Goal: Task Accomplishment & Management: Complete application form

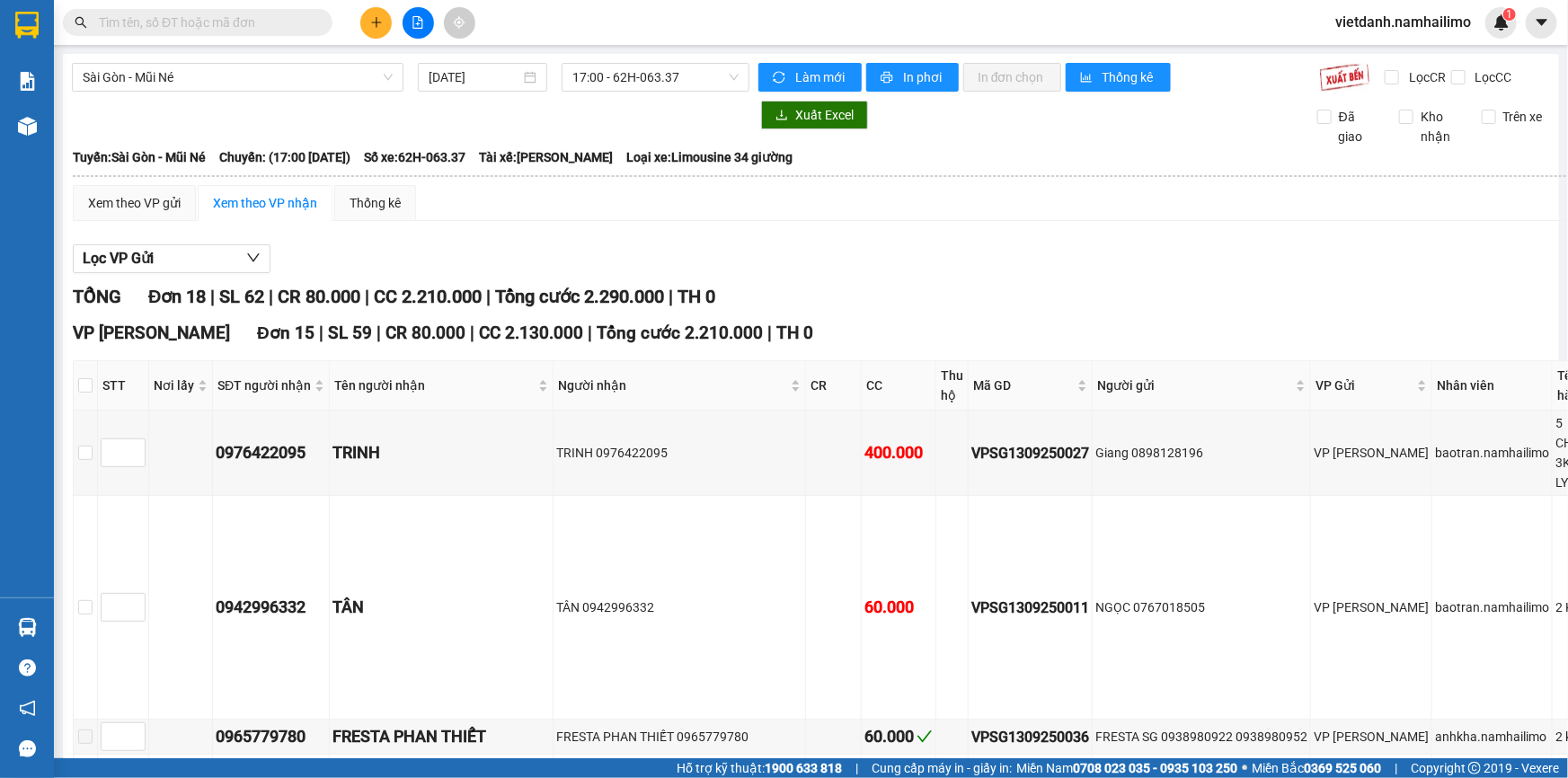
click at [265, 28] on input "text" at bounding box center [205, 21] width 212 height 20
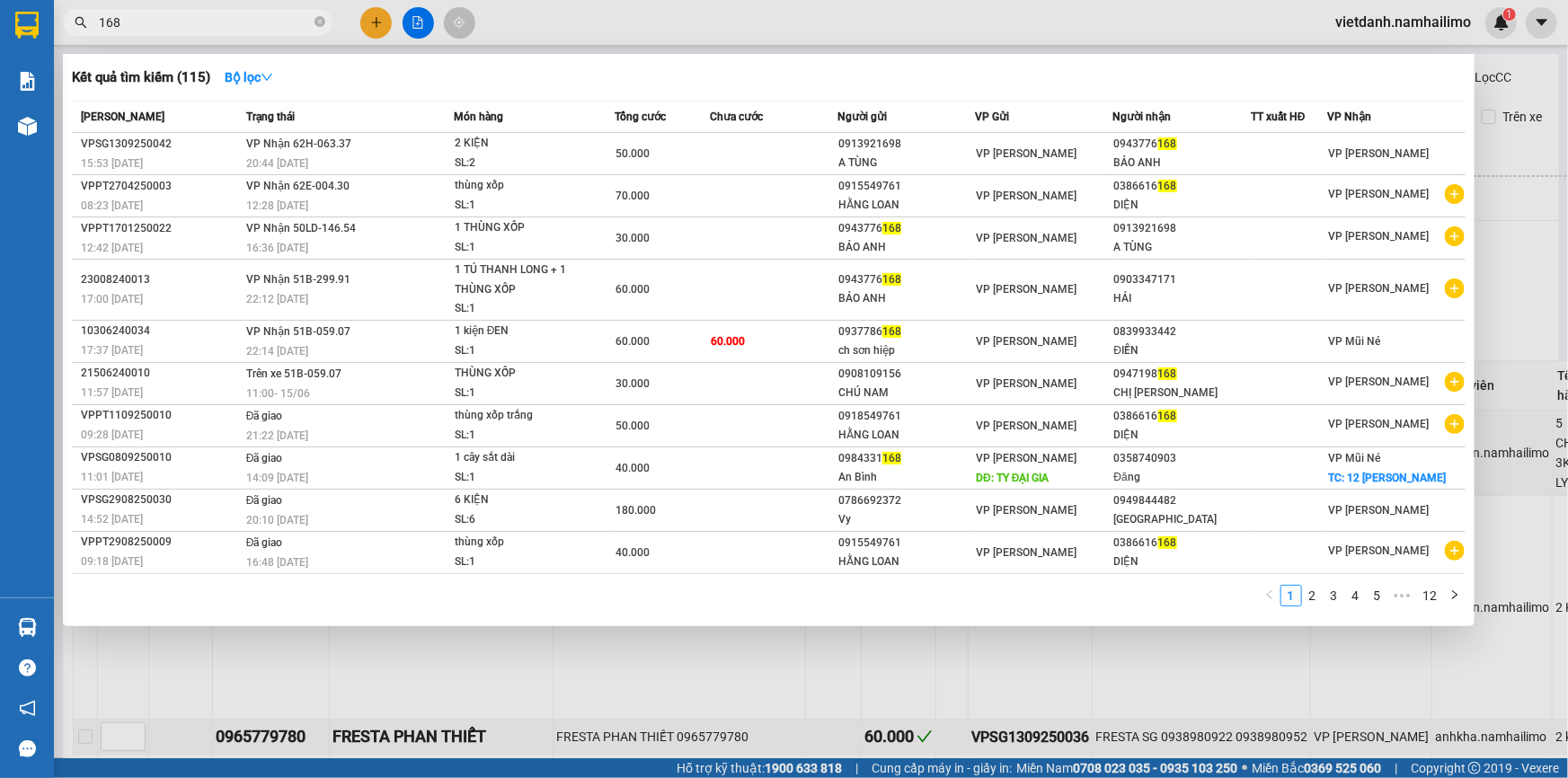
type input "168"
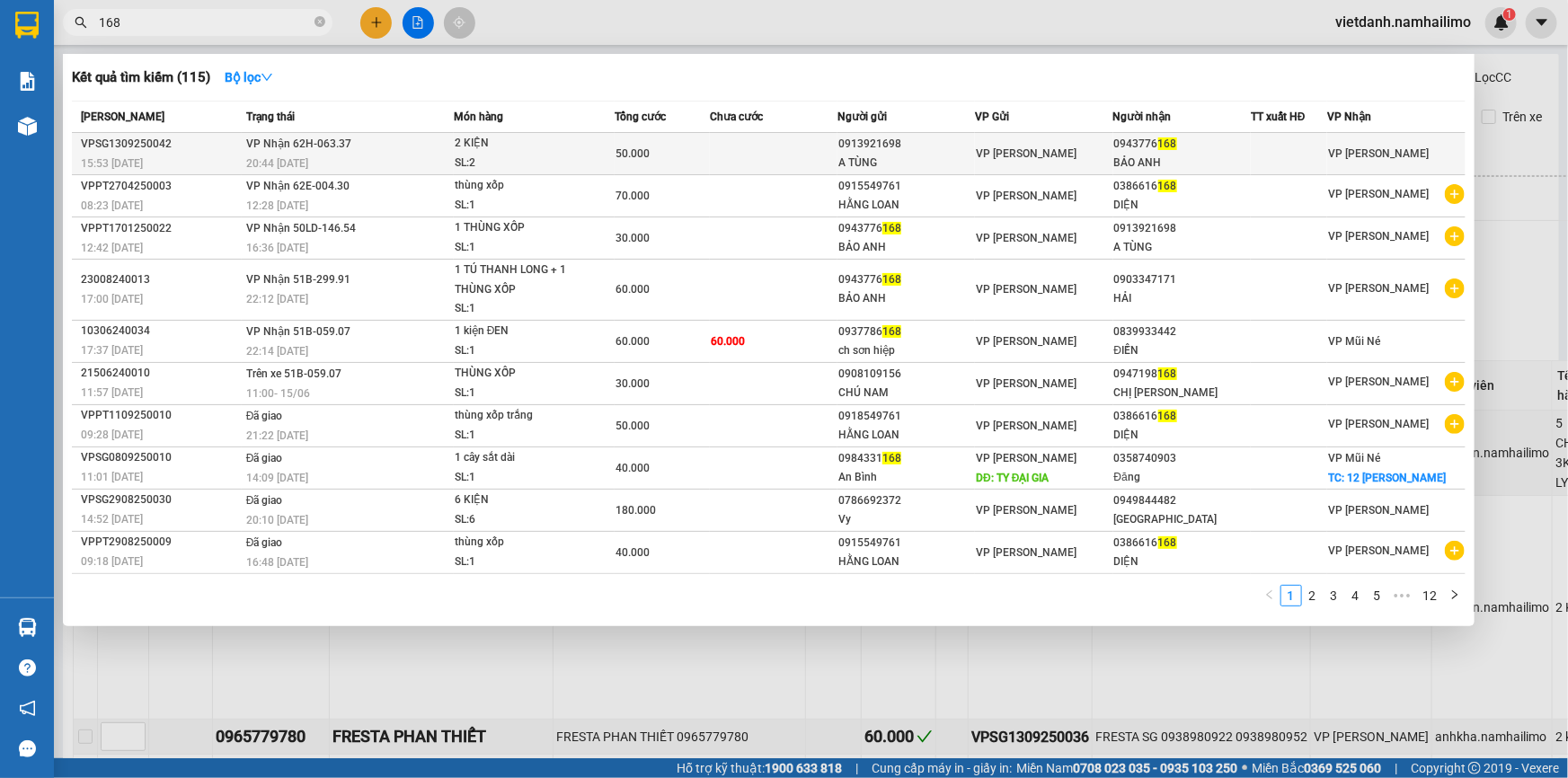
click at [1106, 156] on div "VP [PERSON_NAME]" at bounding box center [1043, 153] width 136 height 20
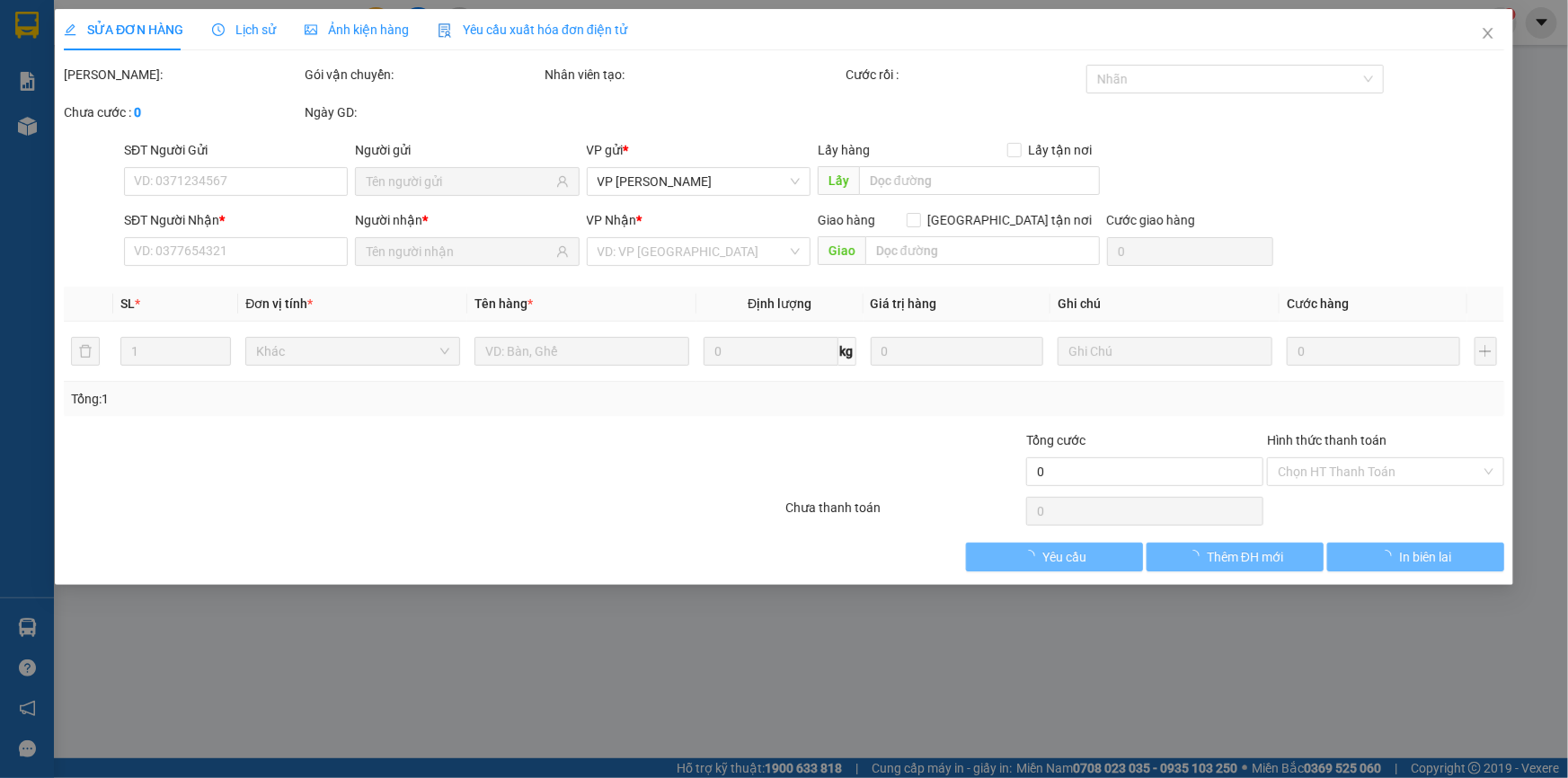
type input "0913921698"
type input "A TÙNG"
type input "0943776168"
type input "BẢO ANH"
type input "50.000"
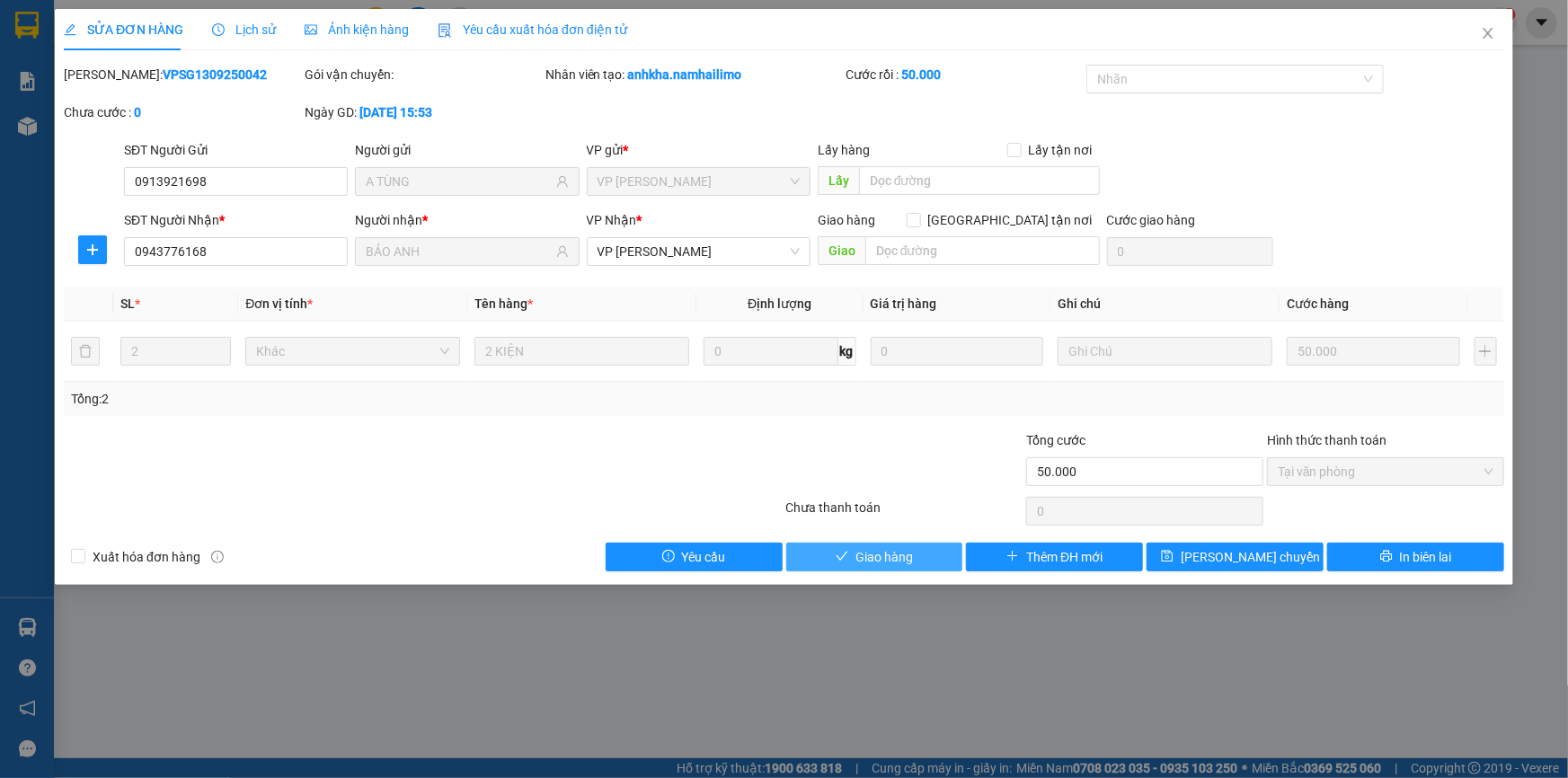
click at [865, 549] on span "Giao hàng" at bounding box center [884, 556] width 58 height 20
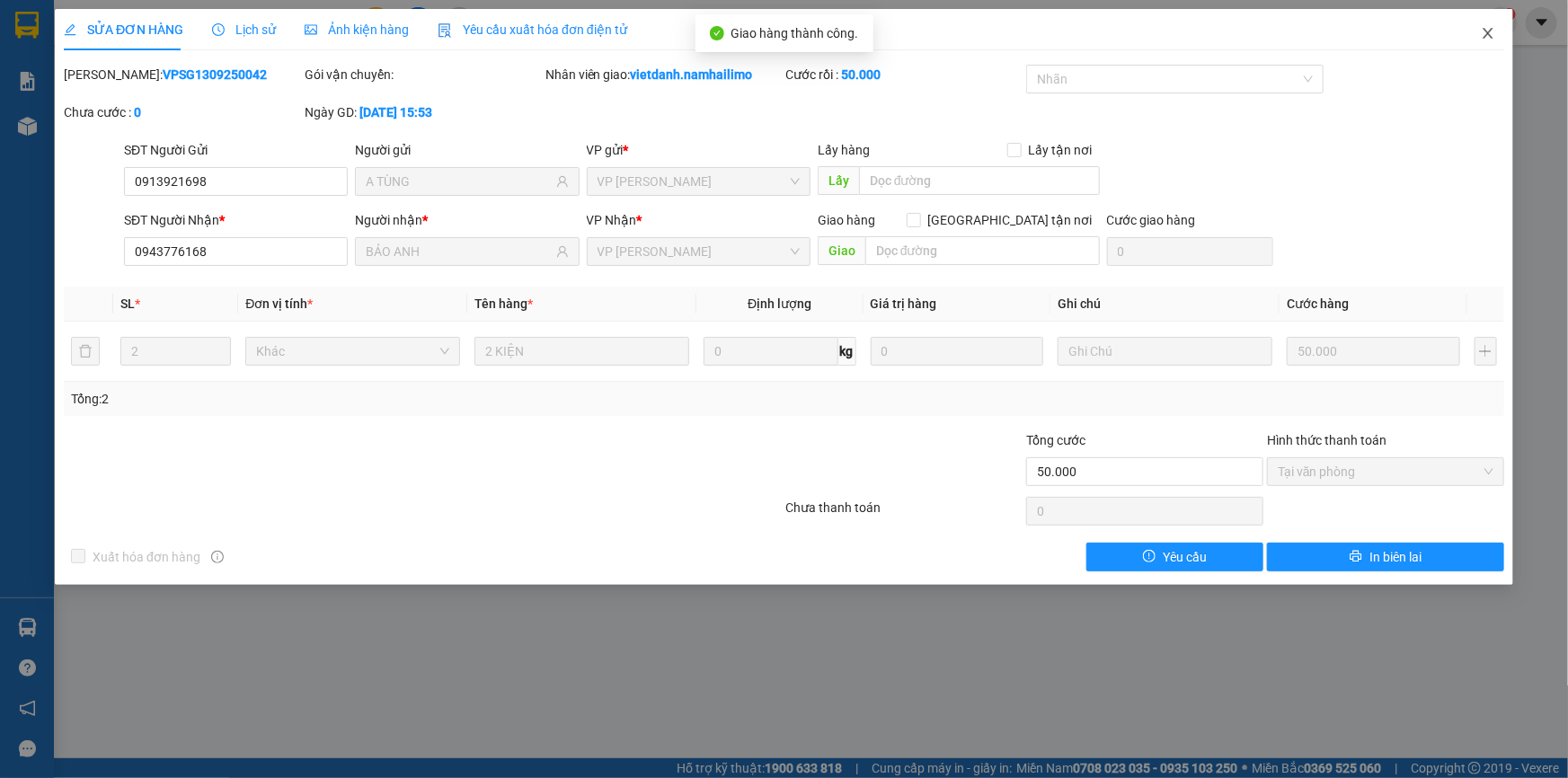
click at [1493, 36] on icon "close" at bounding box center [1487, 33] width 14 height 14
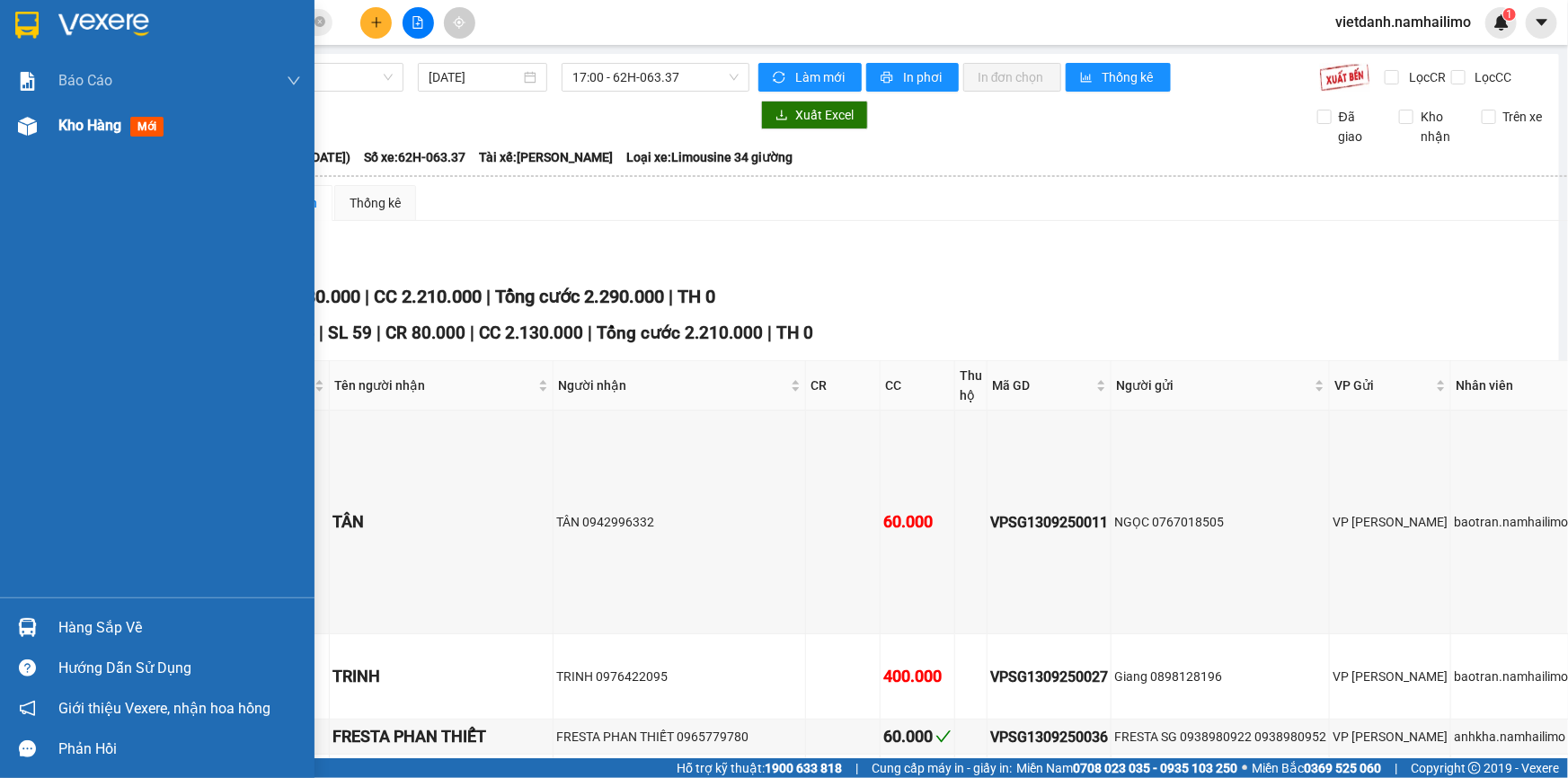
click at [119, 130] on span "Kho hàng" at bounding box center [89, 125] width 62 height 17
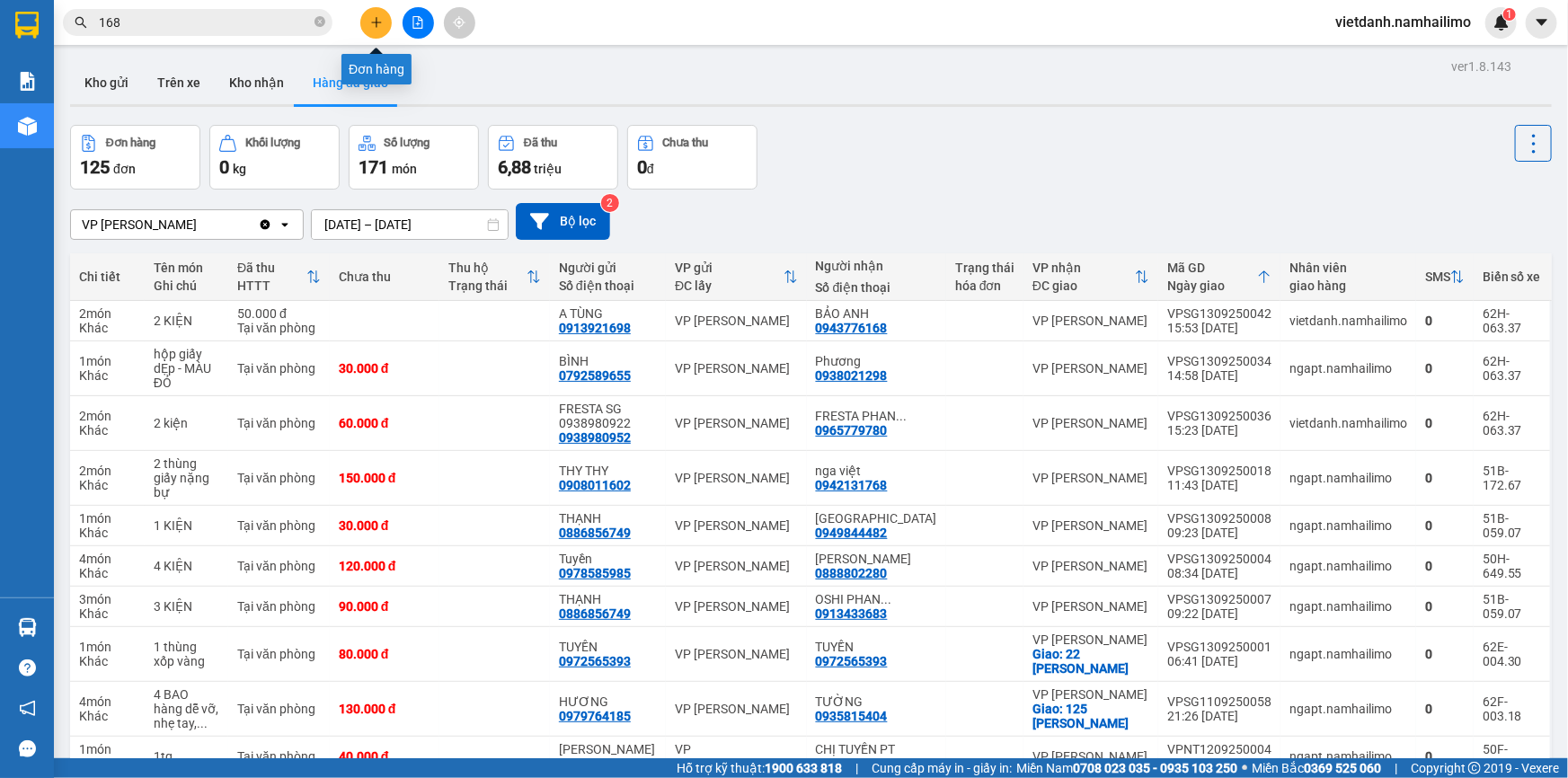
click at [385, 20] on button at bounding box center [376, 23] width 32 height 32
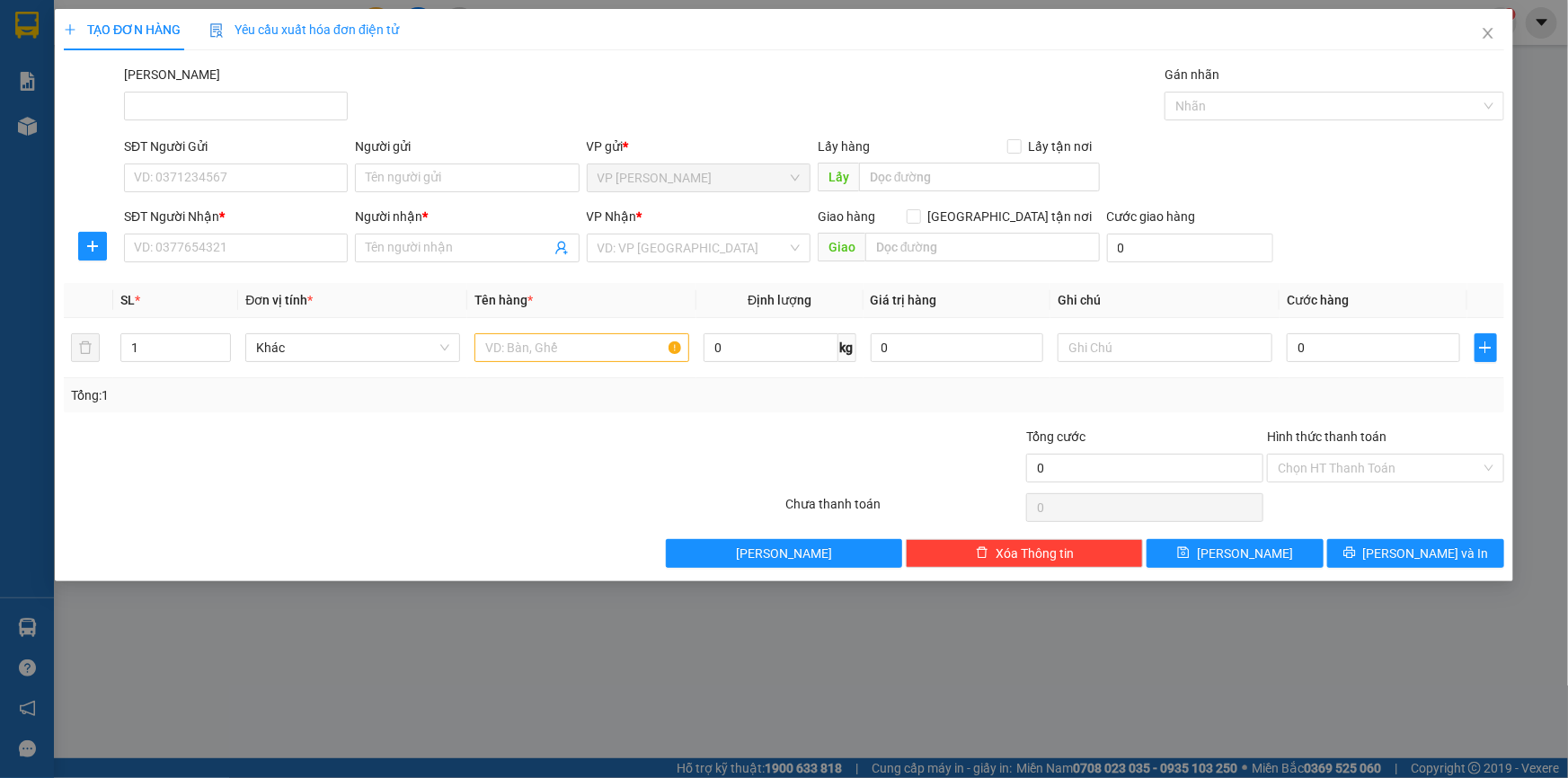
click at [288, 191] on div "SĐT Người Gửi VD: 0371234567" at bounding box center [236, 168] width 224 height 62
click at [284, 188] on input "SĐT Người Gửi" at bounding box center [236, 177] width 224 height 29
click at [426, 163] on input "Người gửi" at bounding box center [467, 177] width 224 height 29
click at [217, 162] on div "SĐT Người Gửi" at bounding box center [236, 150] width 224 height 27
click at [225, 168] on input "SĐT Người Gửi" at bounding box center [236, 177] width 224 height 29
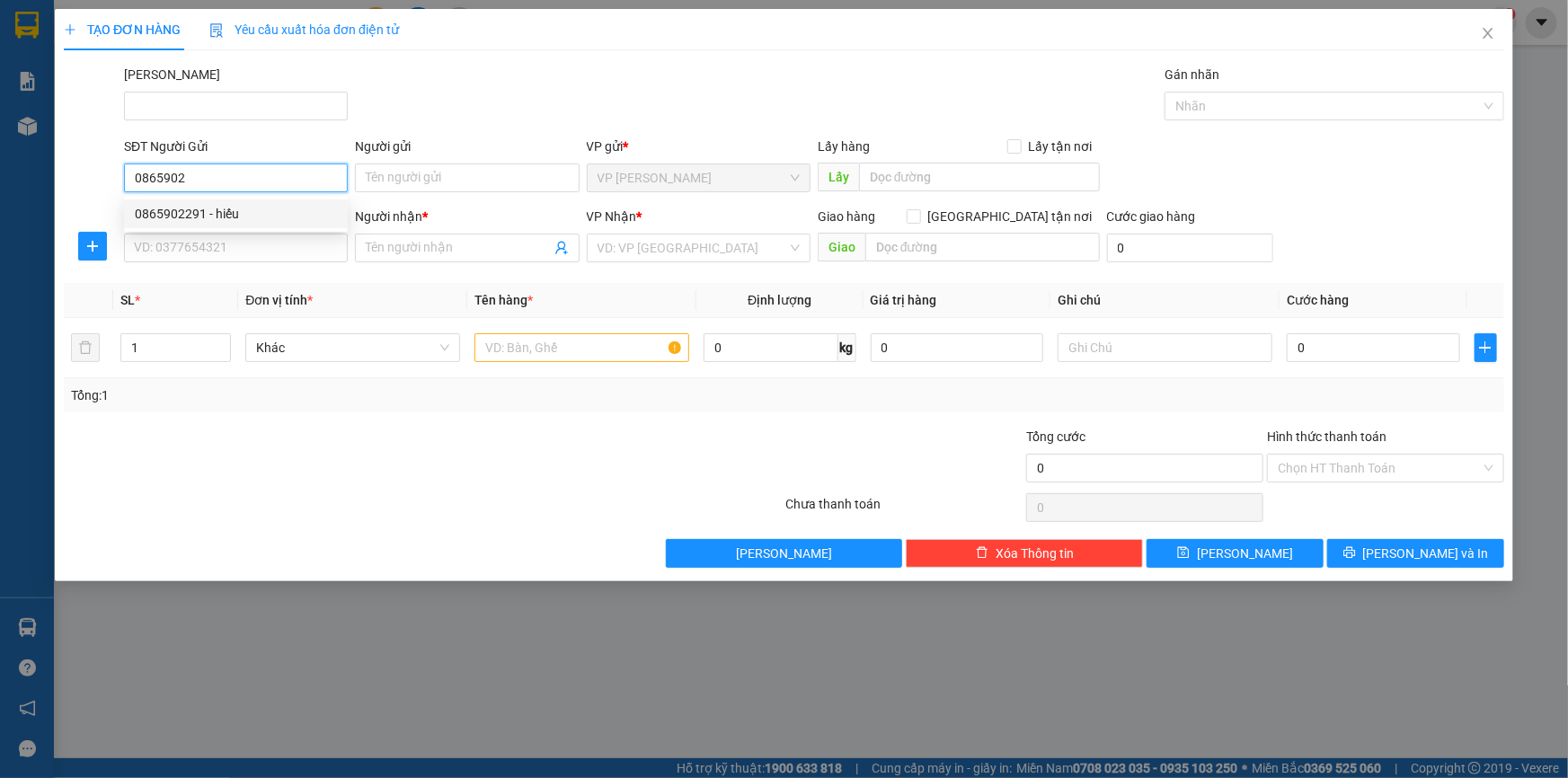
click at [251, 222] on div "0865902291 - hiếu" at bounding box center [236, 213] width 202 height 20
type input "0865902291"
type input "hiếu"
type input "0988275343"
type input "hoàng"
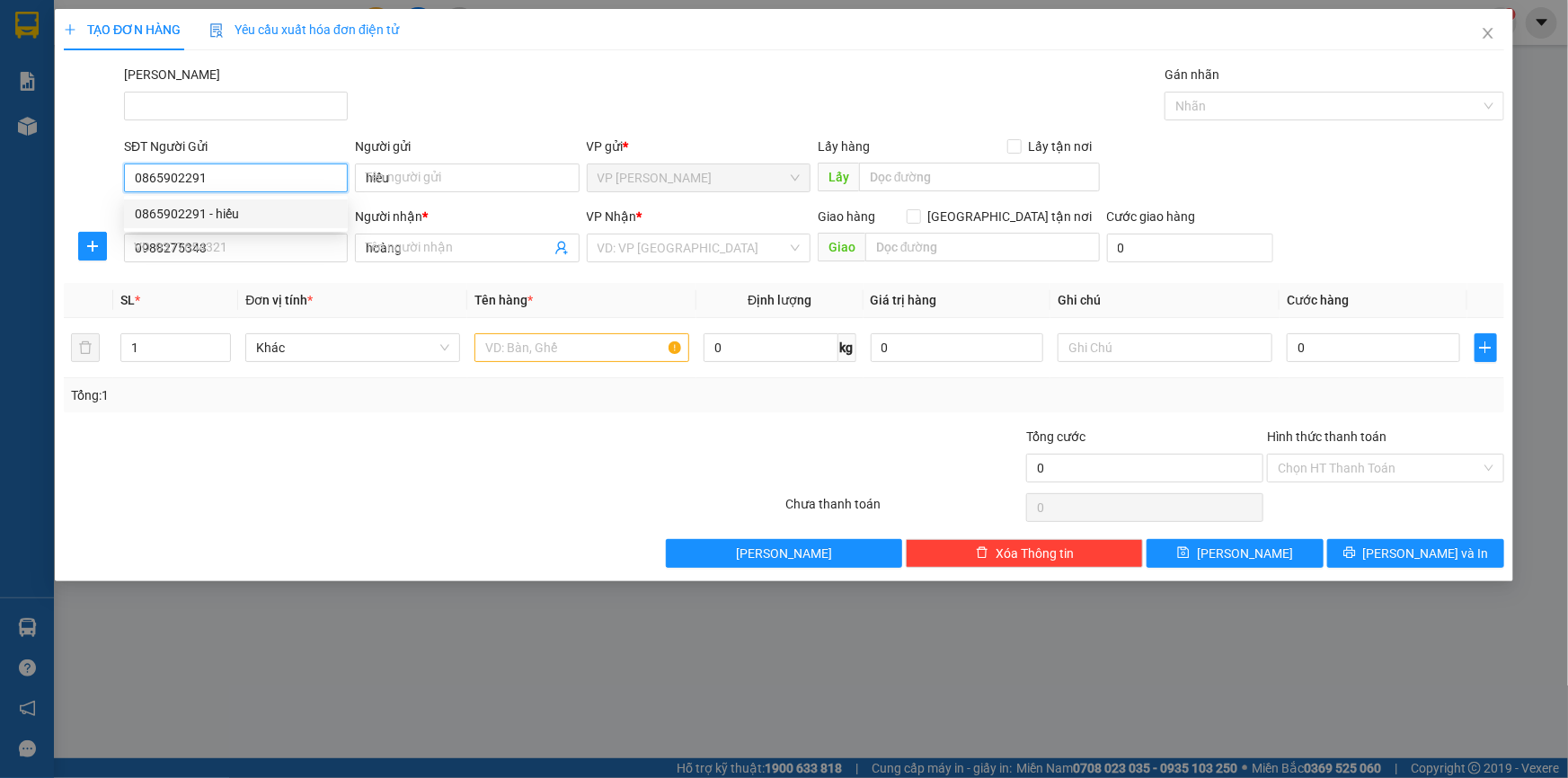
type input "30.000"
type input "0865902291"
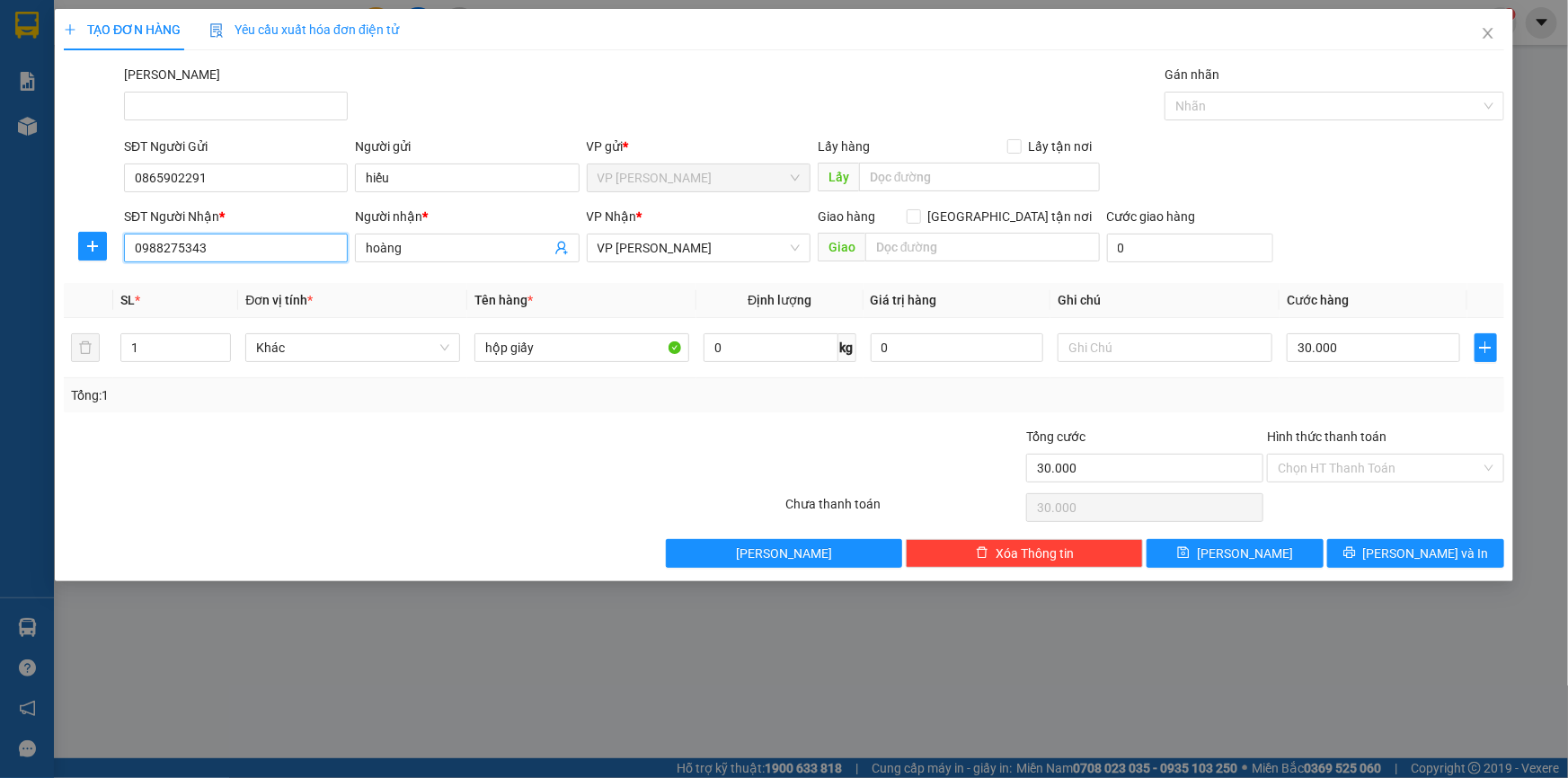
click at [239, 251] on input "0988275343" at bounding box center [236, 248] width 224 height 29
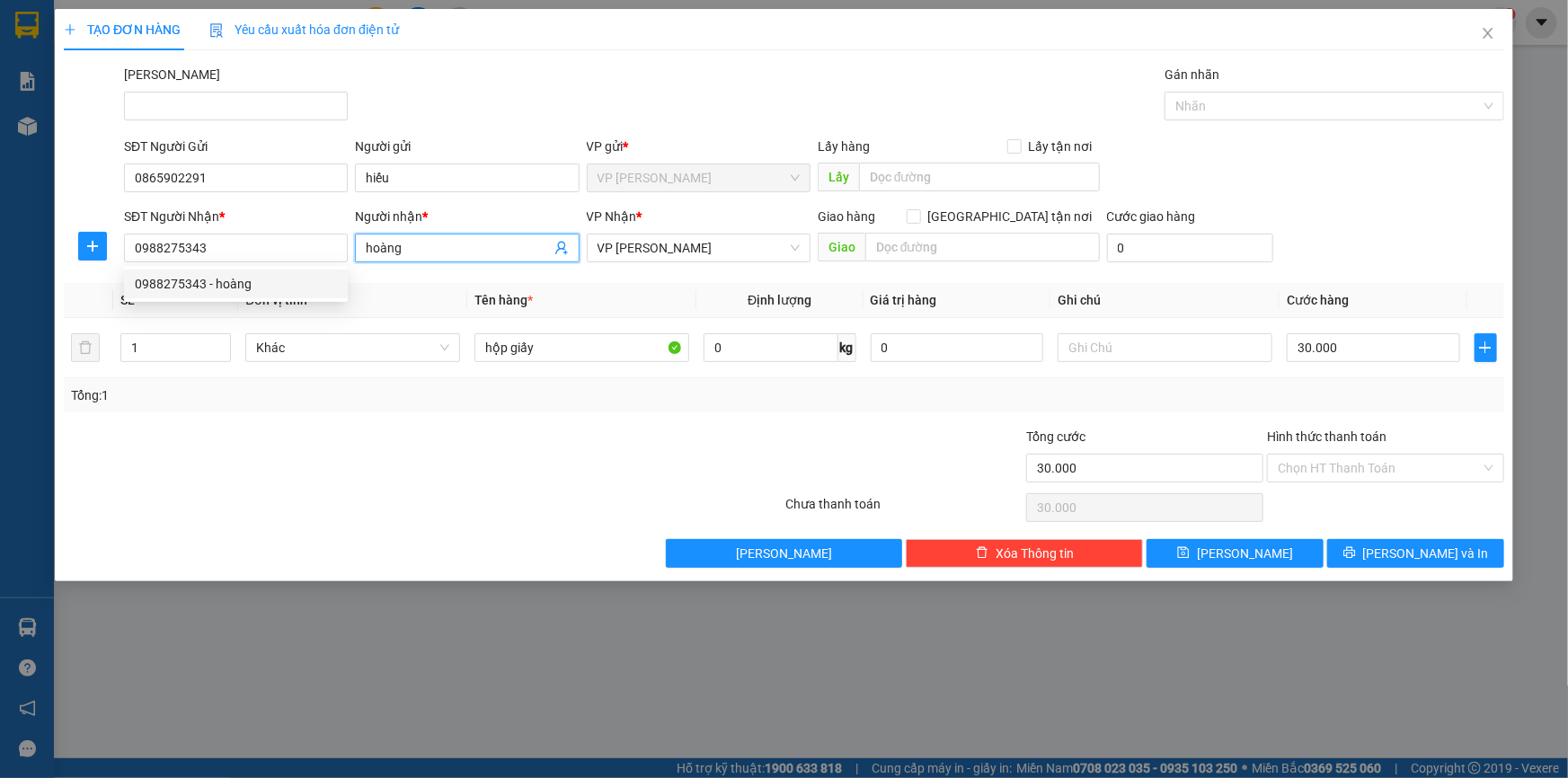
click at [536, 253] on input "hoàng" at bounding box center [457, 248] width 184 height 20
click at [529, 253] on input "hoàng" at bounding box center [457, 248] width 184 height 20
click at [527, 253] on input "hoàng" at bounding box center [457, 248] width 184 height 20
click at [526, 253] on input "hoàng" at bounding box center [457, 248] width 184 height 20
drag, startPoint x: 526, startPoint y: 253, endPoint x: 514, endPoint y: 252, distance: 12.0
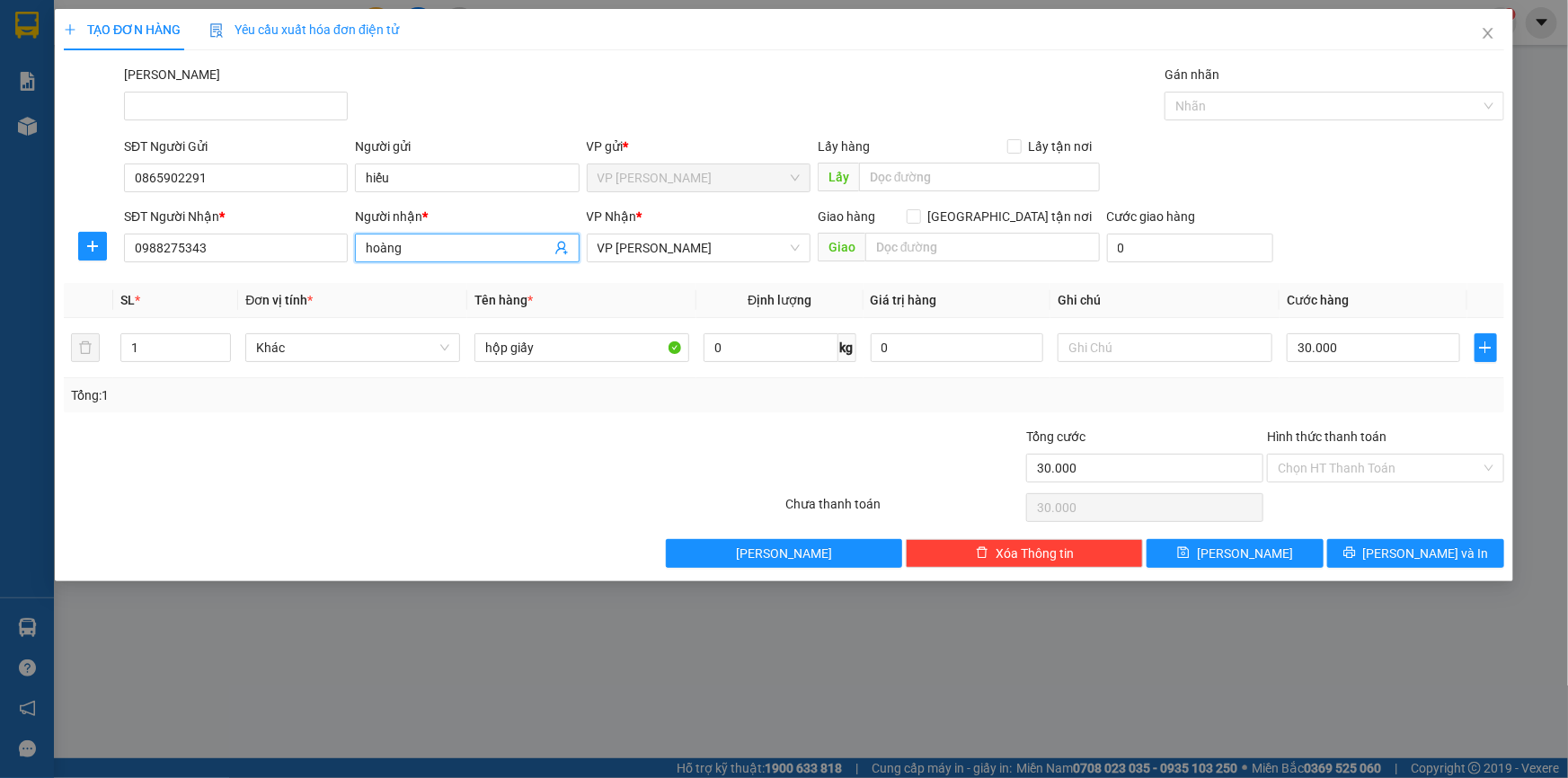
click at [523, 253] on input "hoàng" at bounding box center [457, 248] width 184 height 20
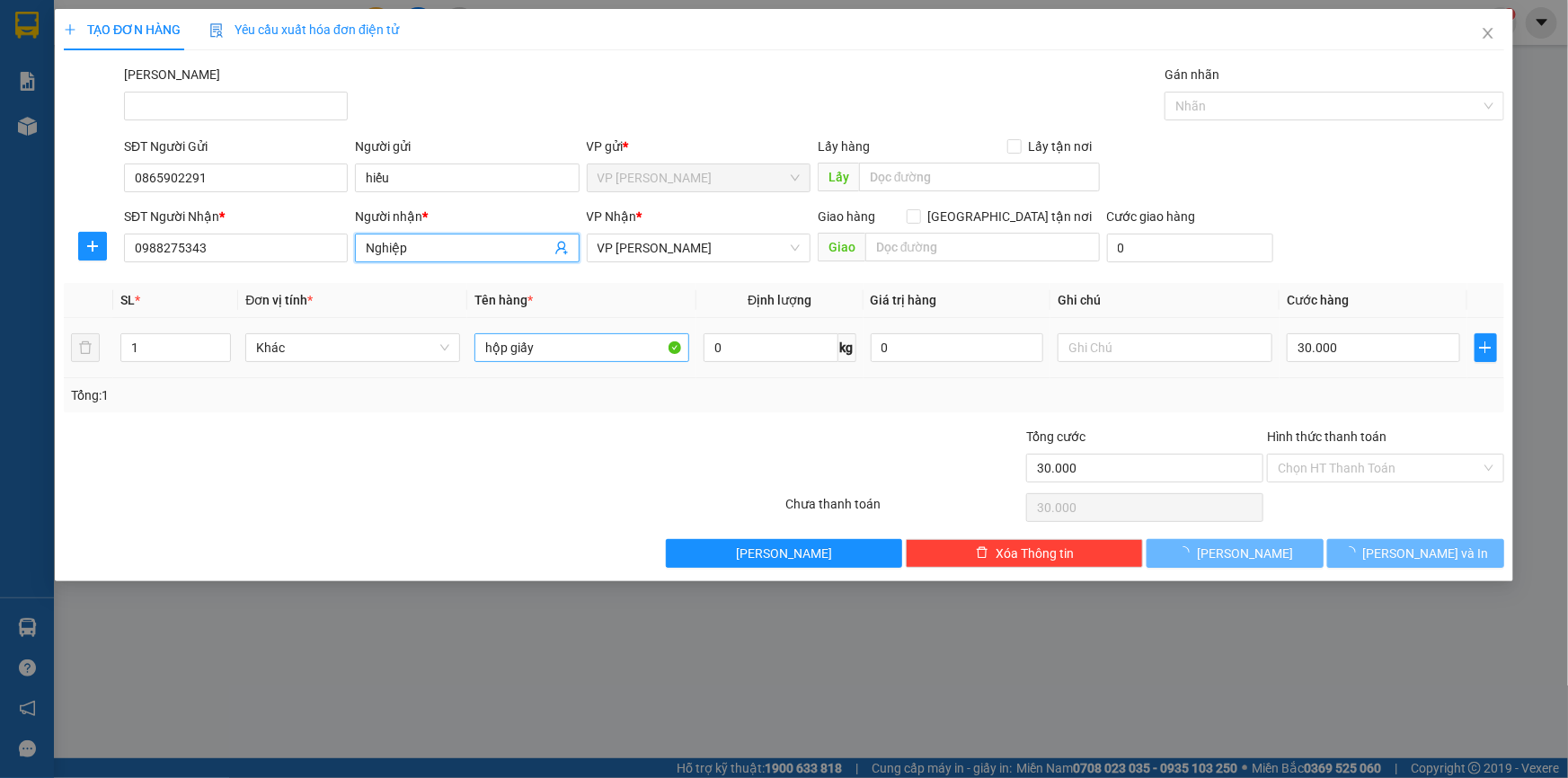
type input "Nghiệp"
click at [543, 349] on input "hộp giấy" at bounding box center [581, 348] width 214 height 29
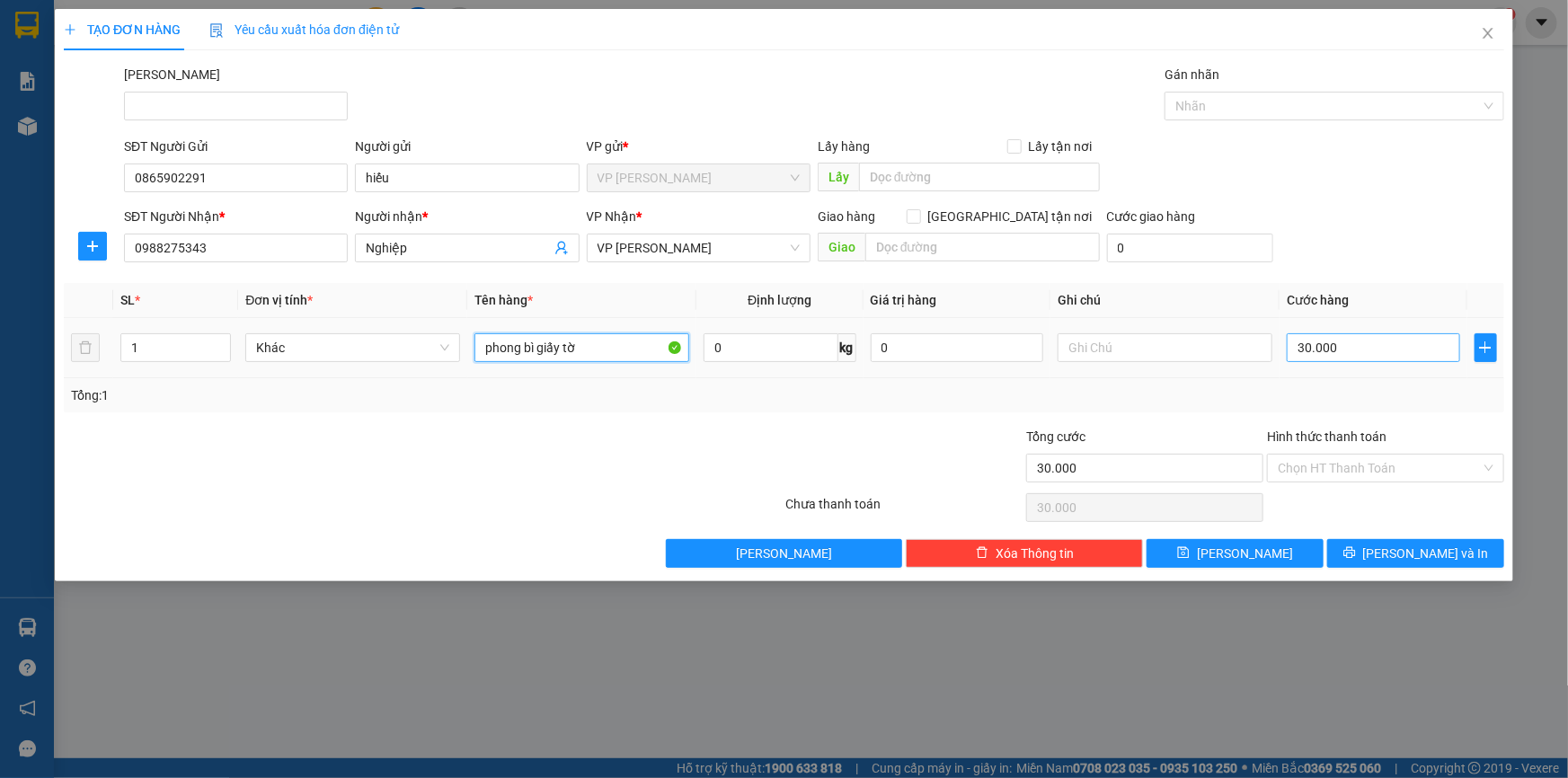
type input "phong bì giấy tờ"
click at [1338, 350] on input "30.000" at bounding box center [1373, 348] width 173 height 29
type input "2"
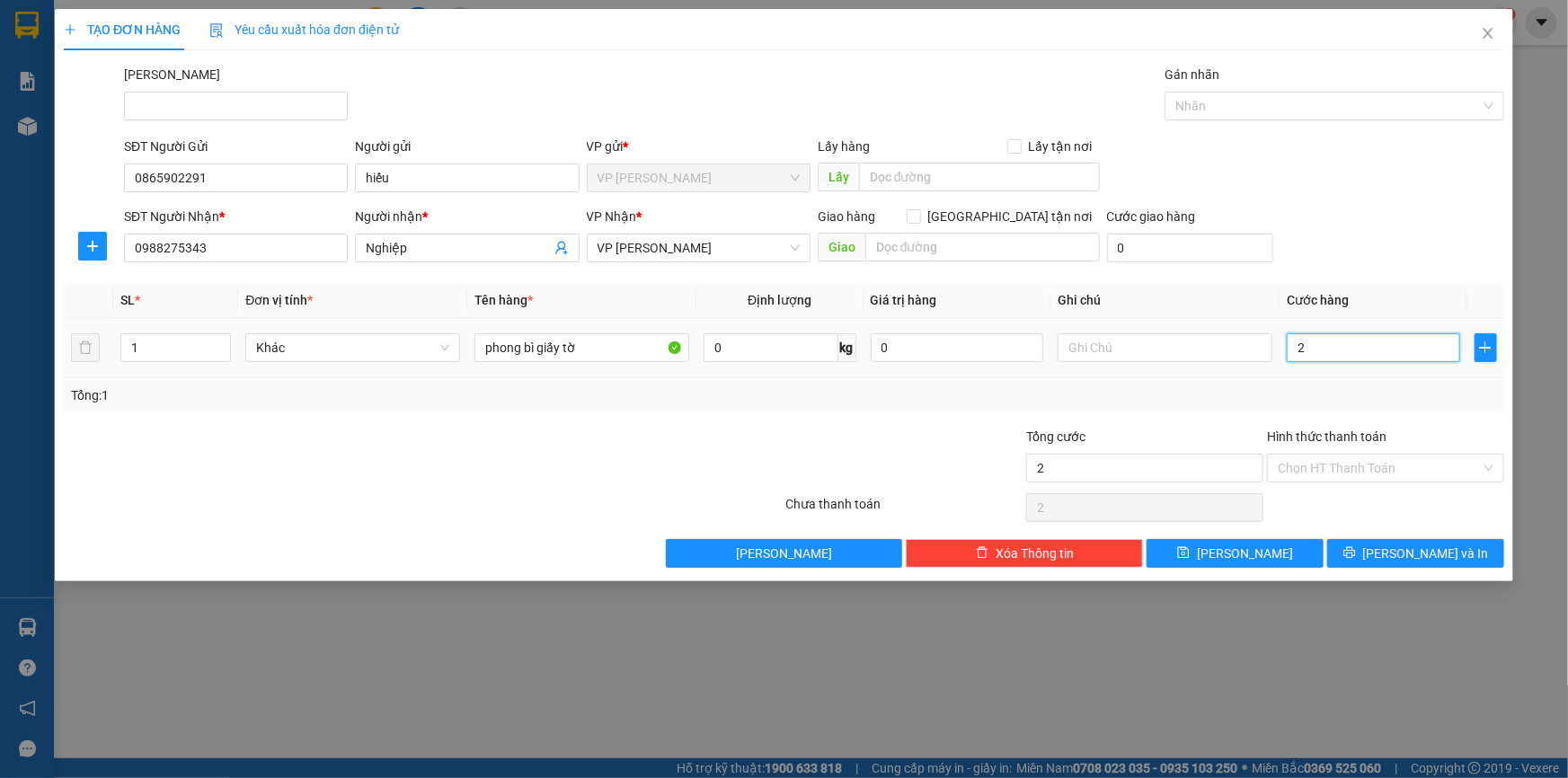
type input "20"
type input "20.000"
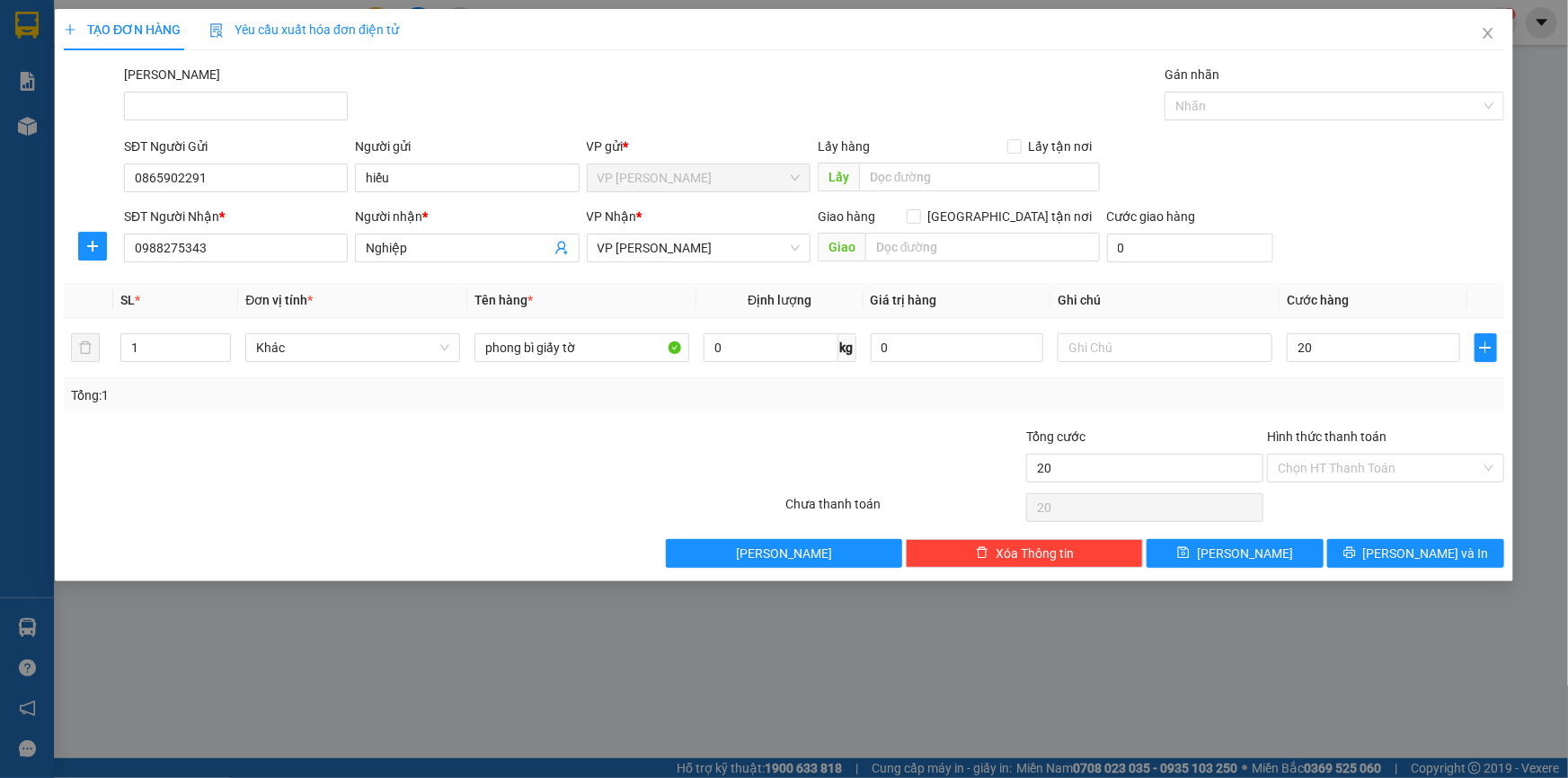
type input "20.000"
click at [816, 448] on div at bounding box center [904, 457] width 240 height 62
click at [1446, 473] on input "Hình thức thanh toán" at bounding box center [1379, 468] width 203 height 27
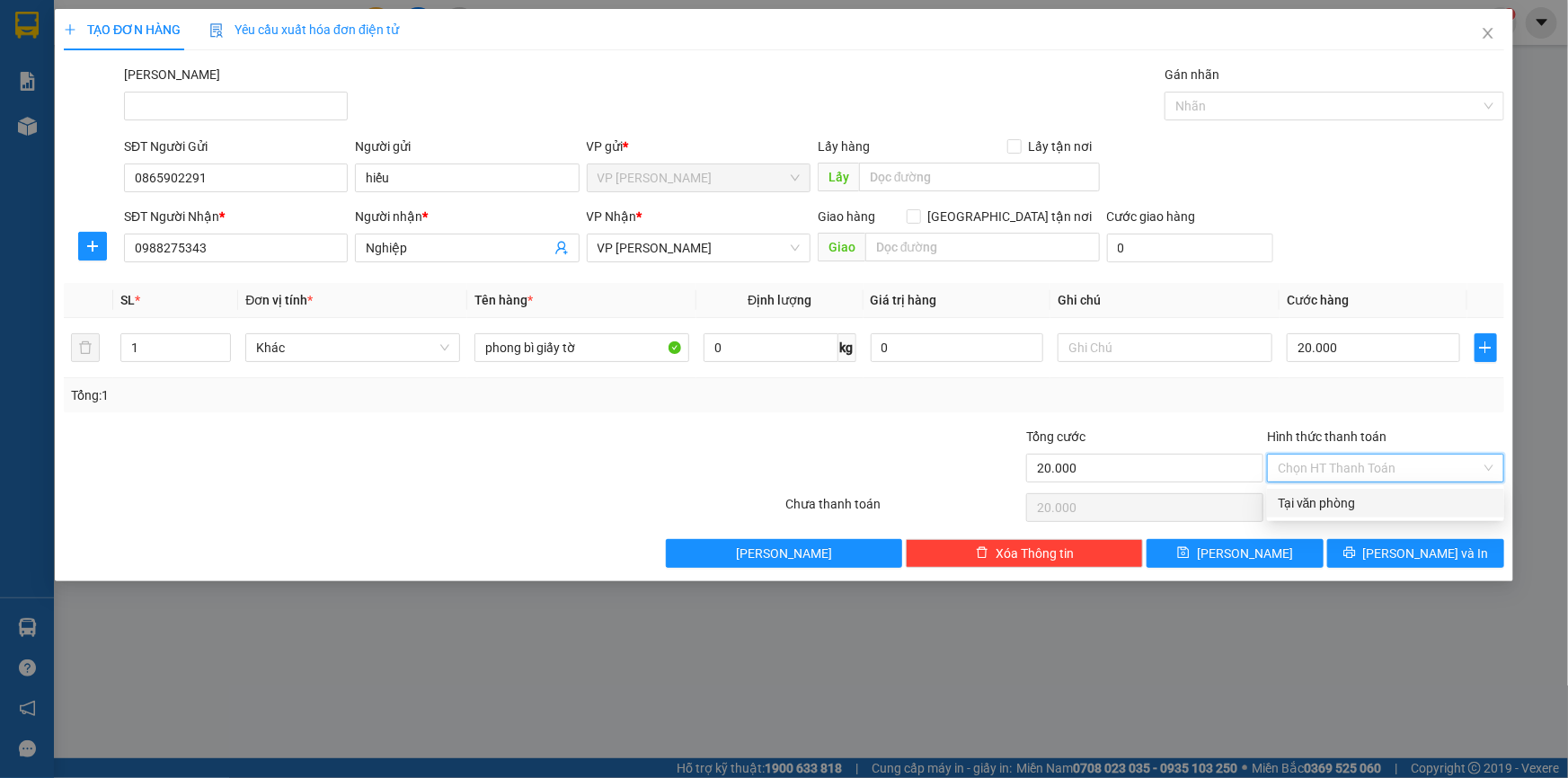
click at [1413, 500] on div "Tại văn phòng" at bounding box center [1384, 502] width 215 height 20
type input "0"
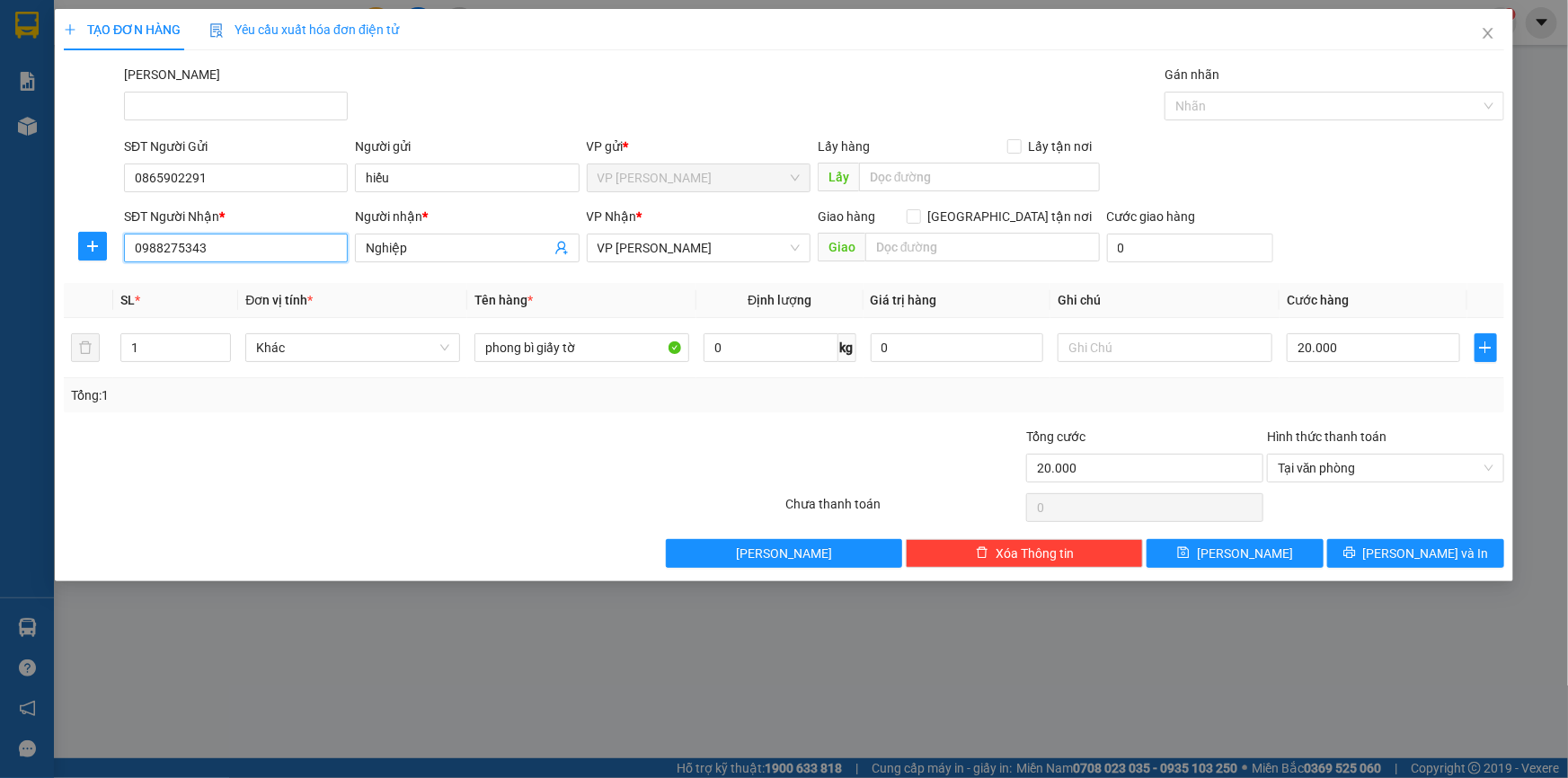
click at [248, 237] on input "0988275343" at bounding box center [236, 248] width 224 height 29
click at [247, 234] on input "0988275343" at bounding box center [236, 248] width 224 height 29
click at [252, 243] on input "0988275343" at bounding box center [236, 248] width 224 height 29
type input "0936648536"
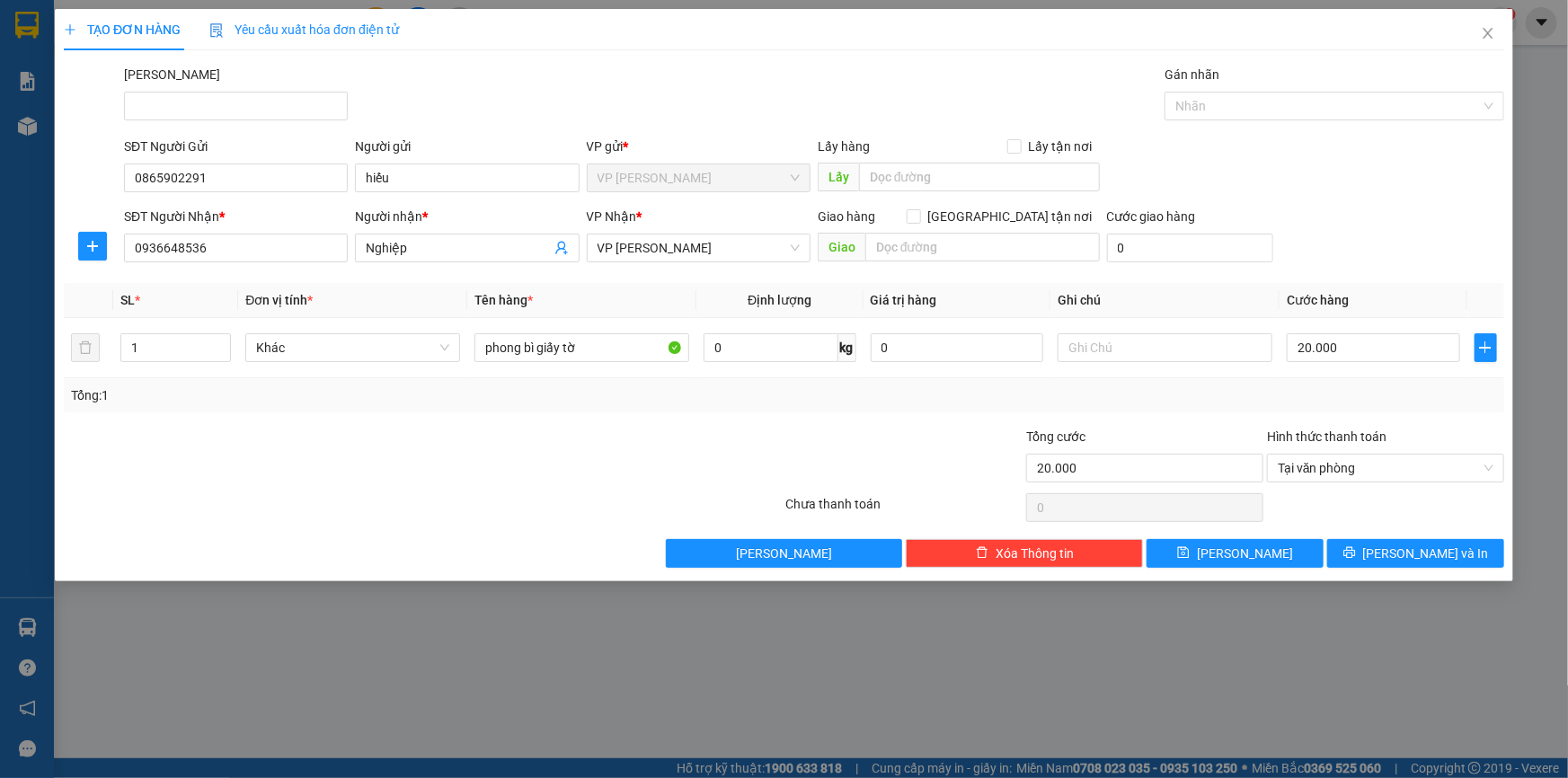
click at [543, 479] on div at bounding box center [663, 457] width 240 height 62
click at [1411, 556] on span "[PERSON_NAME] và In" at bounding box center [1425, 553] width 126 height 20
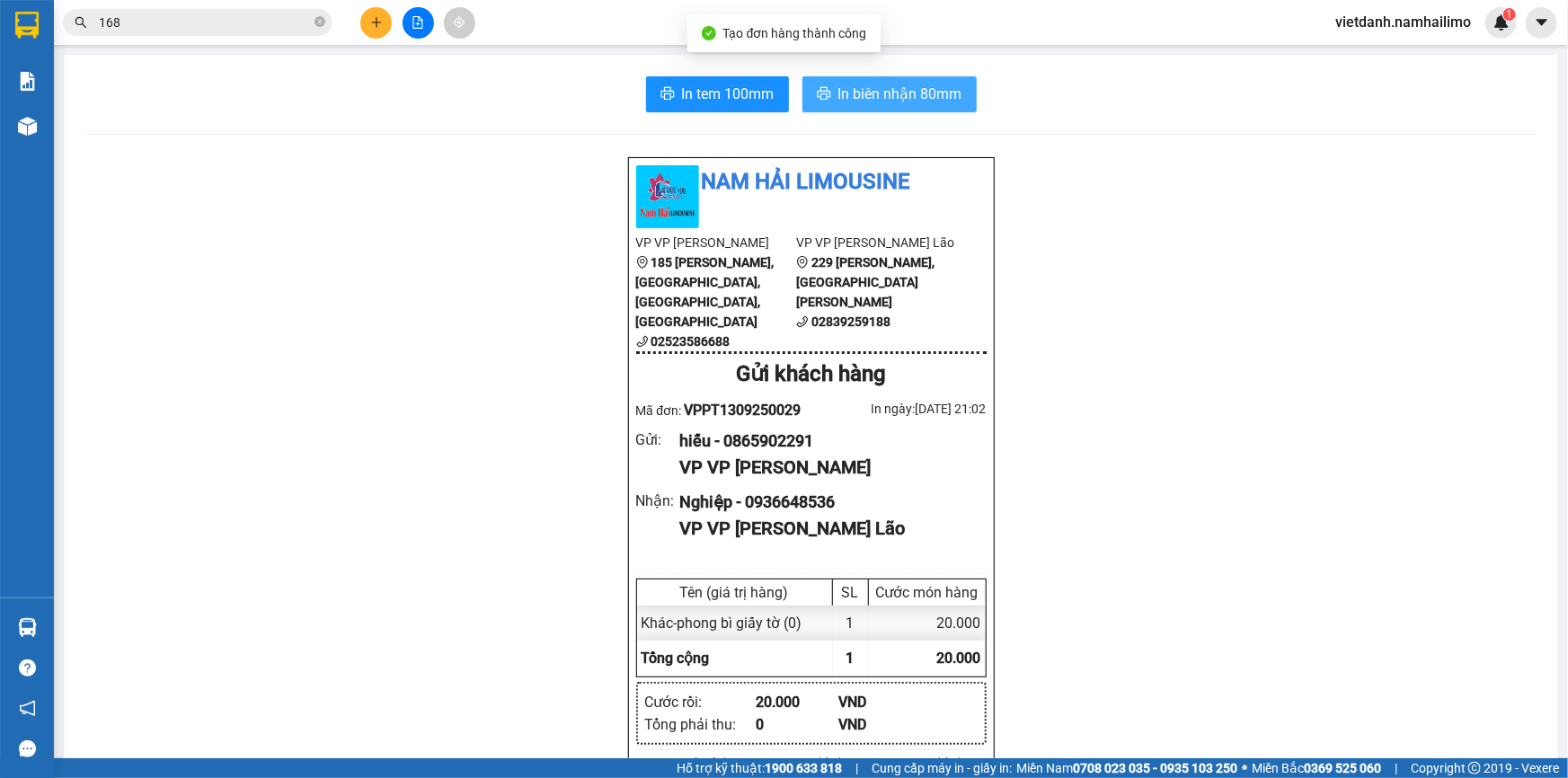
click at [931, 104] on span "In biên nhận 80mm" at bounding box center [900, 94] width 124 height 22
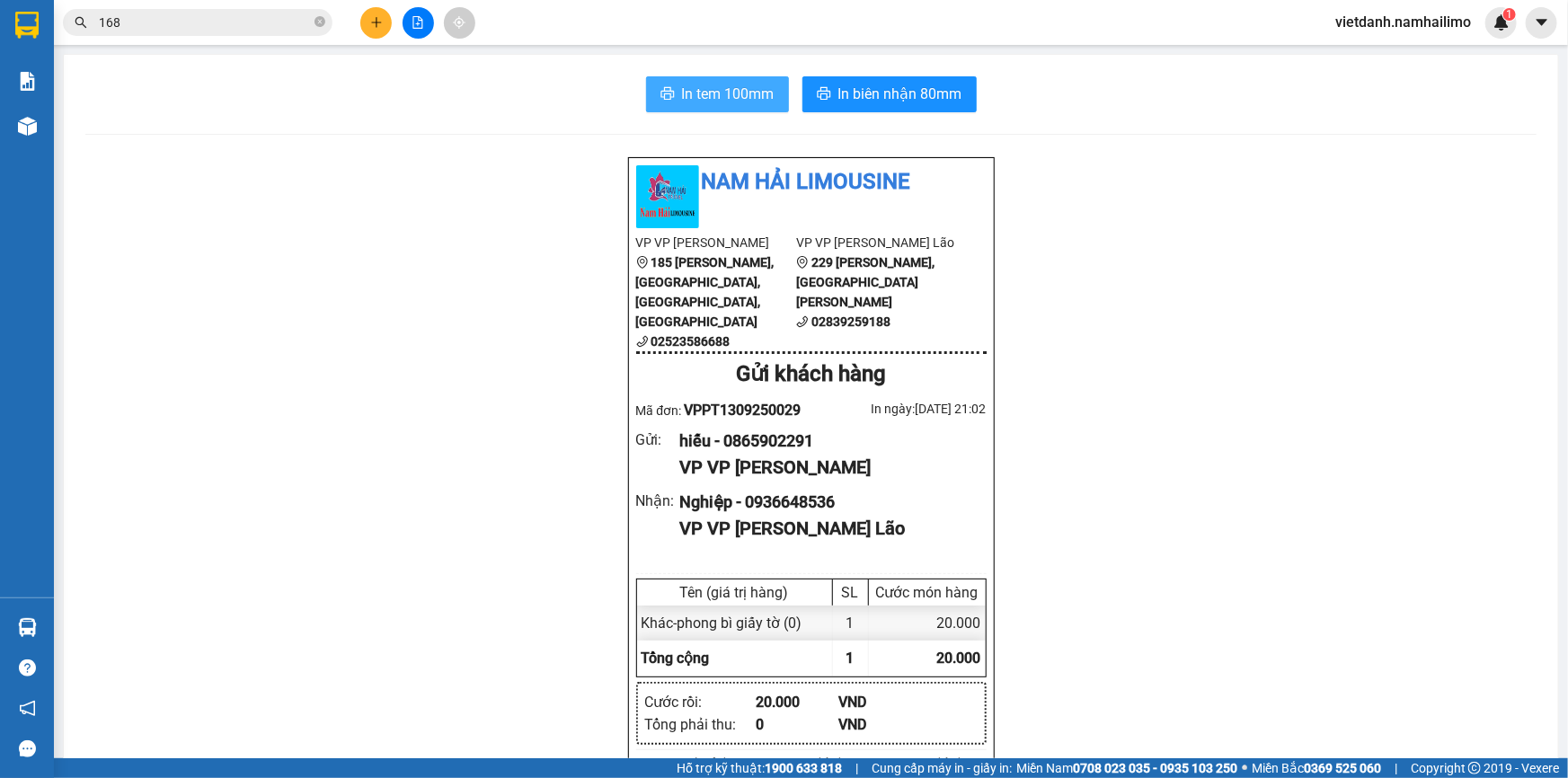
click at [684, 106] on button "In tem 100mm" at bounding box center [716, 94] width 143 height 36
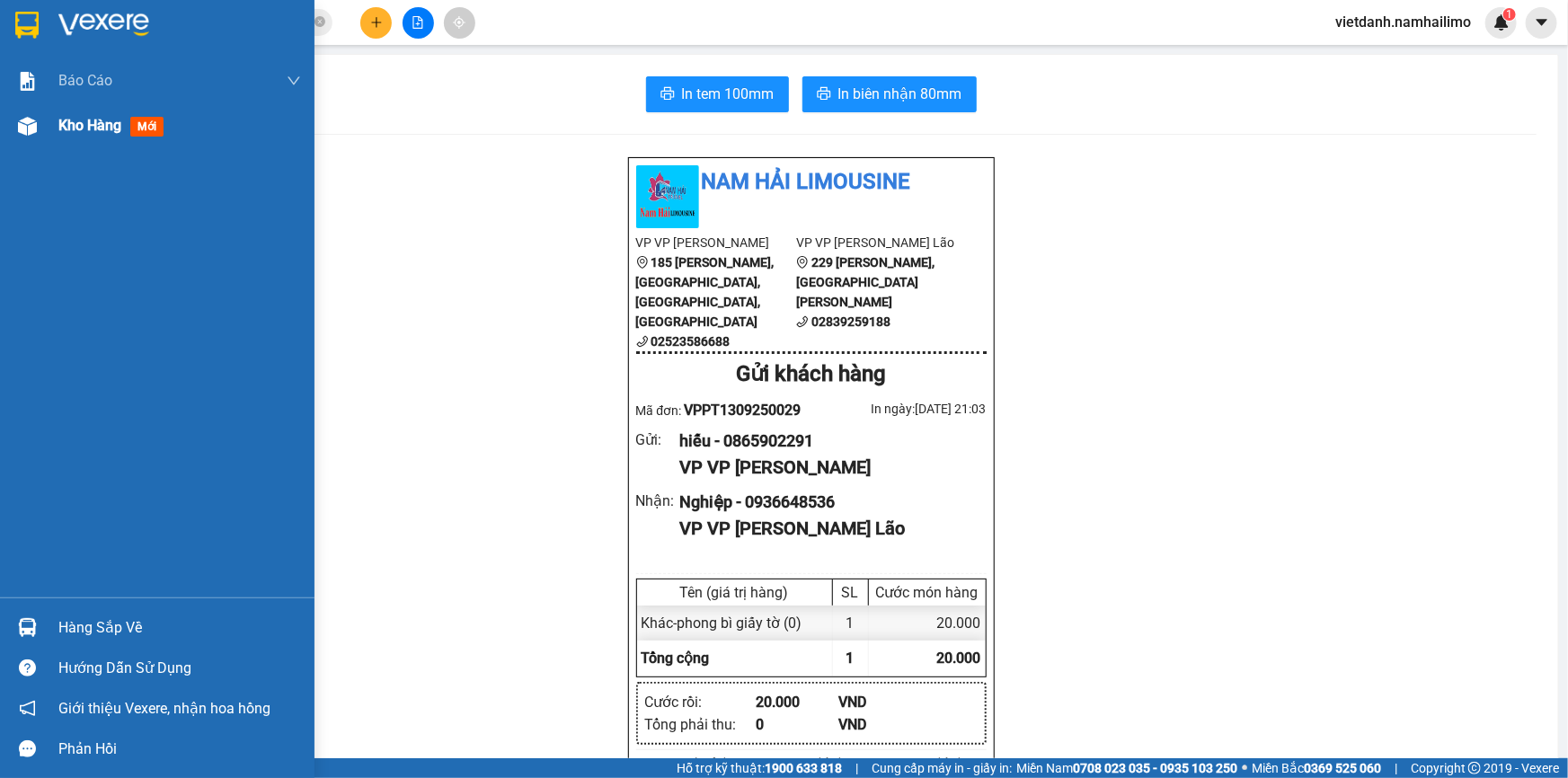
click at [102, 126] on span "Kho hàng" at bounding box center [89, 125] width 62 height 17
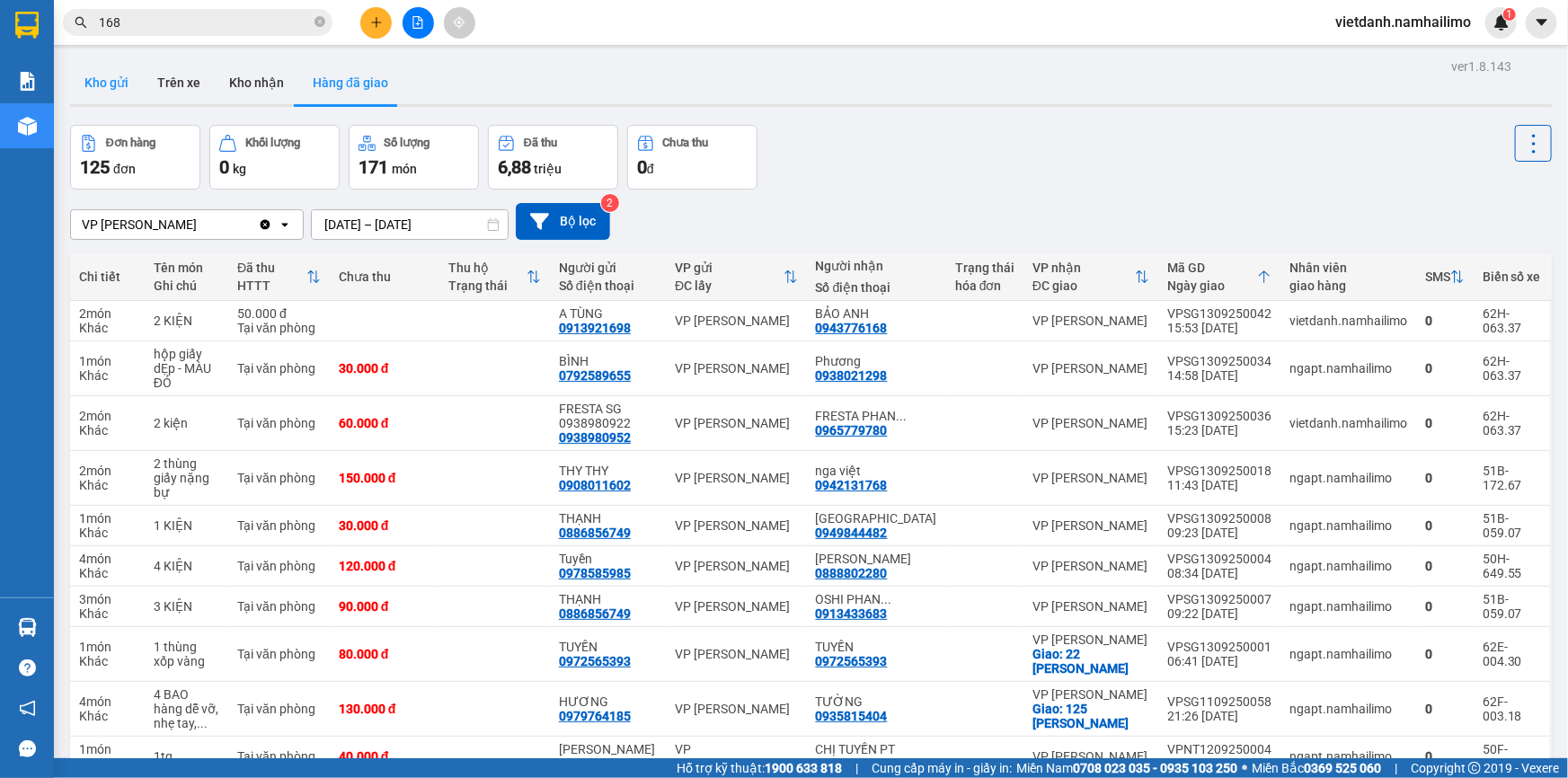
click at [133, 67] on button "Kho gửi" at bounding box center [106, 83] width 73 height 43
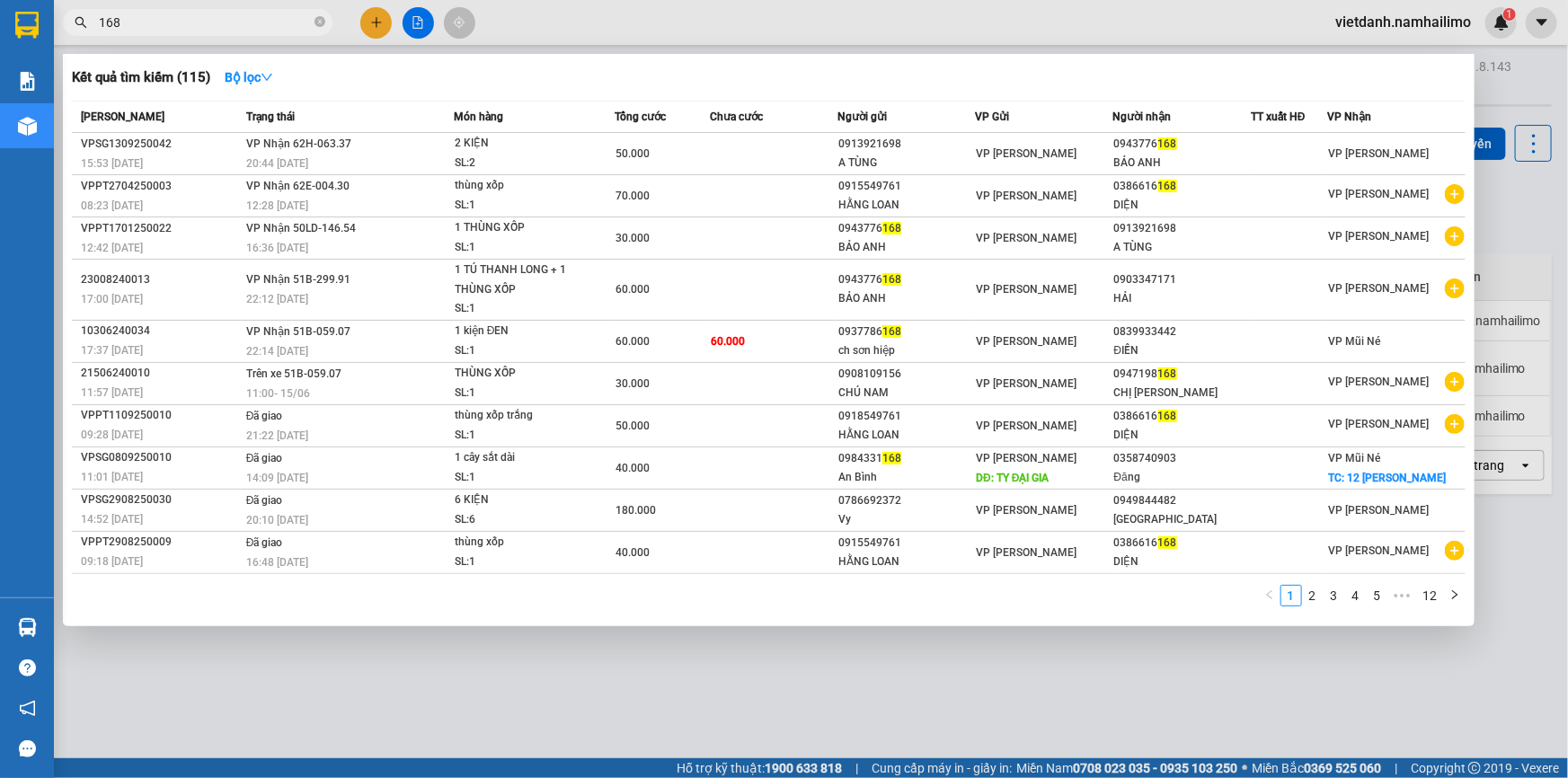
click at [228, 22] on input "168" at bounding box center [205, 21] width 212 height 20
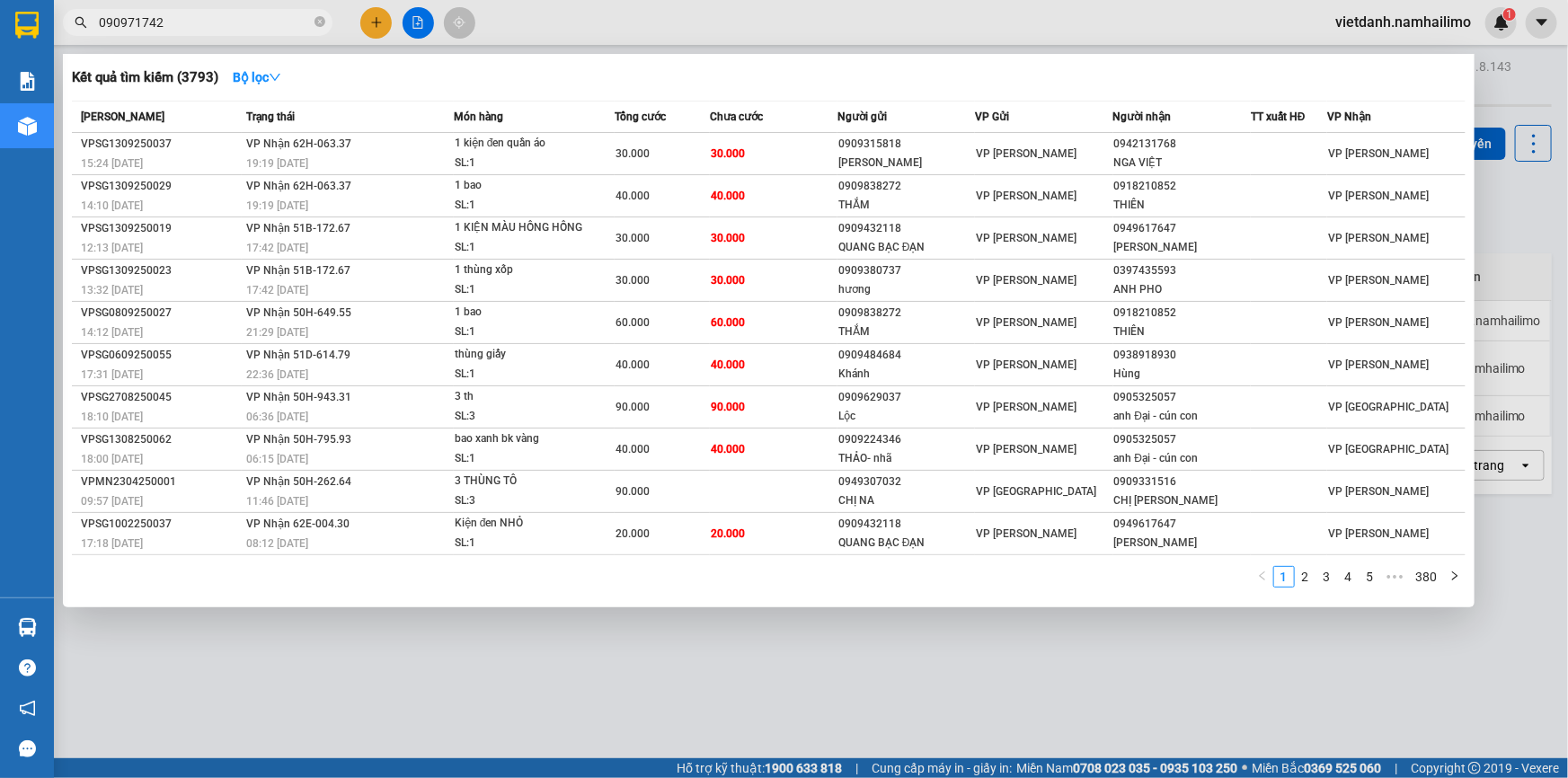
type input "0909717422"
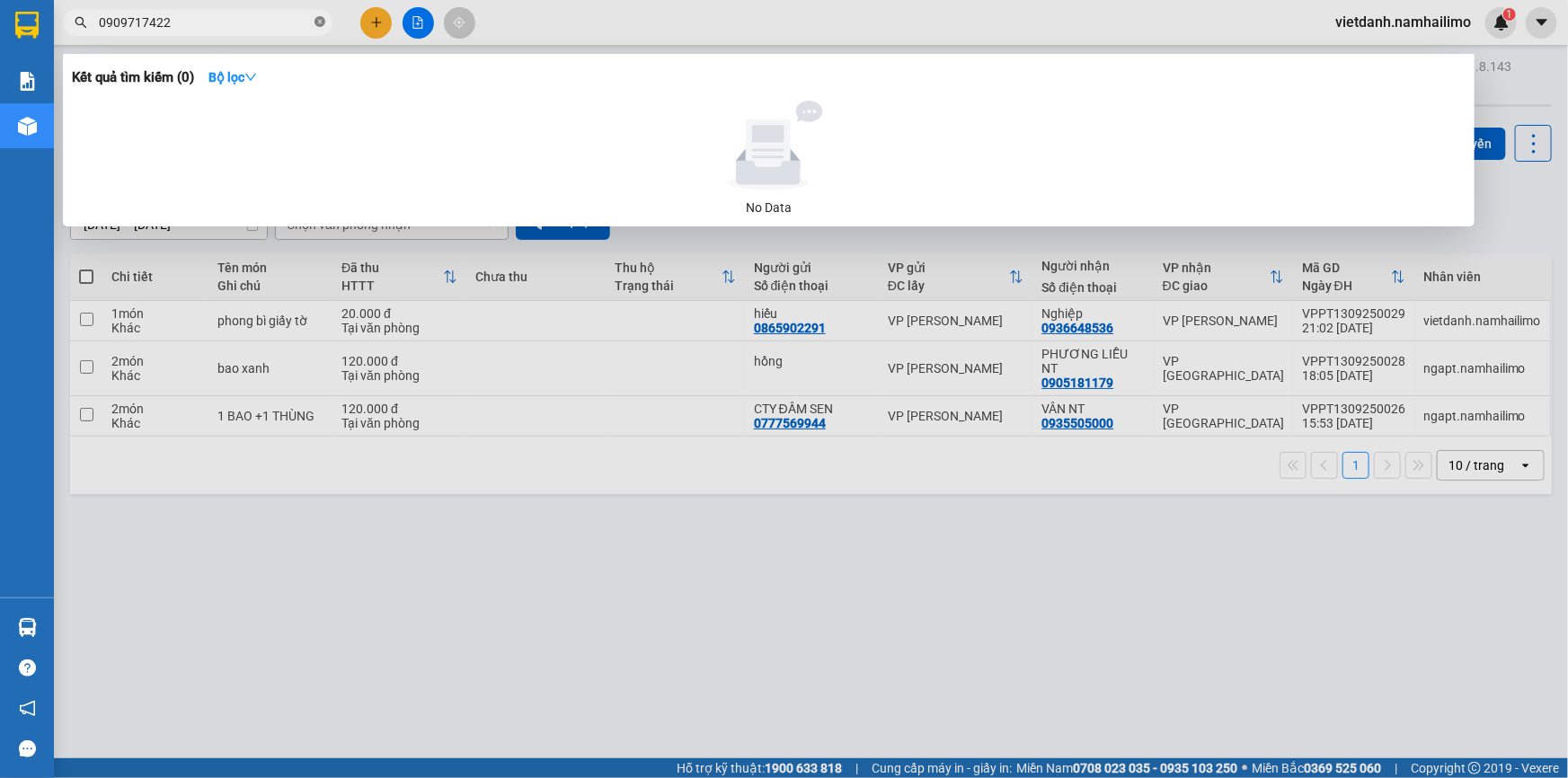
click at [319, 24] on icon "close-circle" at bounding box center [320, 21] width 11 height 11
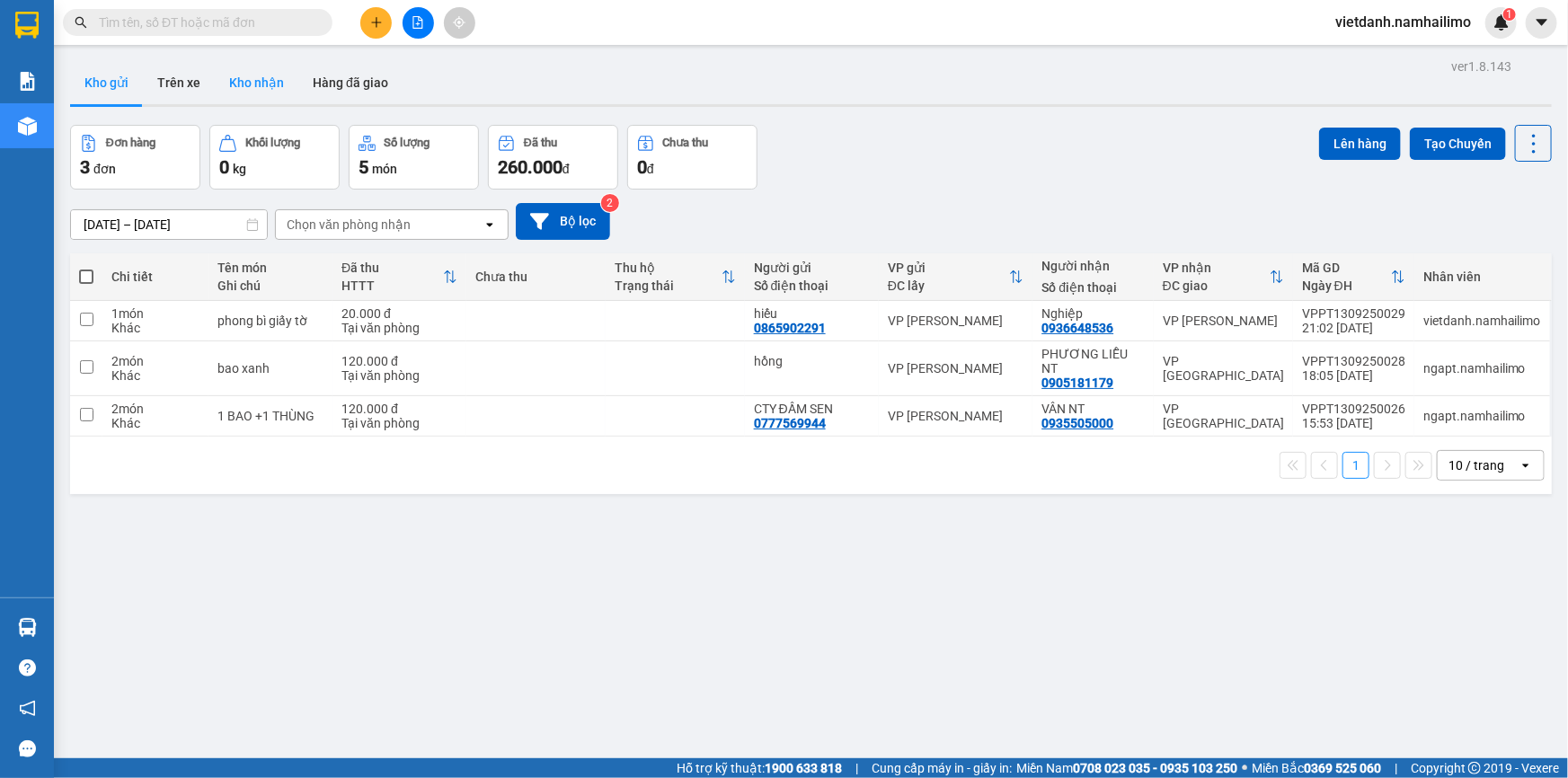
click at [252, 76] on button "Kho nhận" at bounding box center [256, 83] width 84 height 43
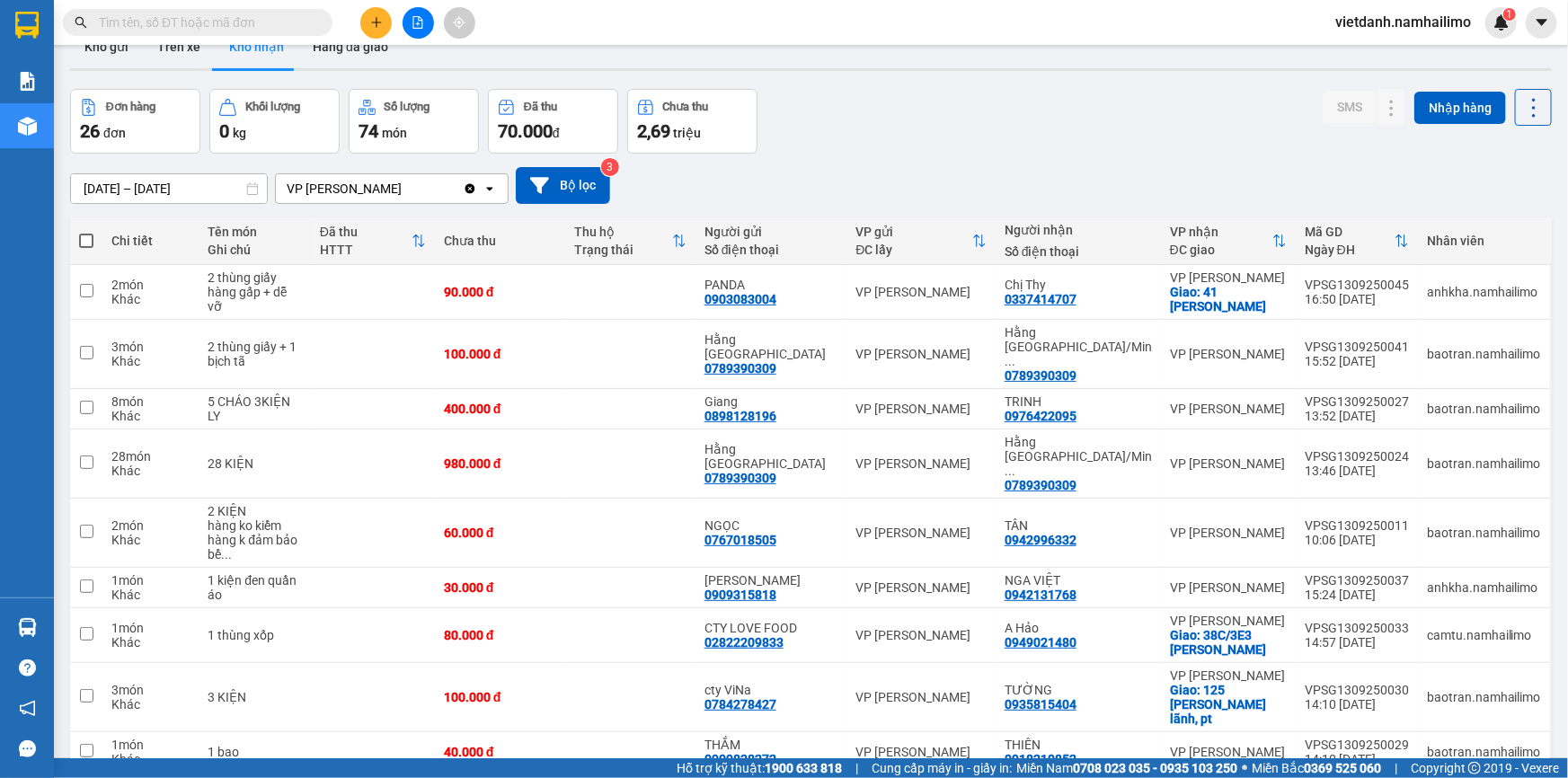
scroll to position [82, 0]
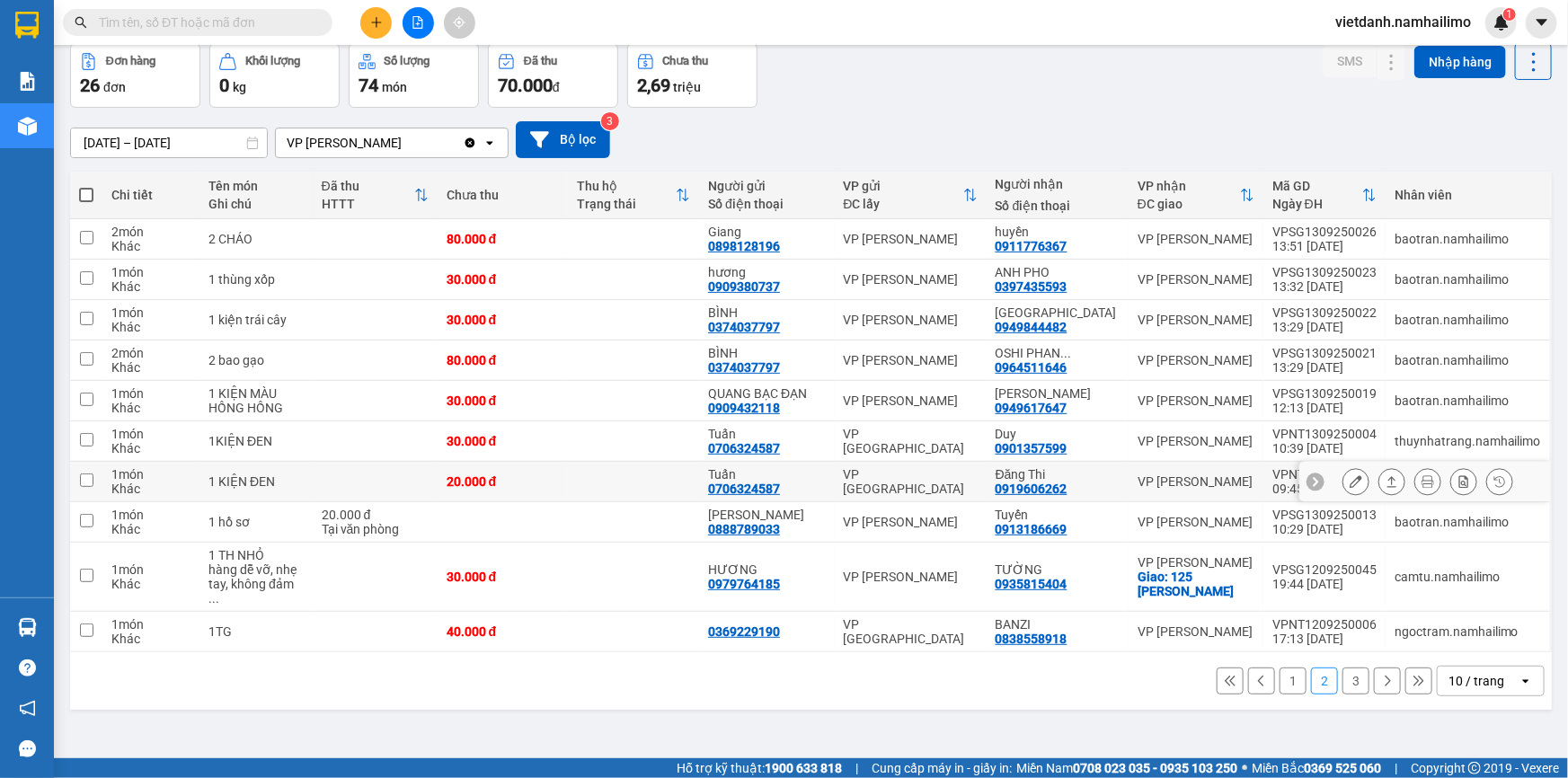
click at [1146, 475] on div "VP [PERSON_NAME]" at bounding box center [1195, 481] width 116 height 14
checkbox input "true"
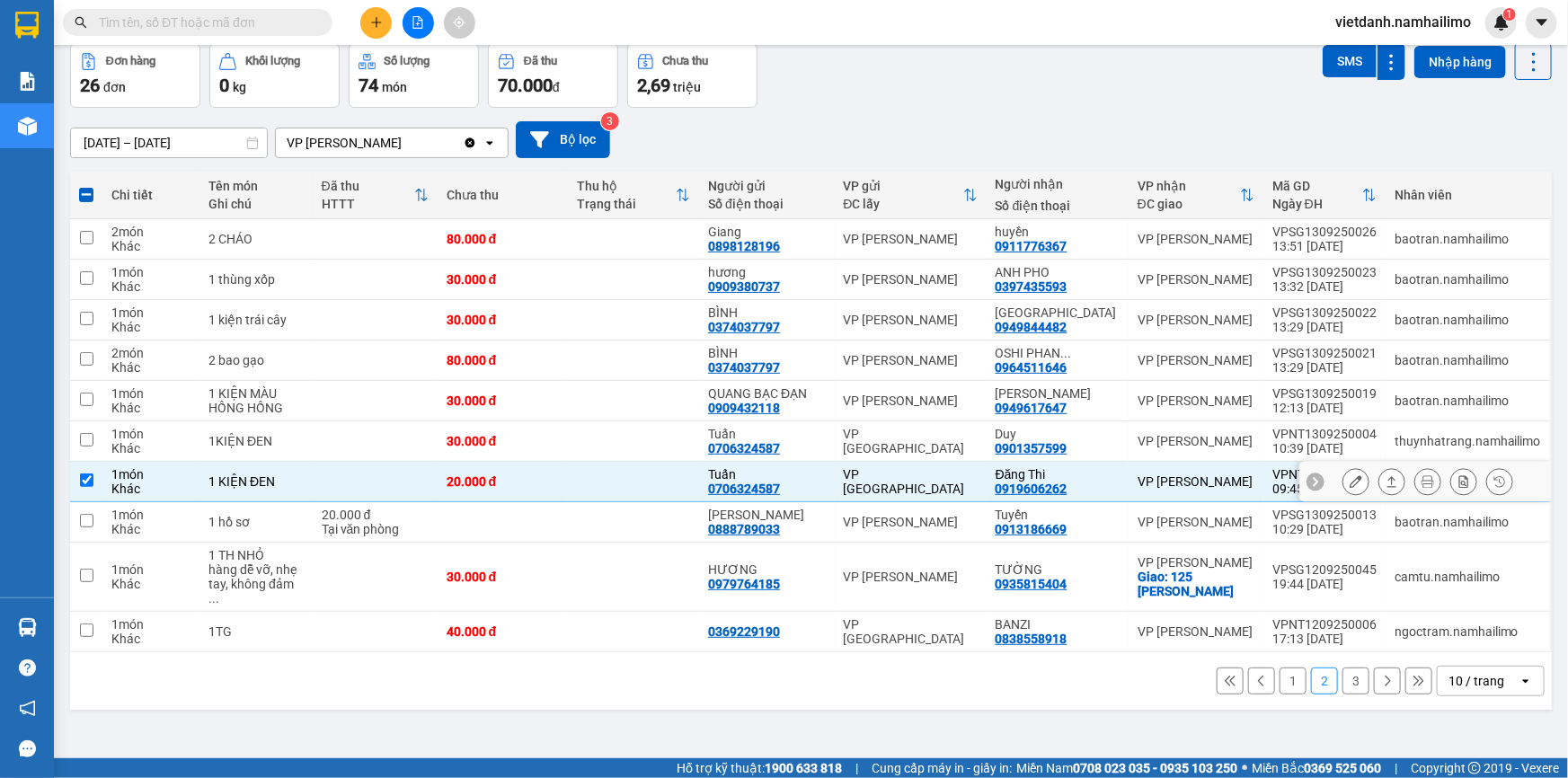
click at [1349, 482] on icon at bounding box center [1355, 481] width 12 height 12
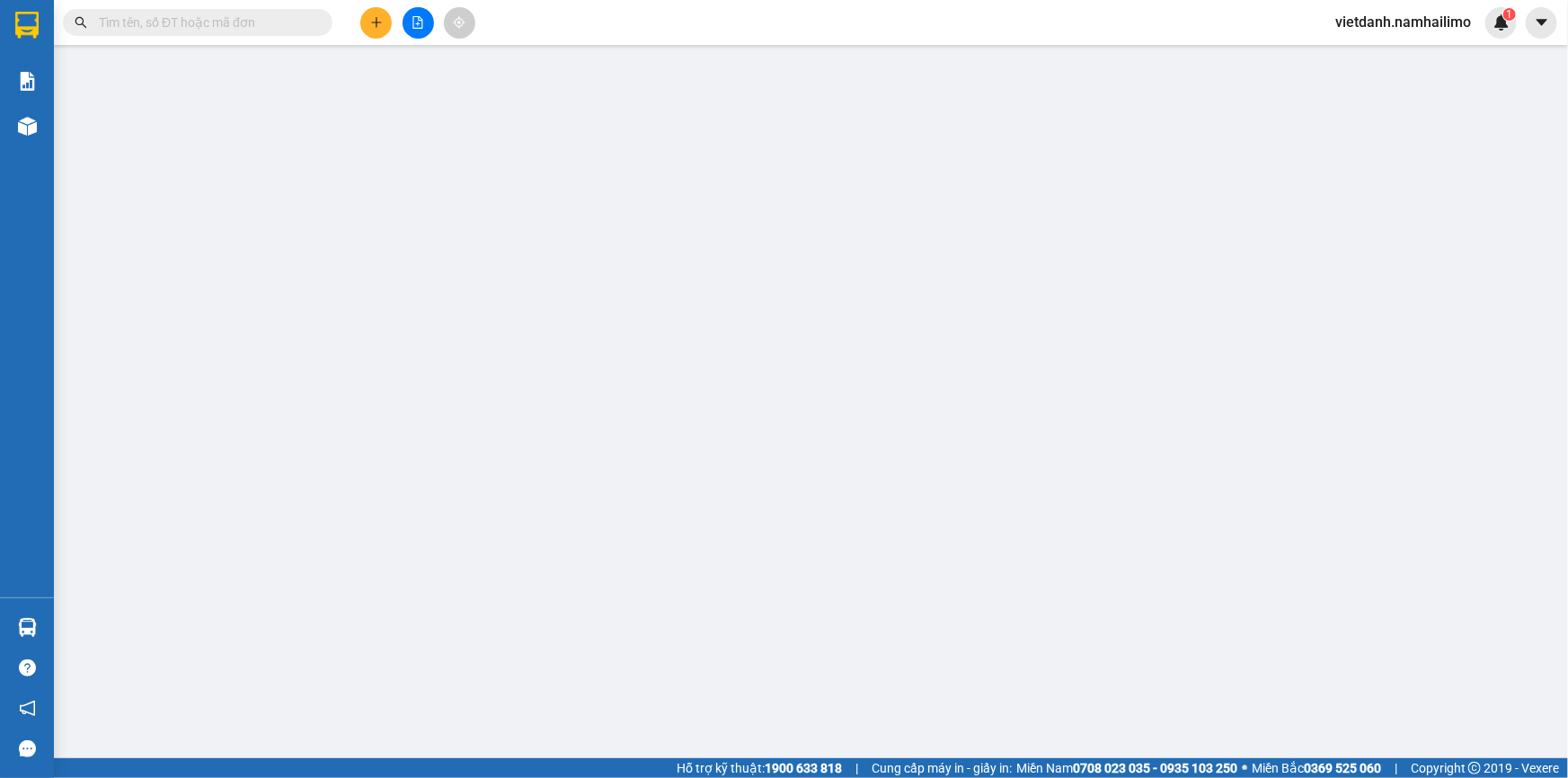
type input "0706324587"
type input "Tuấn"
type input "0919606262"
type input "Đăng Thi"
type input "20.000"
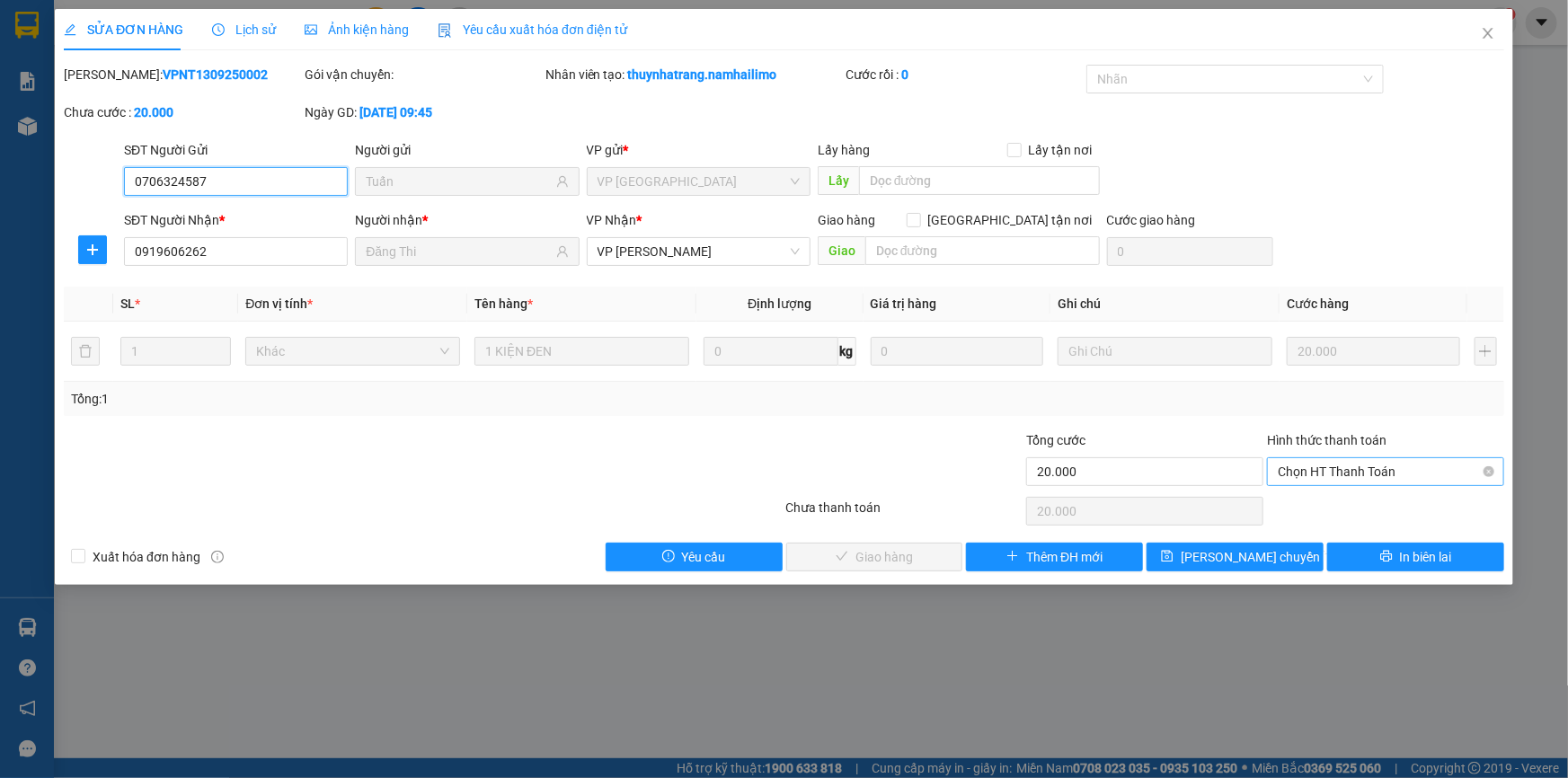
click at [1368, 483] on span "Chọn HT Thanh Toán" at bounding box center [1384, 471] width 215 height 27
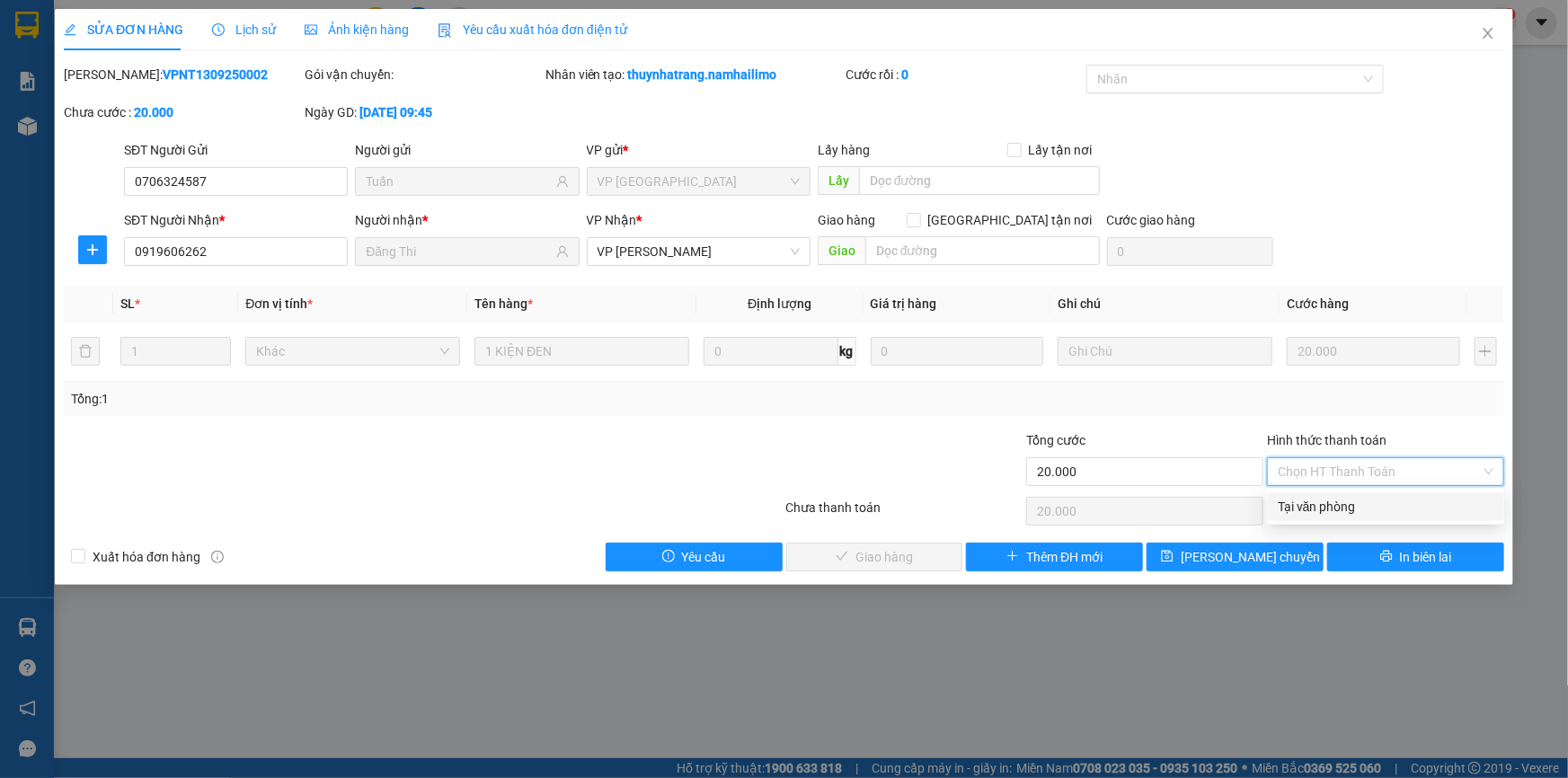
click at [1348, 506] on div "Tại văn phòng" at bounding box center [1384, 506] width 215 height 20
type input "0"
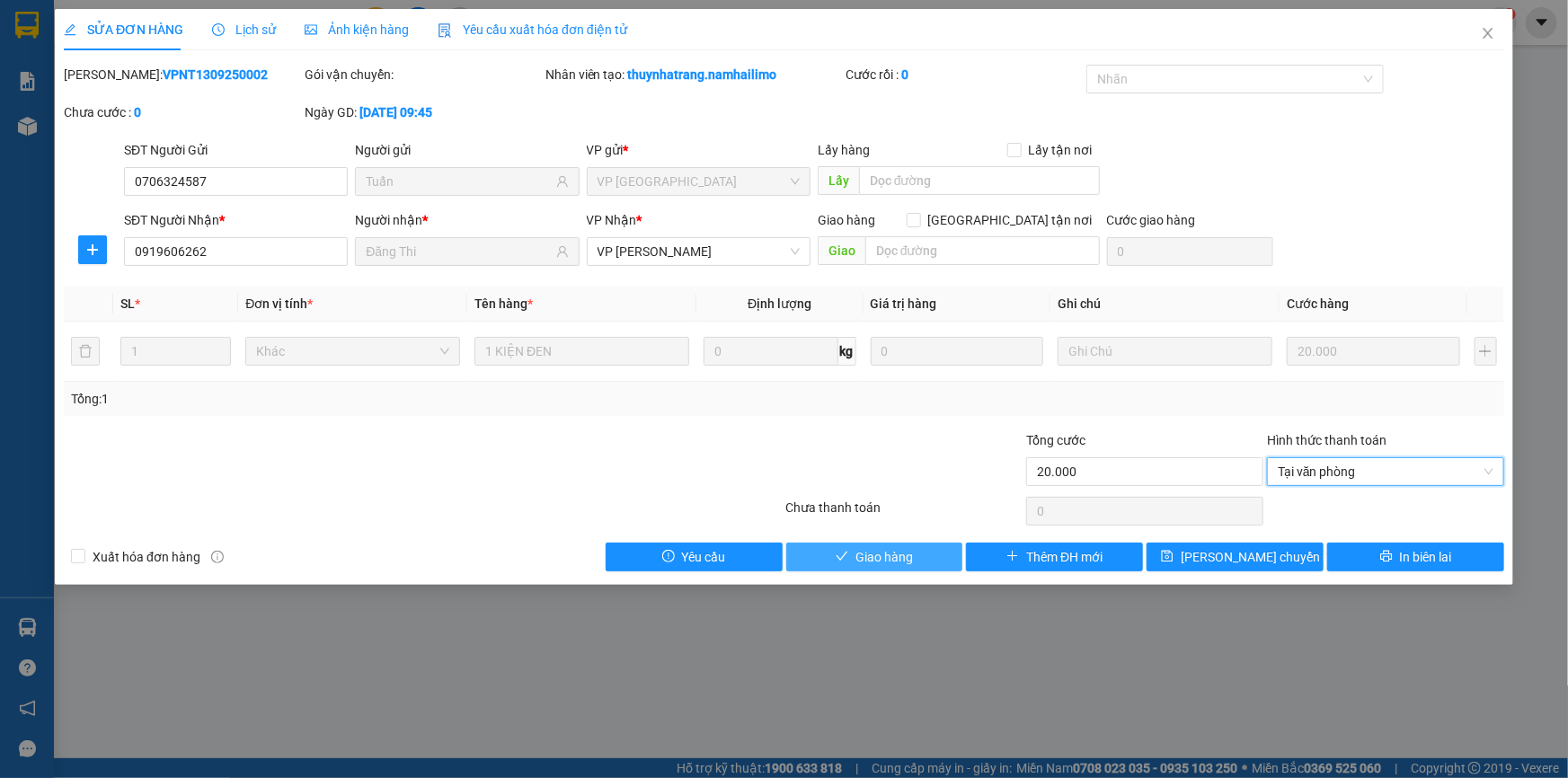
click at [891, 559] on span "Giao hàng" at bounding box center [884, 556] width 58 height 20
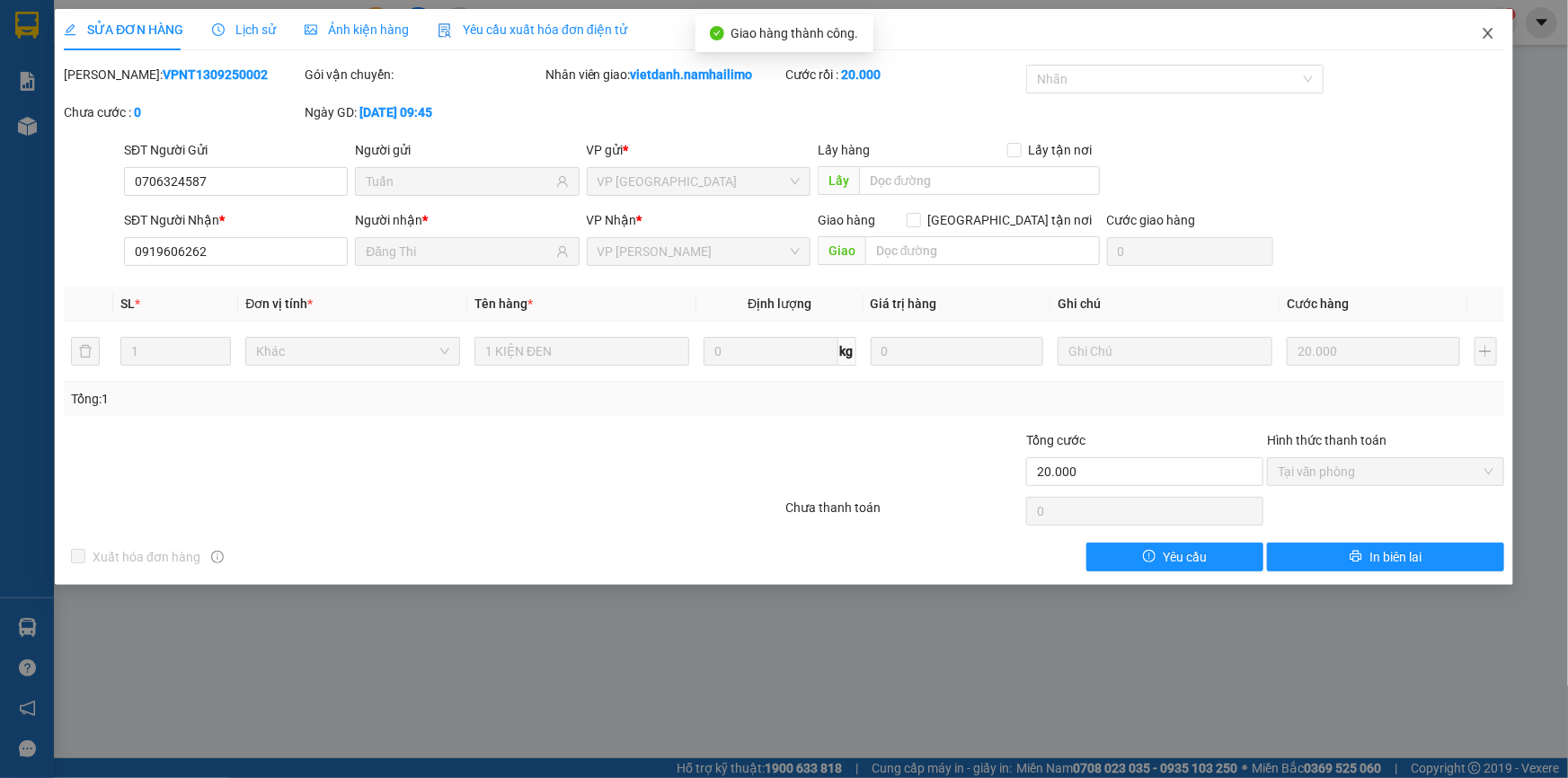
click at [1490, 32] on icon "close" at bounding box center [1487, 34] width 10 height 11
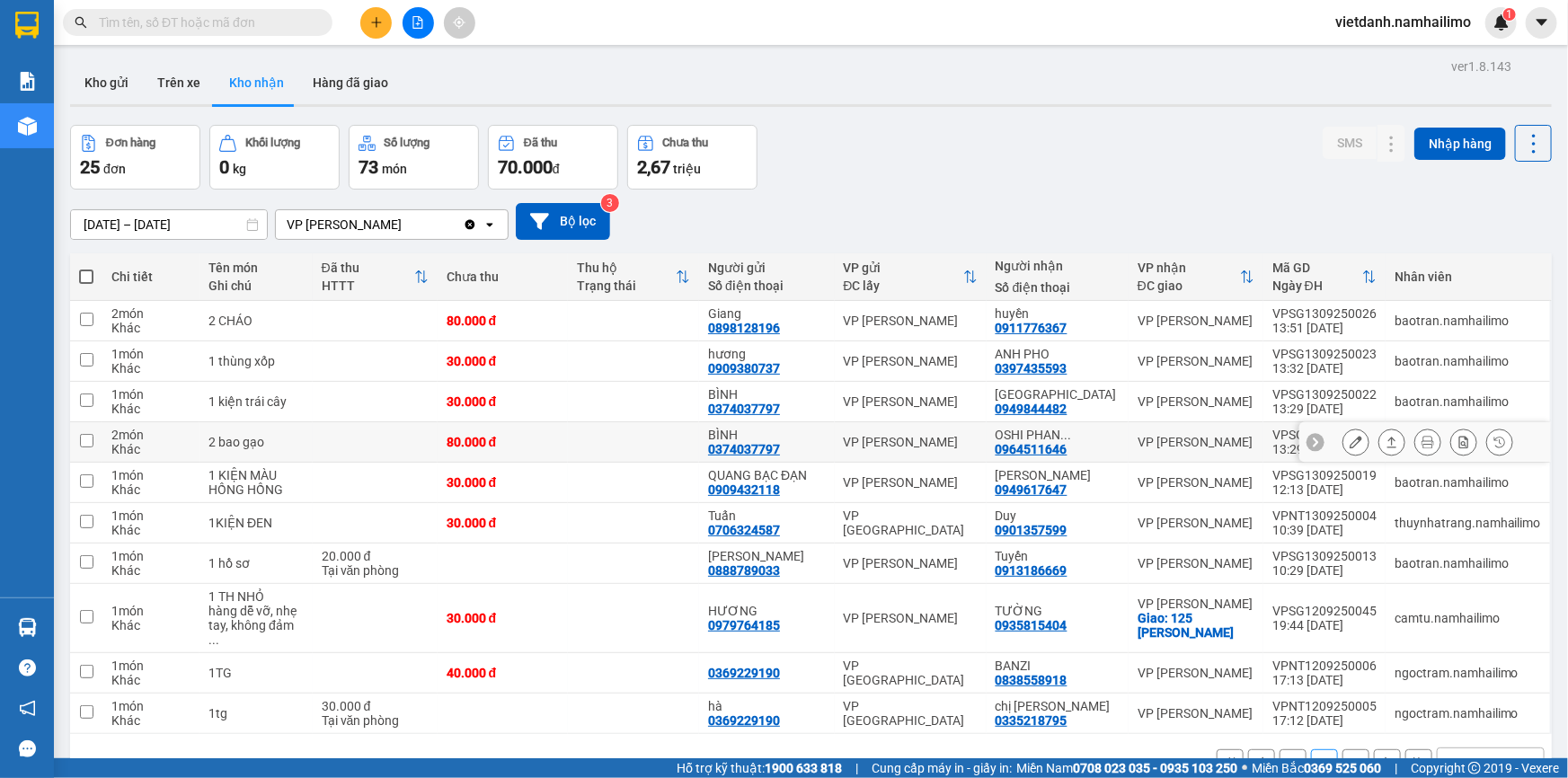
click at [1144, 441] on div "VP [PERSON_NAME]" at bounding box center [1195, 442] width 116 height 14
checkbox input "true"
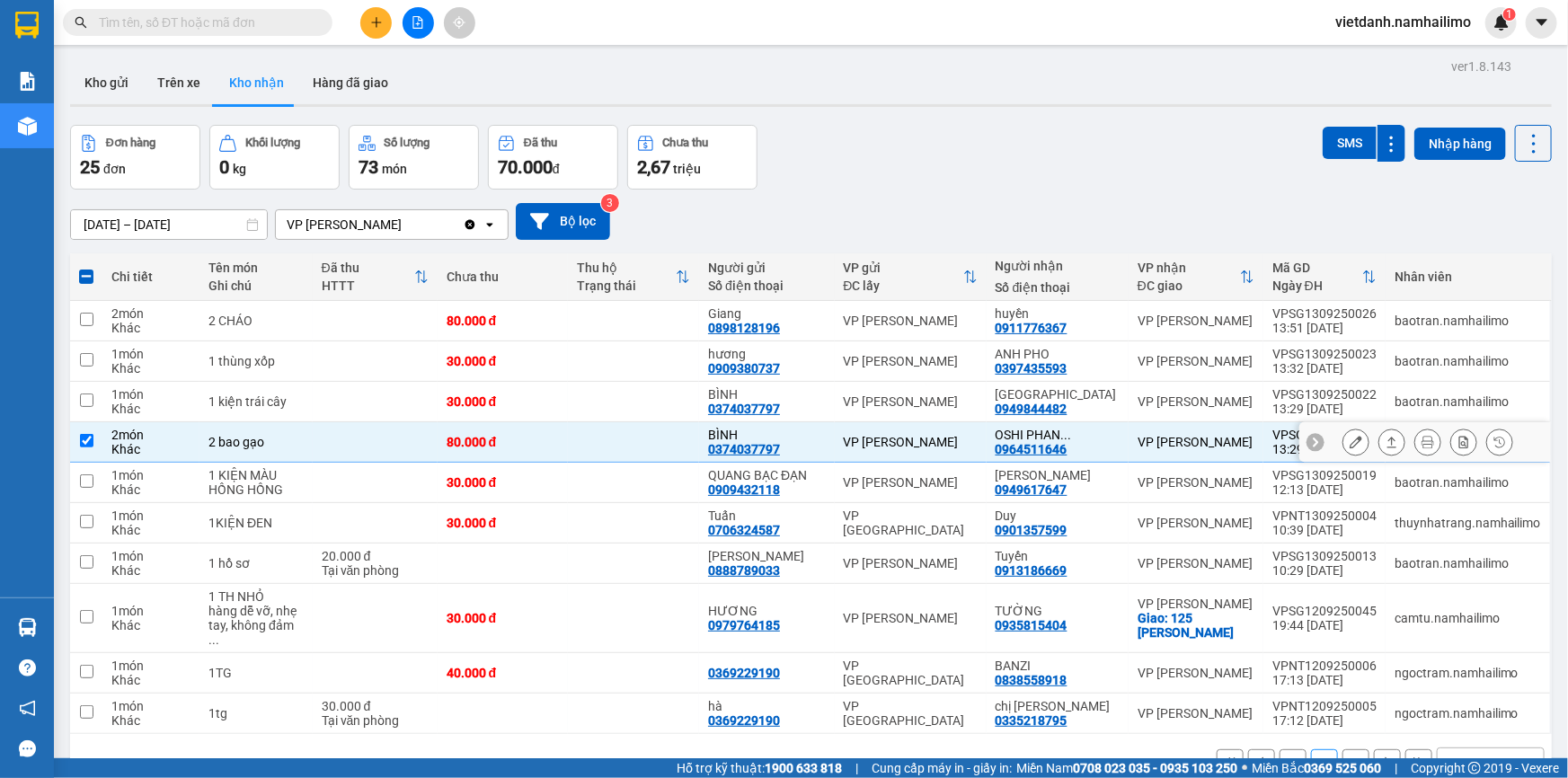
click at [1349, 444] on icon at bounding box center [1355, 442] width 12 height 12
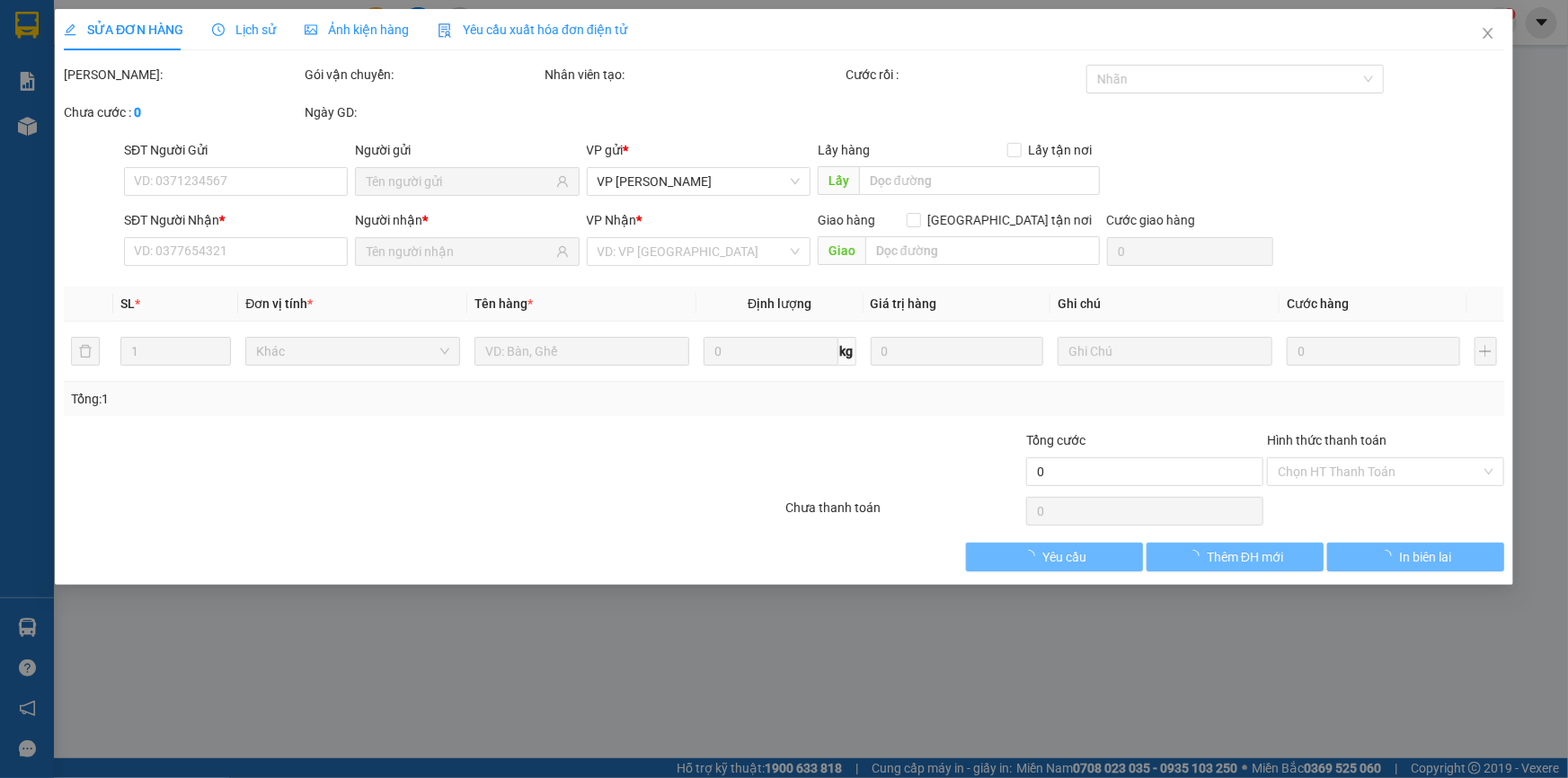
type input "0374037797"
type input "BÌNH"
type input "0964511646"
type input "OSHI PHAN THIẾT"
type input "80.000"
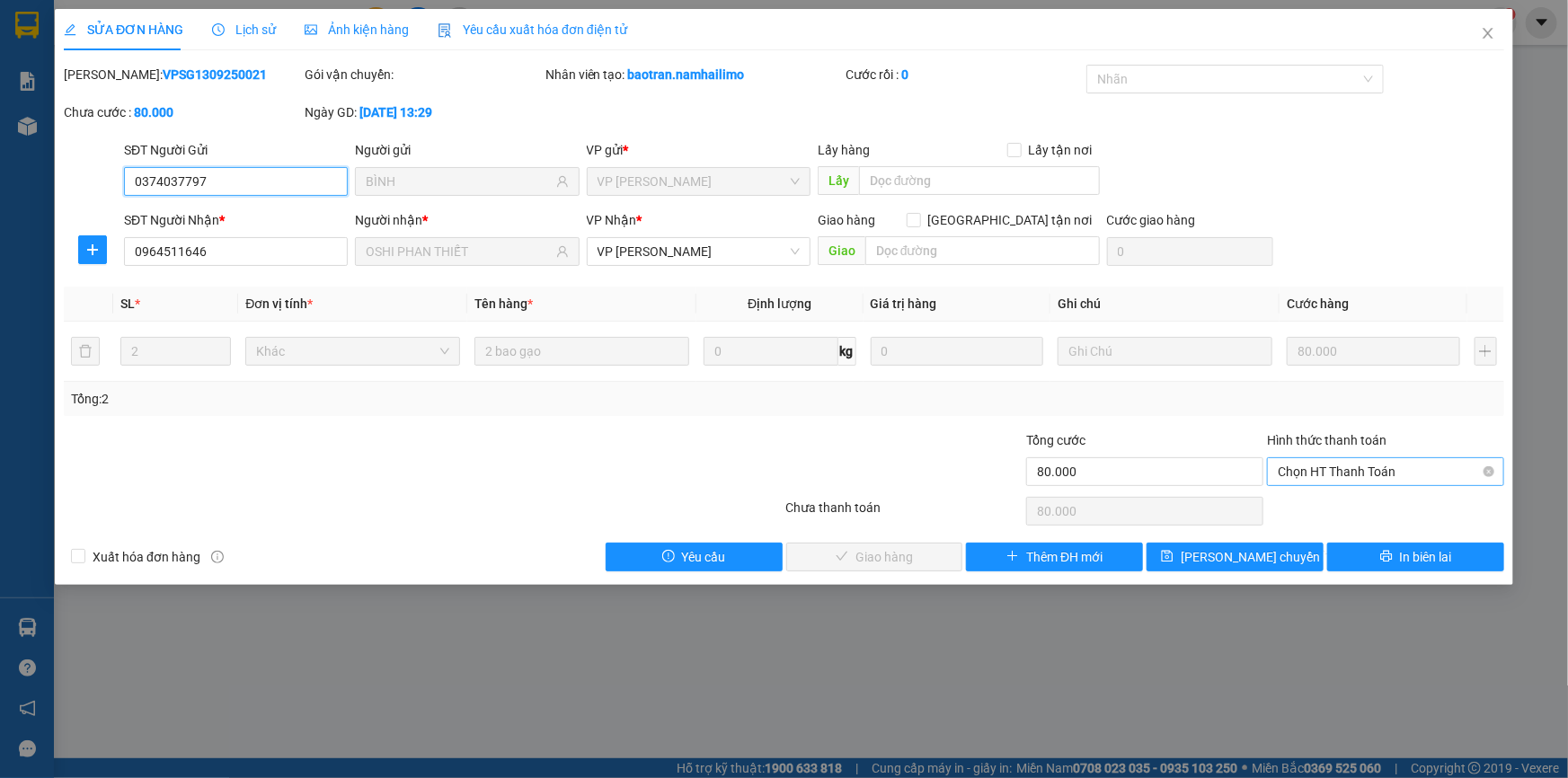
click at [1359, 482] on span "Chọn HT Thanh Toán" at bounding box center [1384, 471] width 215 height 27
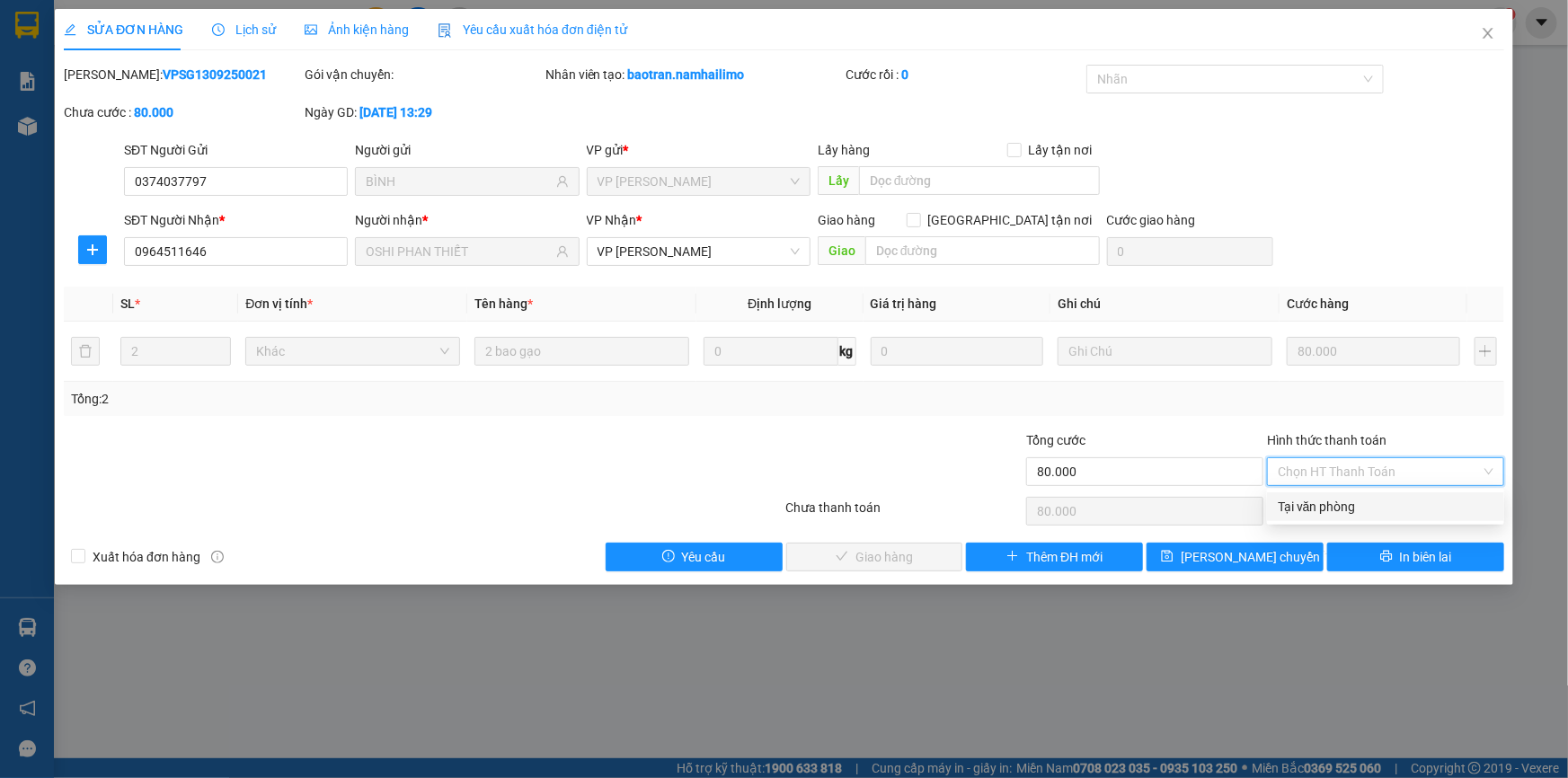
click at [1350, 506] on div "Tại văn phòng" at bounding box center [1384, 506] width 215 height 20
type input "0"
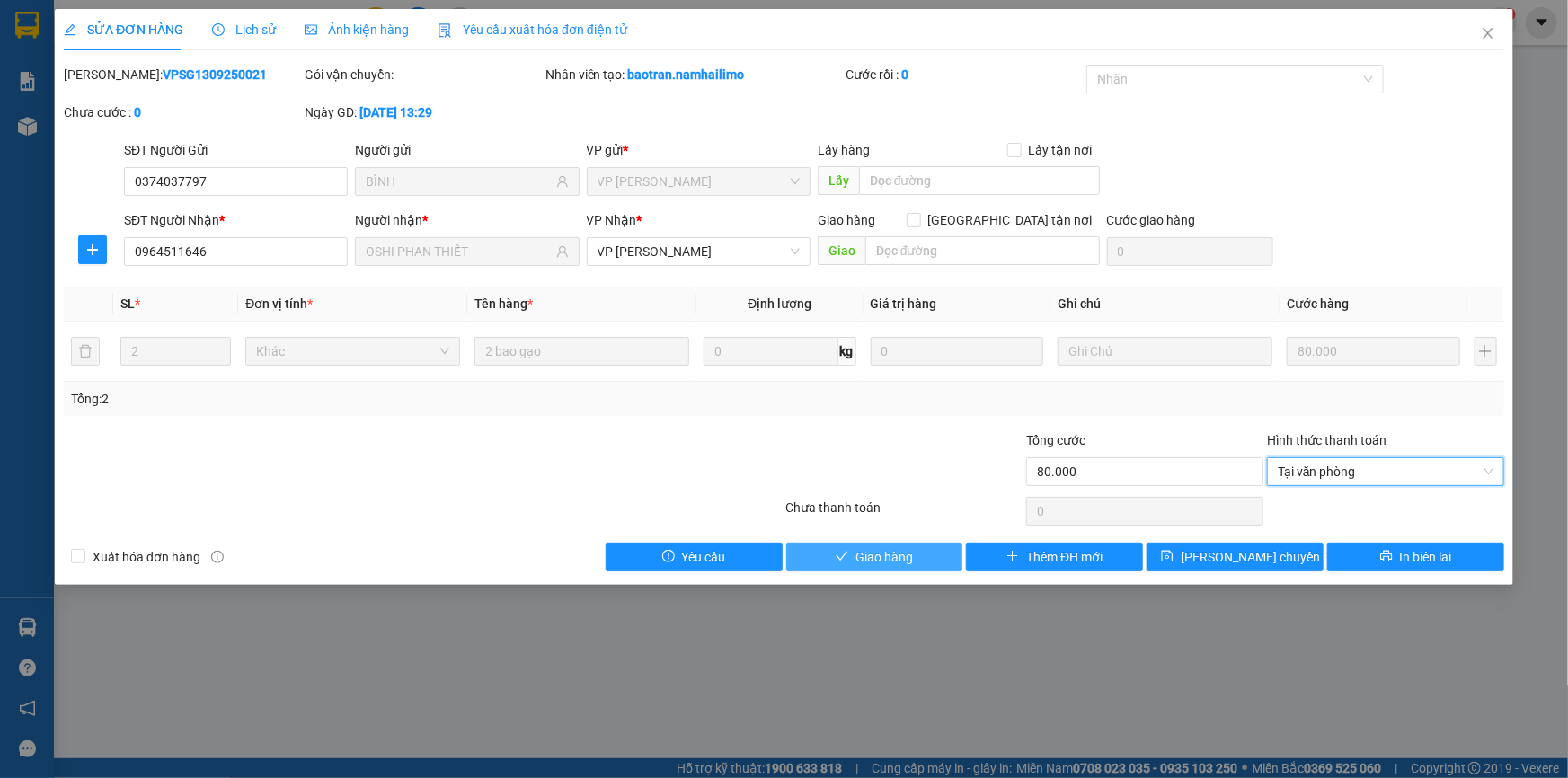
click at [935, 562] on button "Giao hàng" at bounding box center [875, 556] width 177 height 29
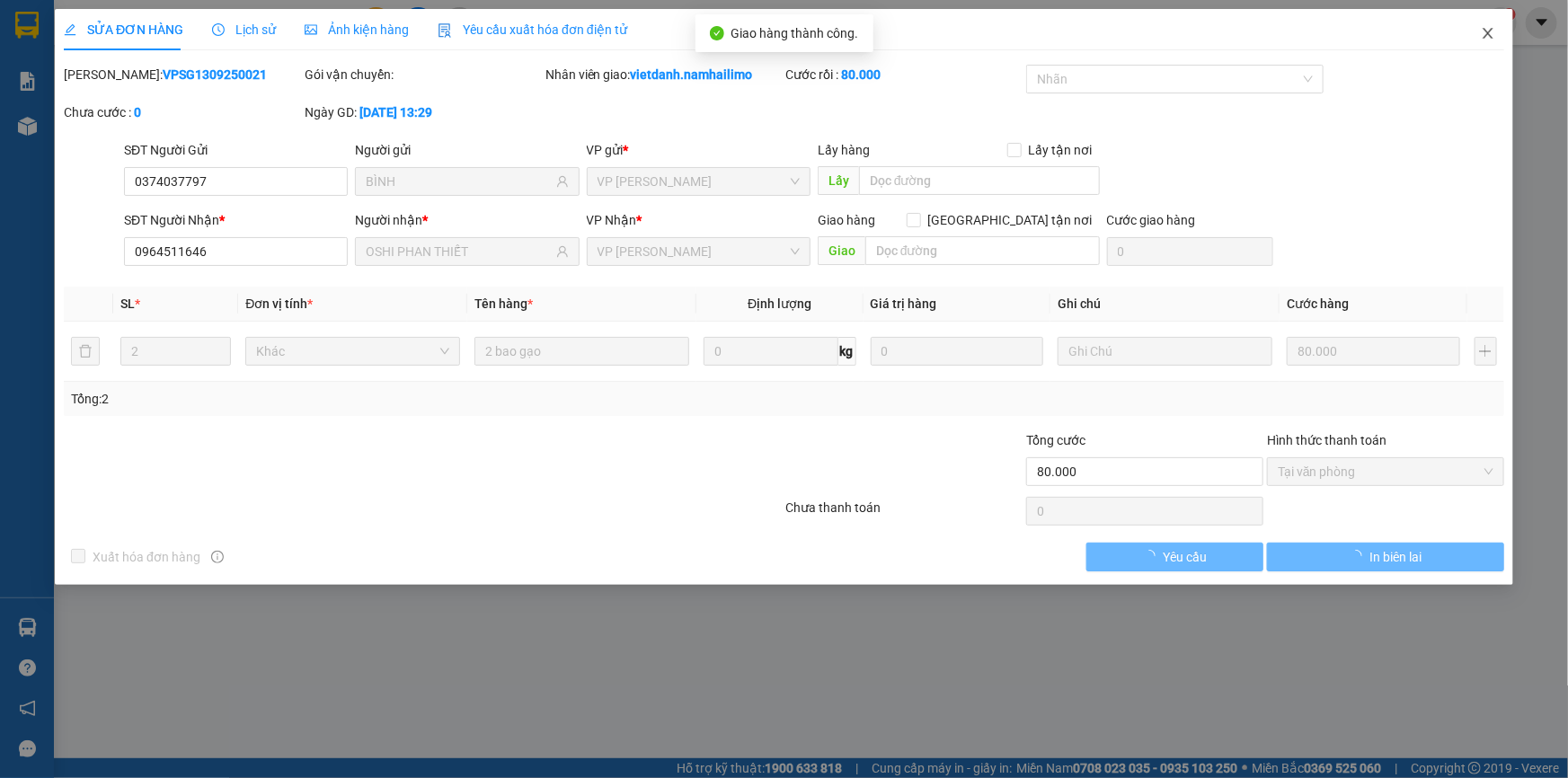
click at [1492, 29] on icon "close" at bounding box center [1487, 33] width 14 height 14
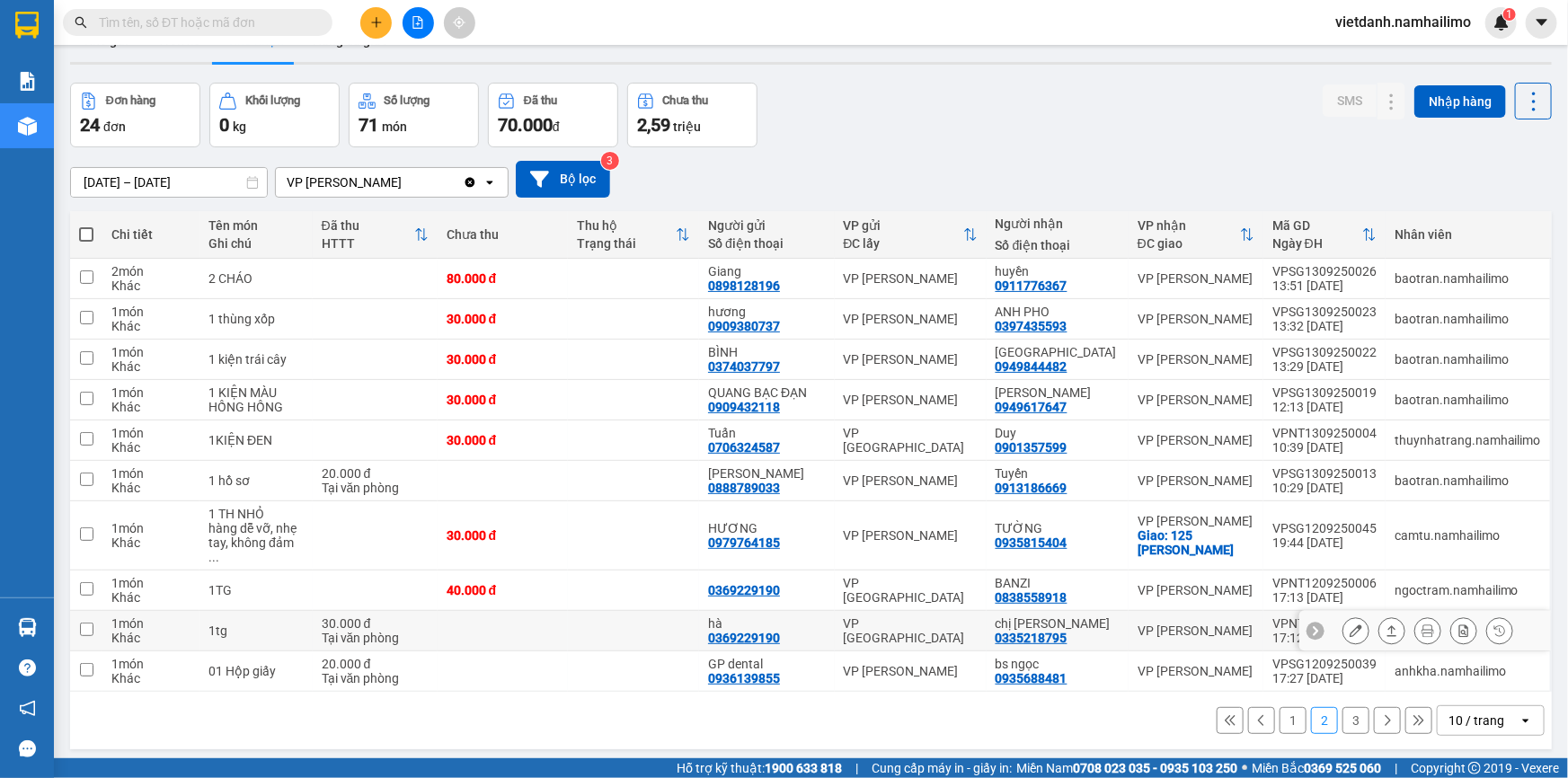
scroll to position [82, 0]
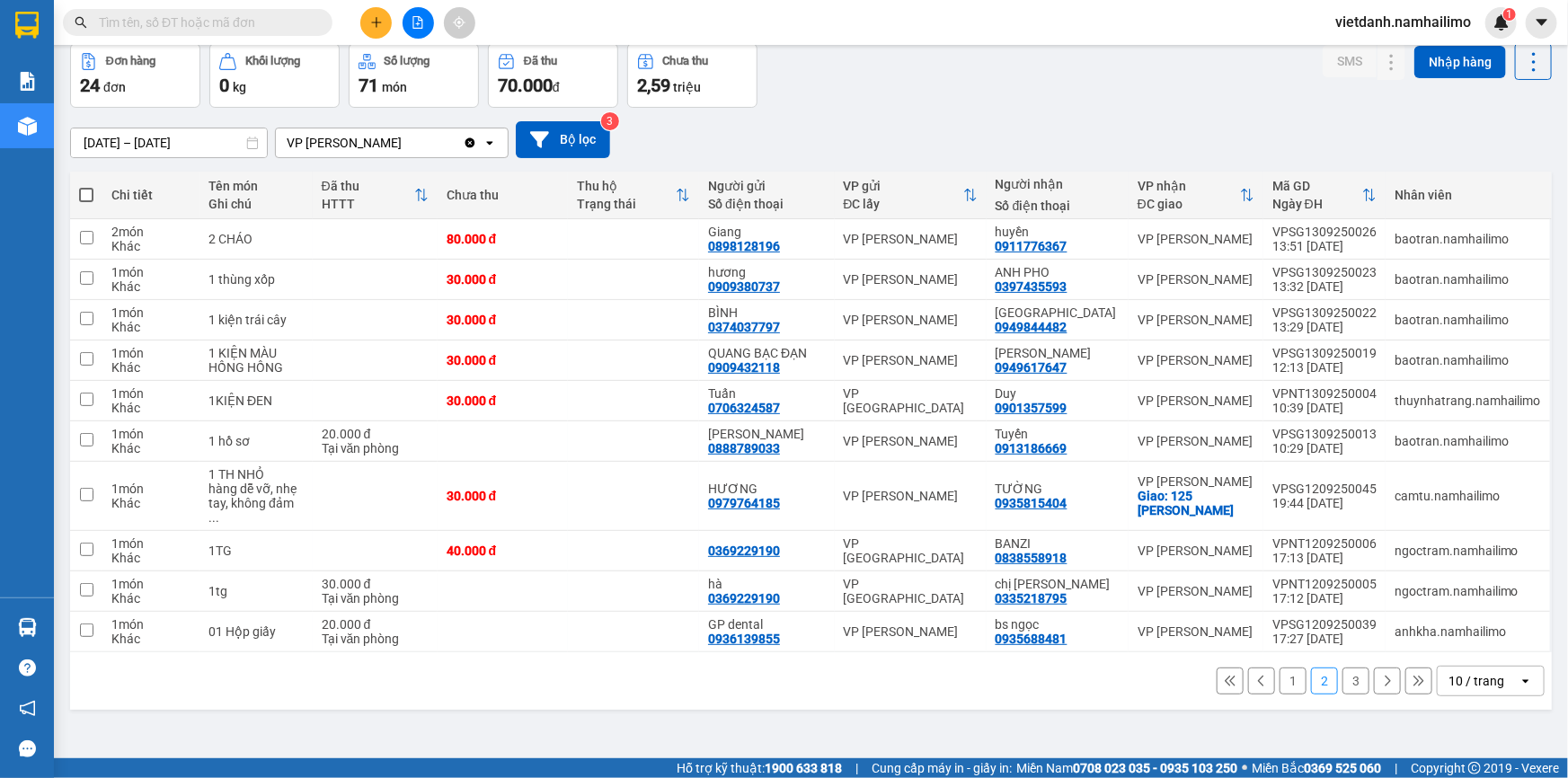
click at [1279, 668] on button "1" at bounding box center [1292, 680] width 27 height 27
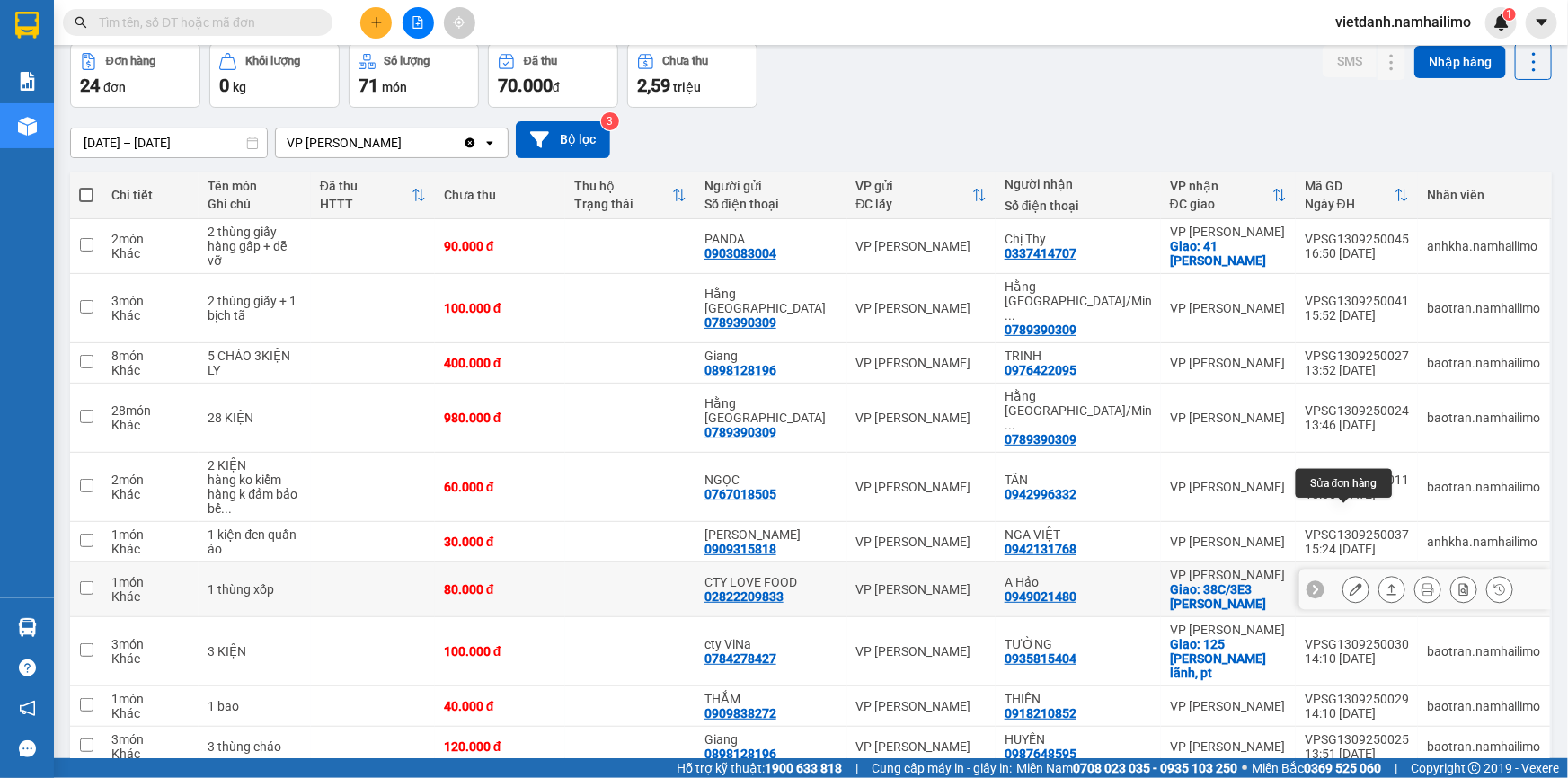
click at [1349, 583] on icon at bounding box center [1355, 589] width 12 height 12
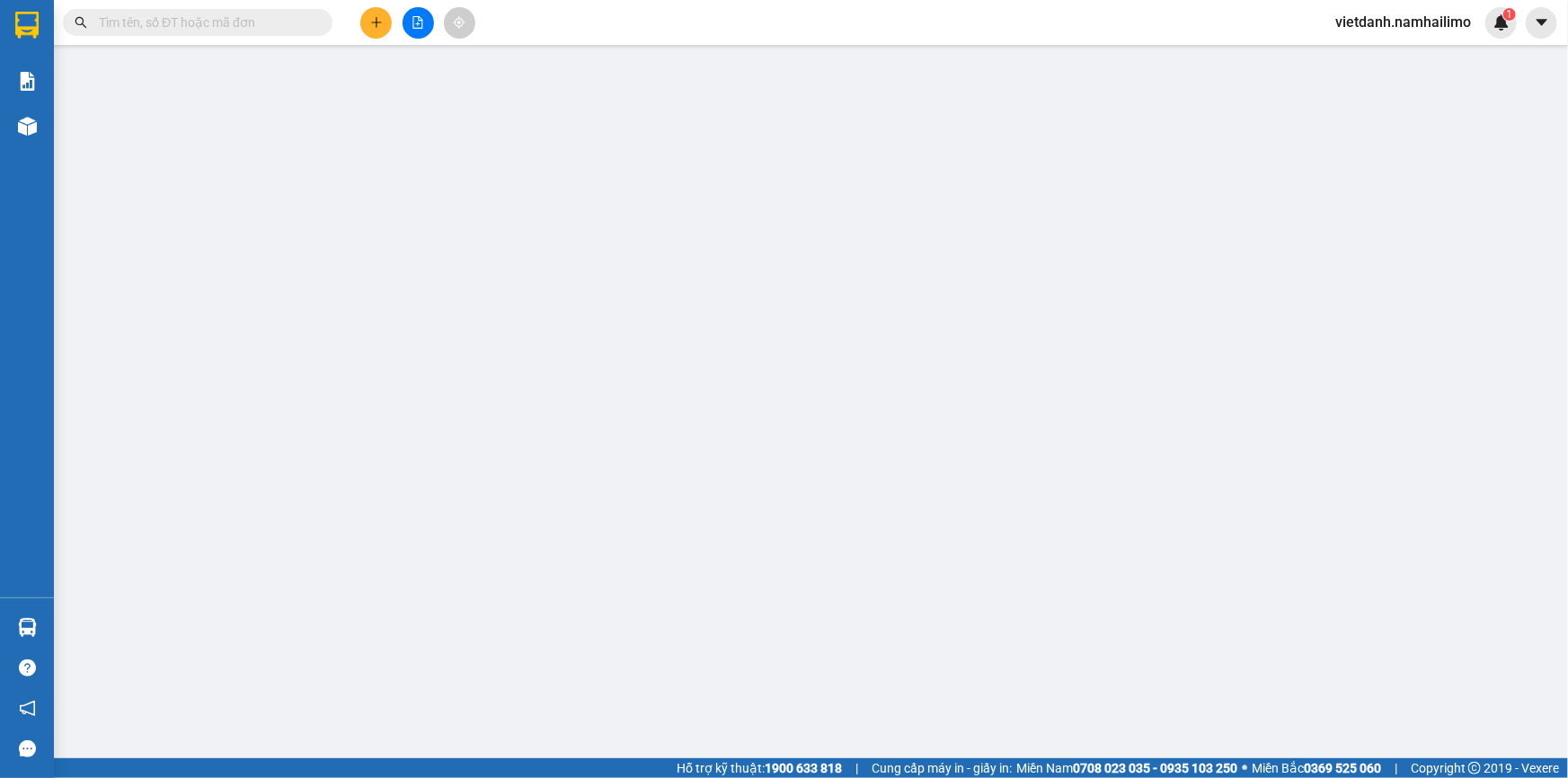
type input "02822209833"
type input "CTY LOVE FOOD"
type input "0949021480"
type input "A Hảo"
checkbox input "true"
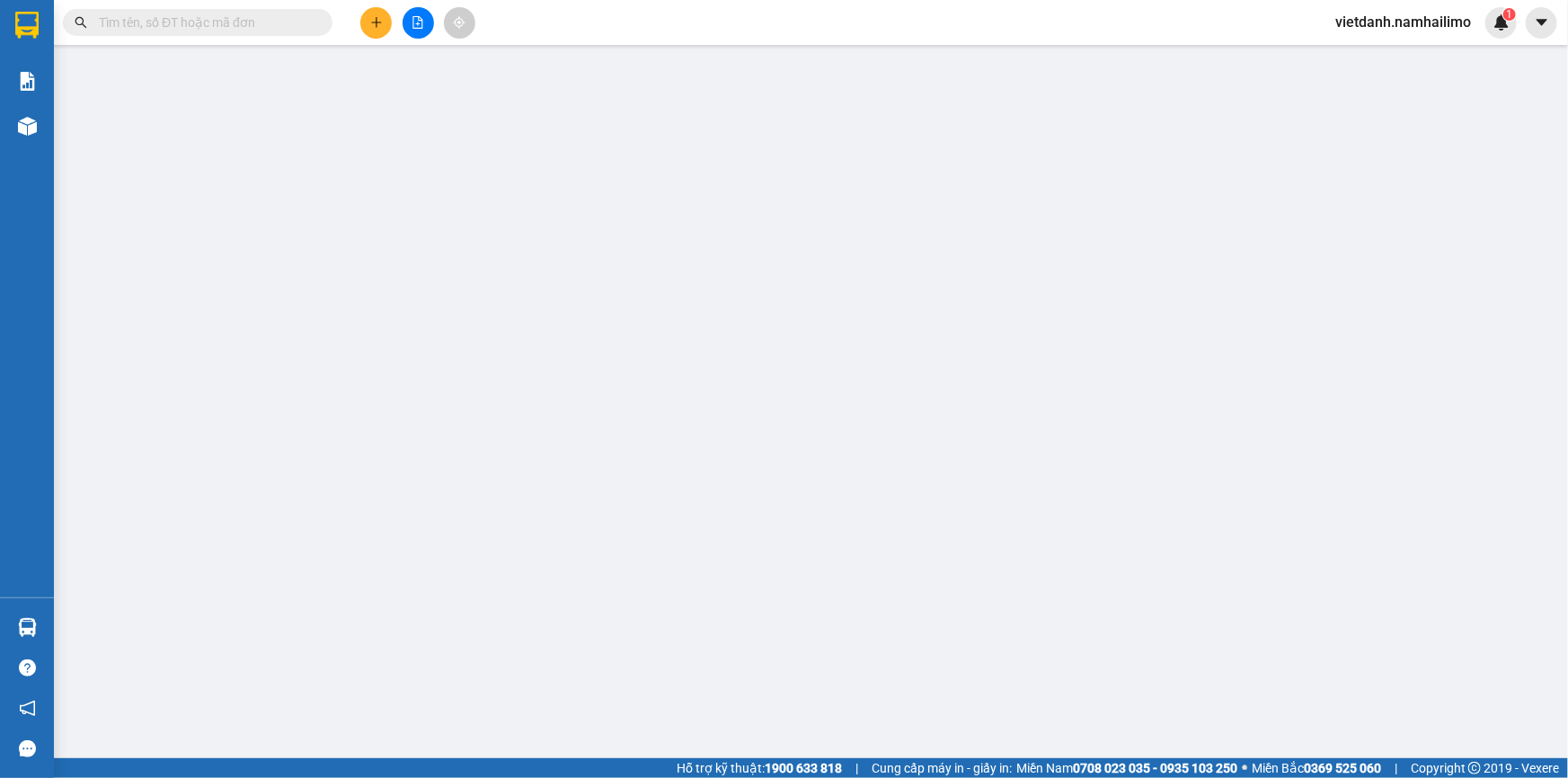
type input "38C/3E3 [PERSON_NAME]"
type input "20.000"
type input "80.000"
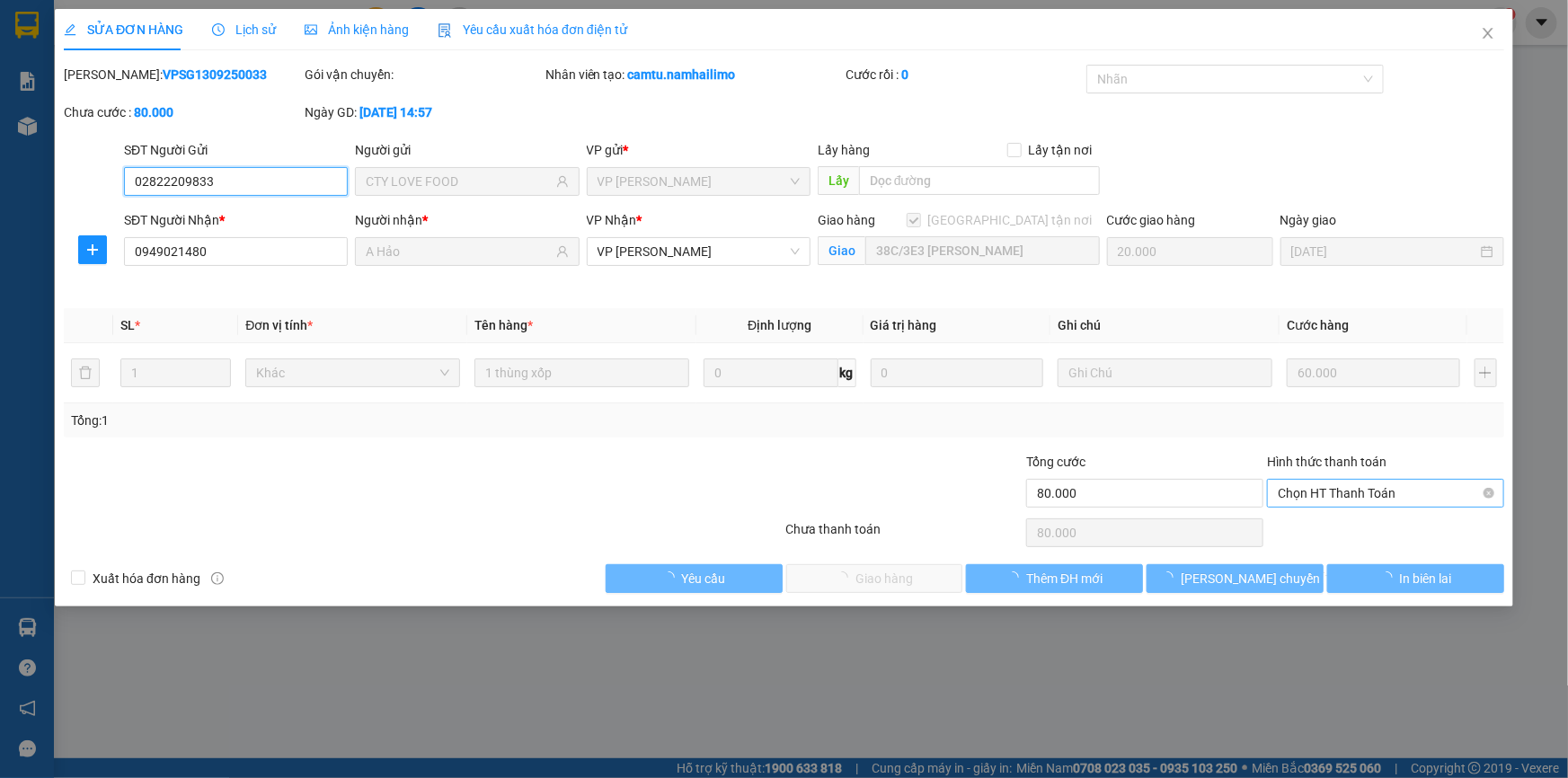
click at [1318, 482] on span "Chọn HT Thanh Toán" at bounding box center [1384, 493] width 215 height 27
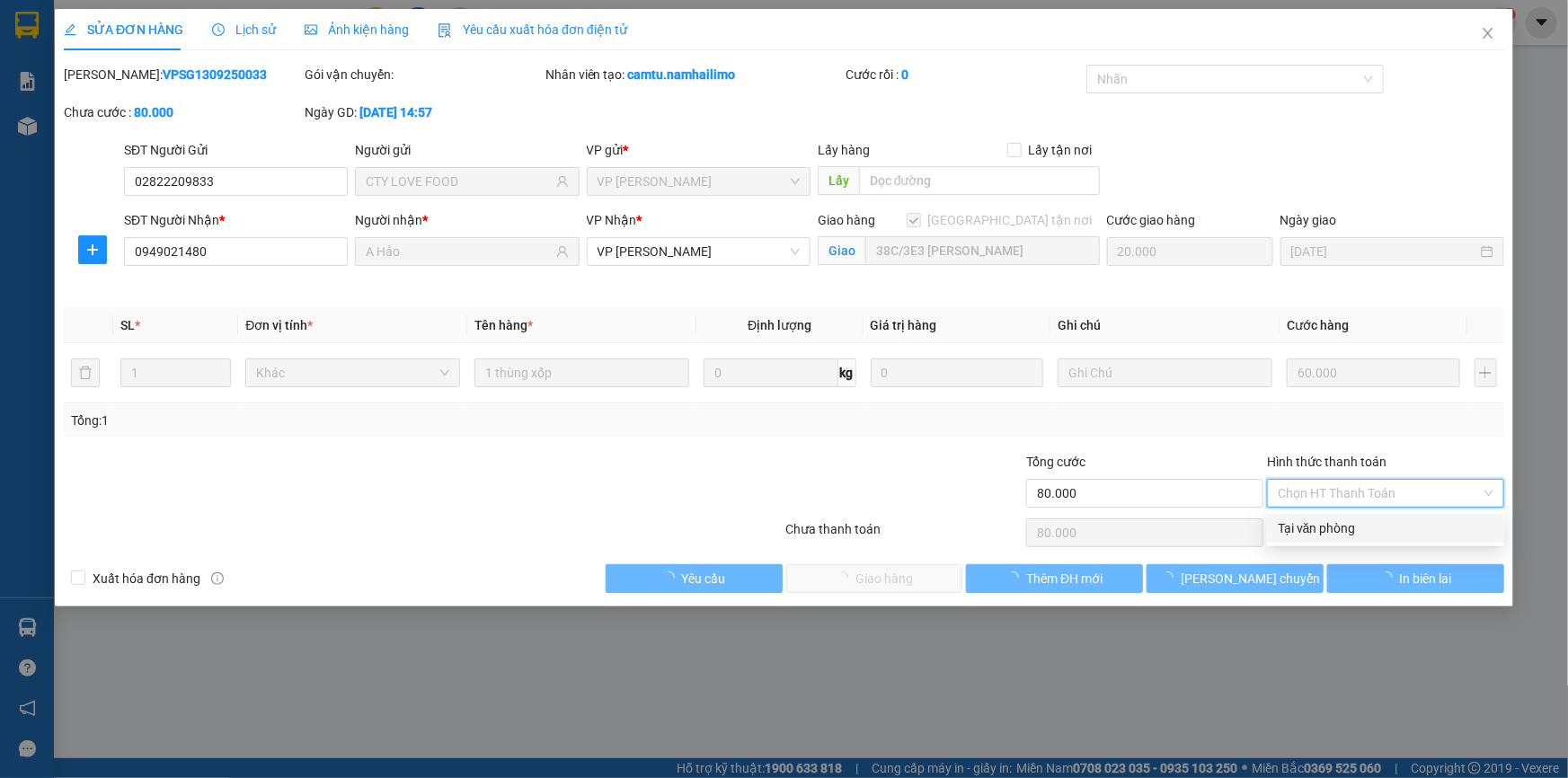
click at [1318, 529] on div "Tại văn phòng" at bounding box center [1384, 527] width 215 height 20
type input "0"
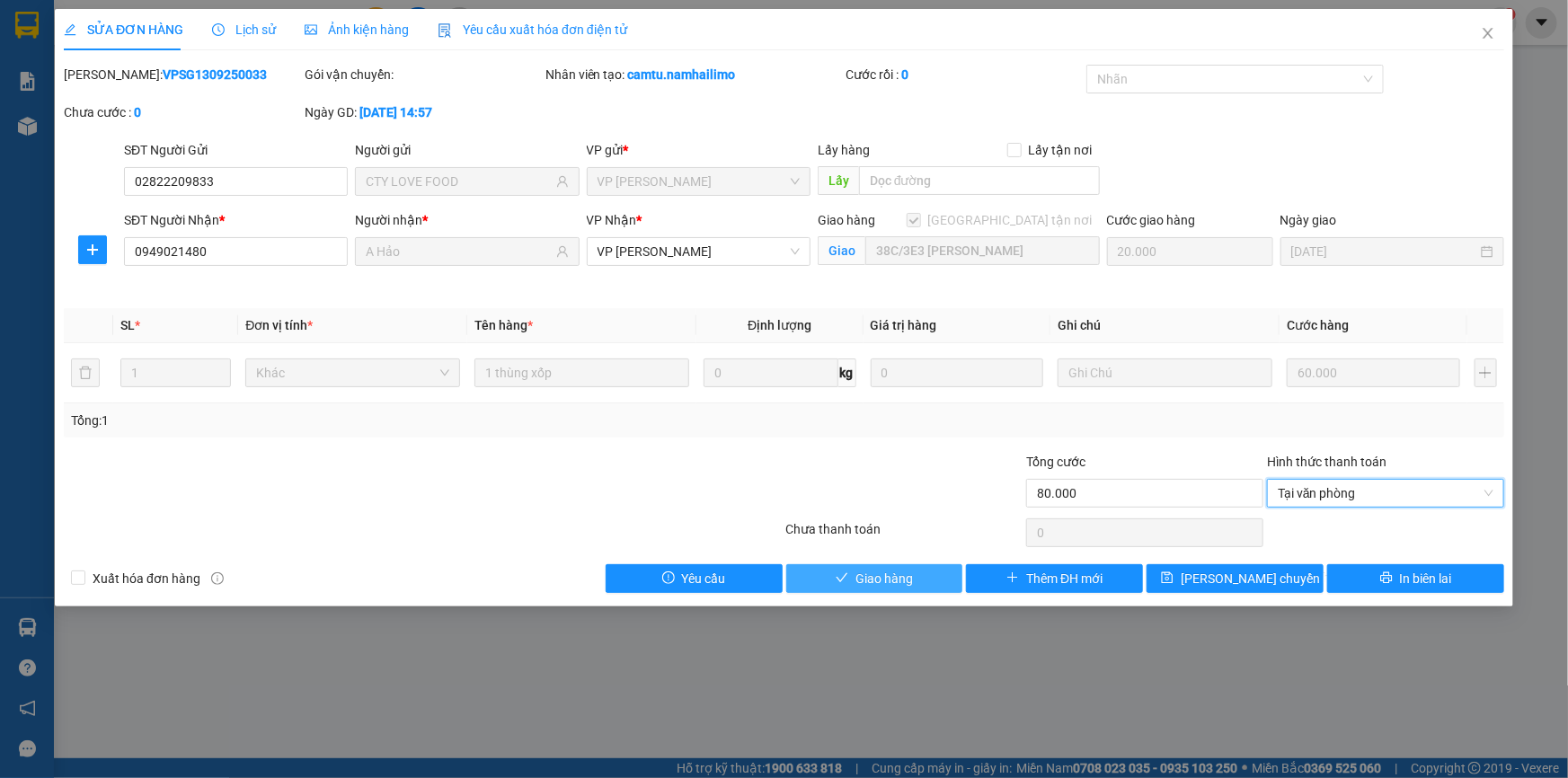
click at [890, 579] on span "Giao hàng" at bounding box center [884, 578] width 58 height 20
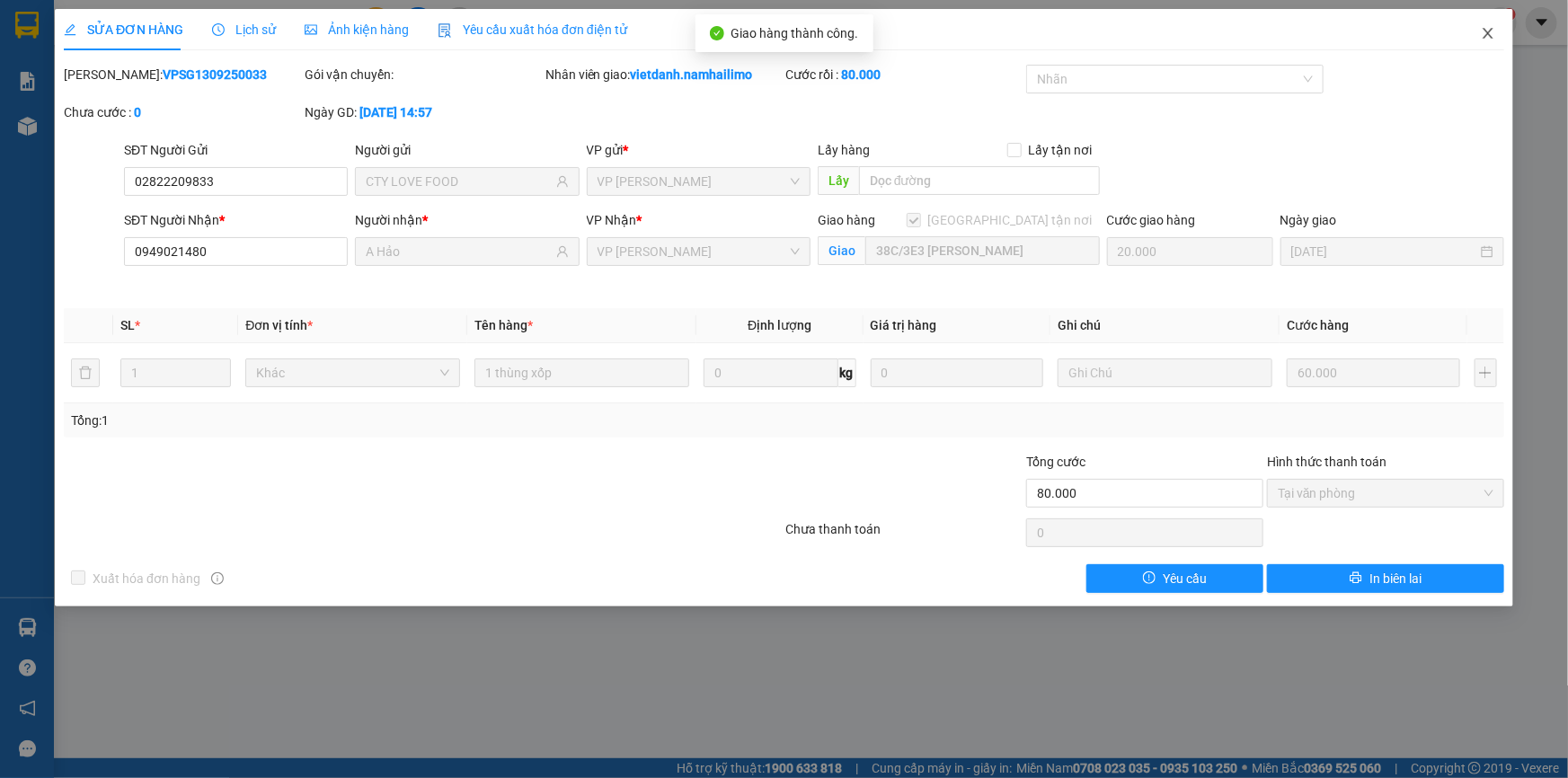
click at [1487, 37] on icon "close" at bounding box center [1487, 33] width 14 height 14
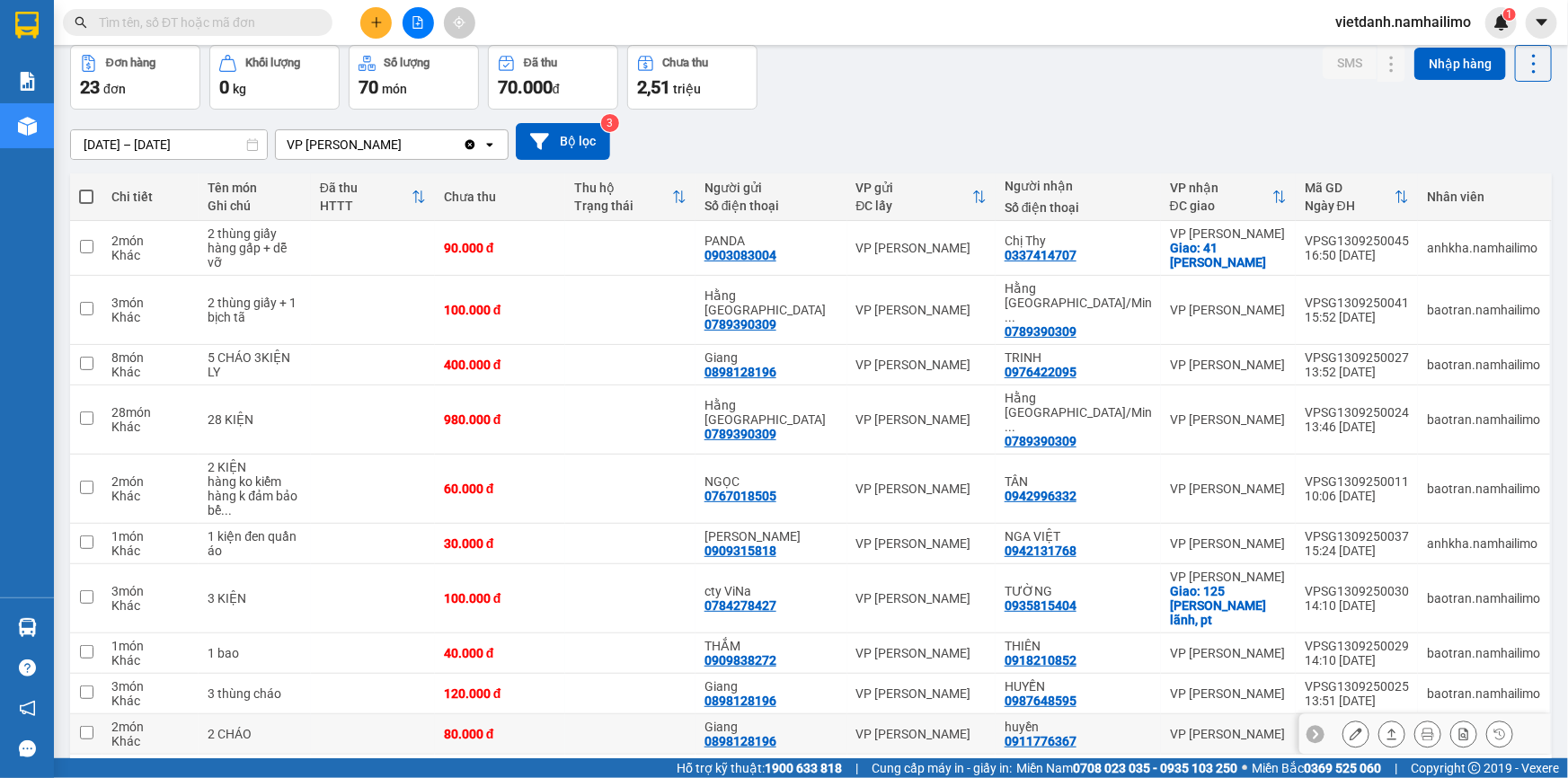
scroll to position [82, 0]
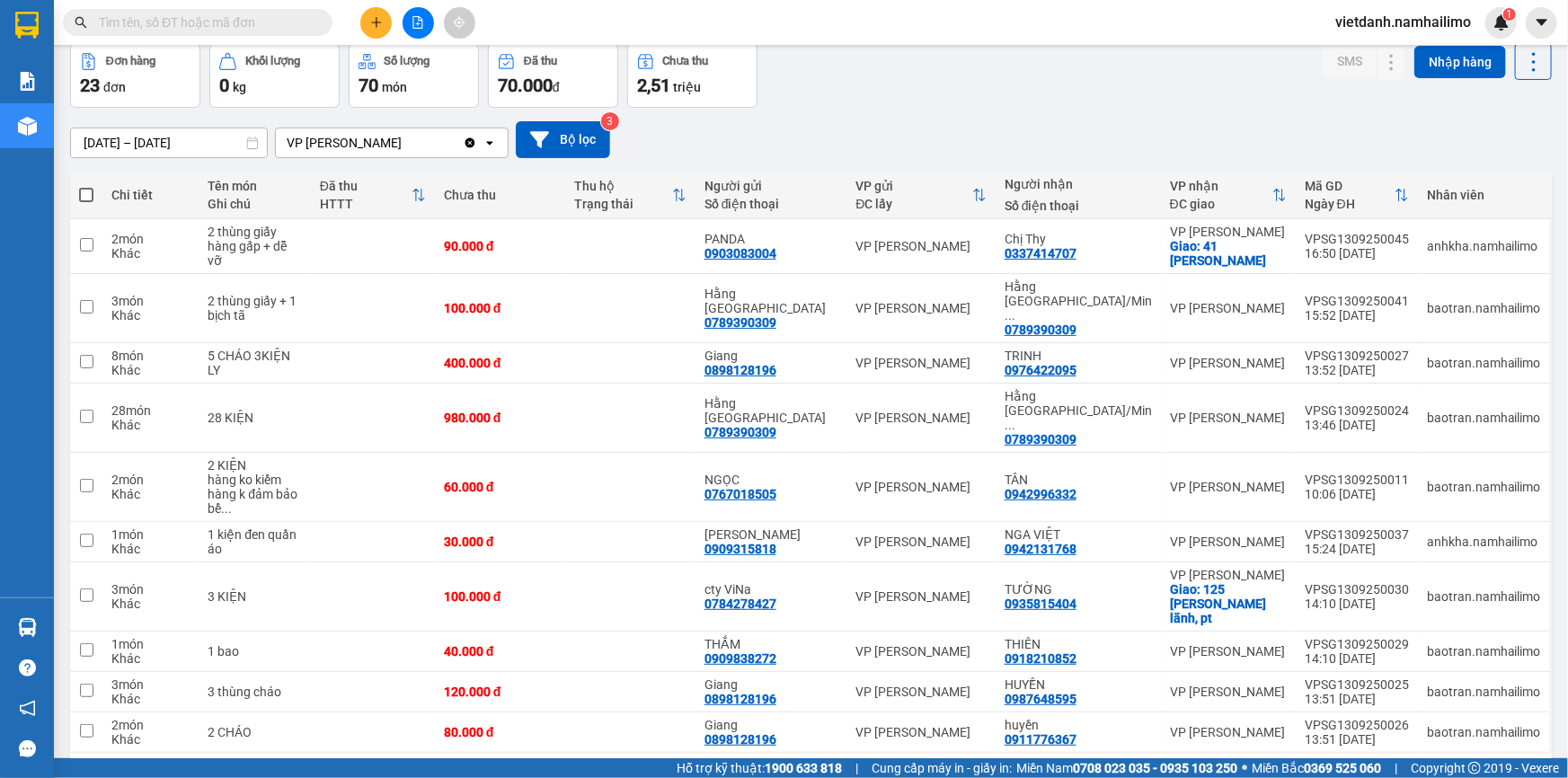
click at [1319, 768] on button "2" at bounding box center [1324, 781] width 27 height 27
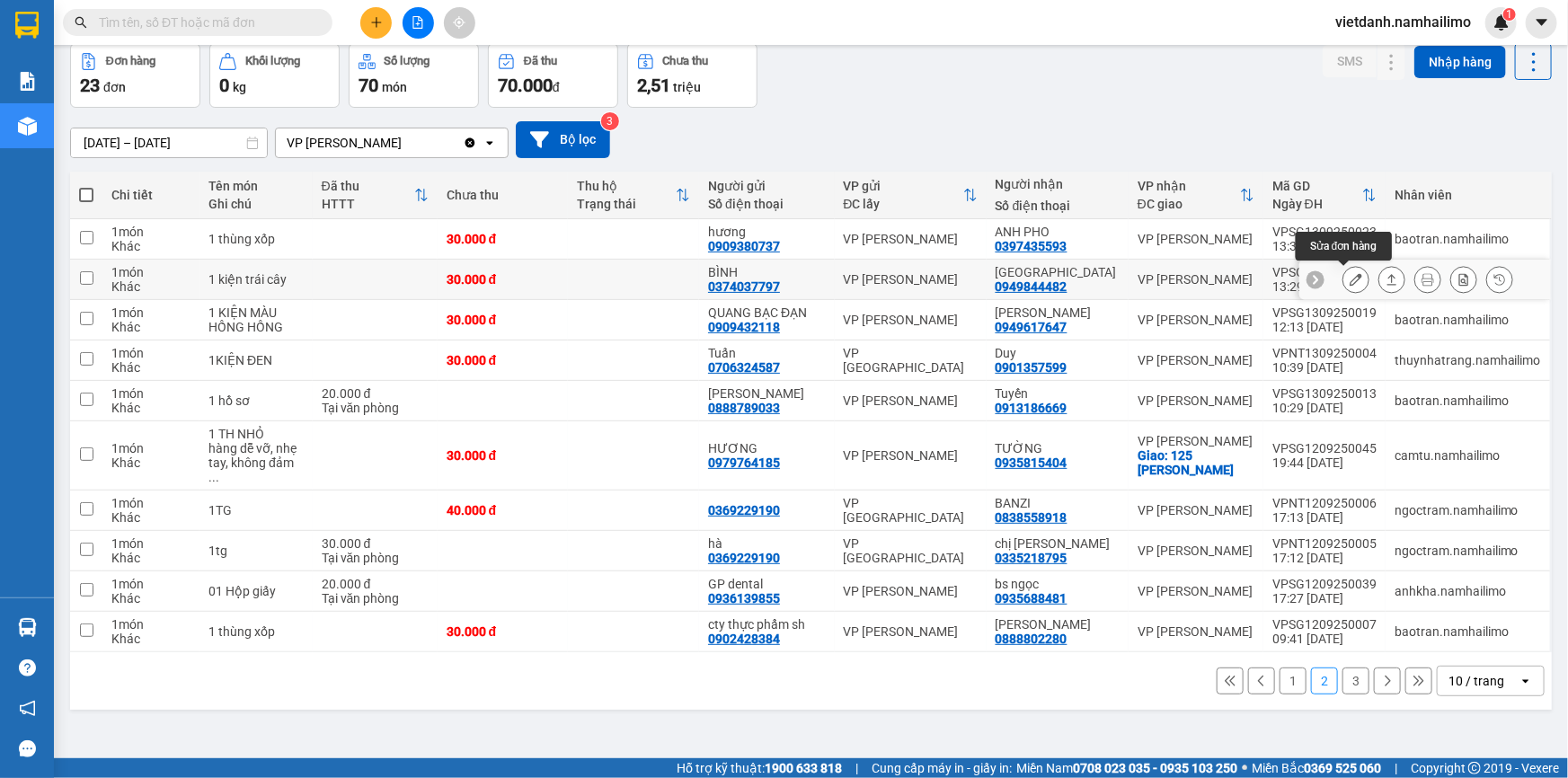
click at [1349, 285] on icon at bounding box center [1355, 279] width 12 height 12
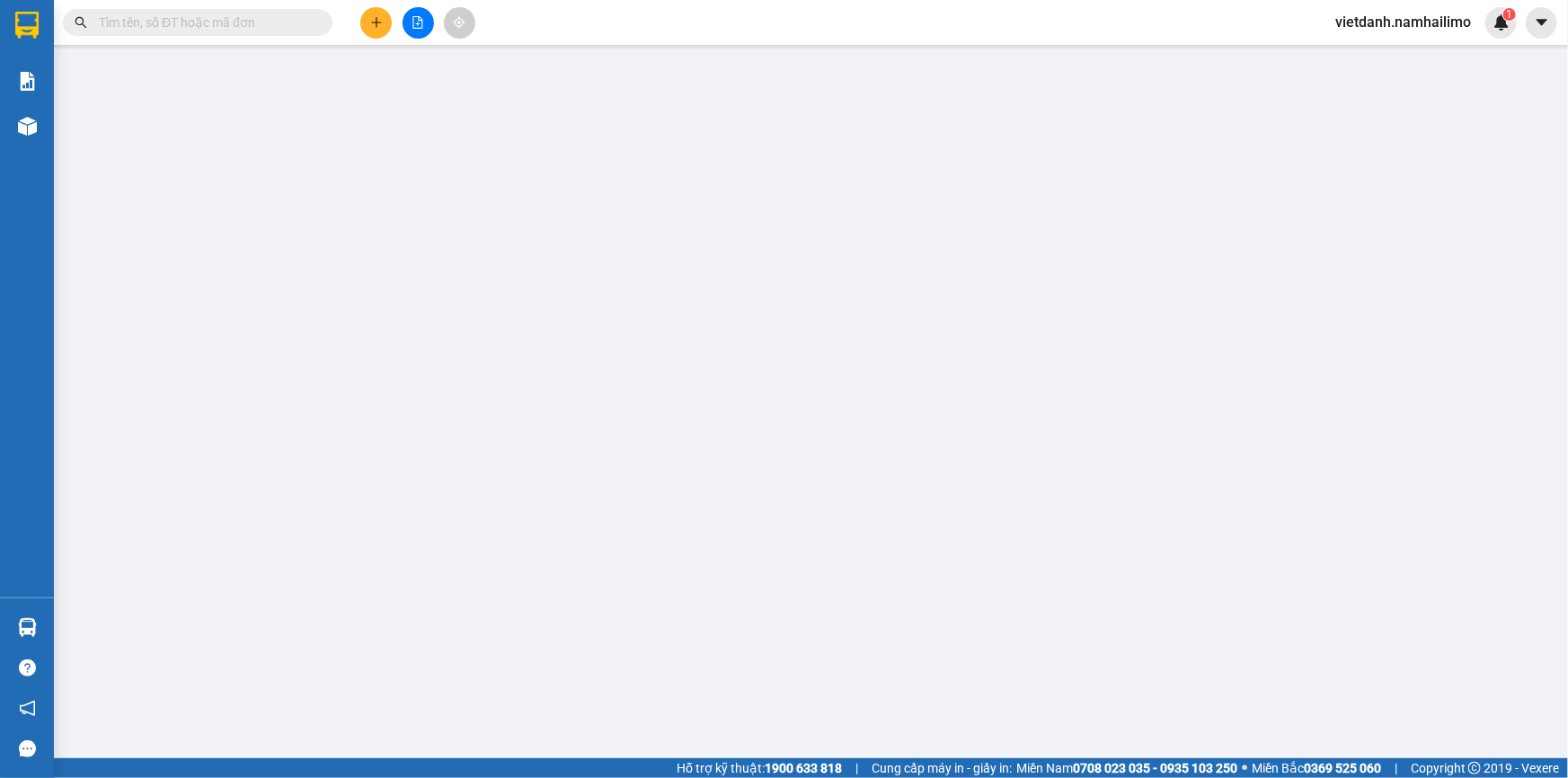
type input "0374037797"
type input "BÌNH"
type input "0949844482"
type input "[GEOGRAPHIC_DATA]"
type input "30.000"
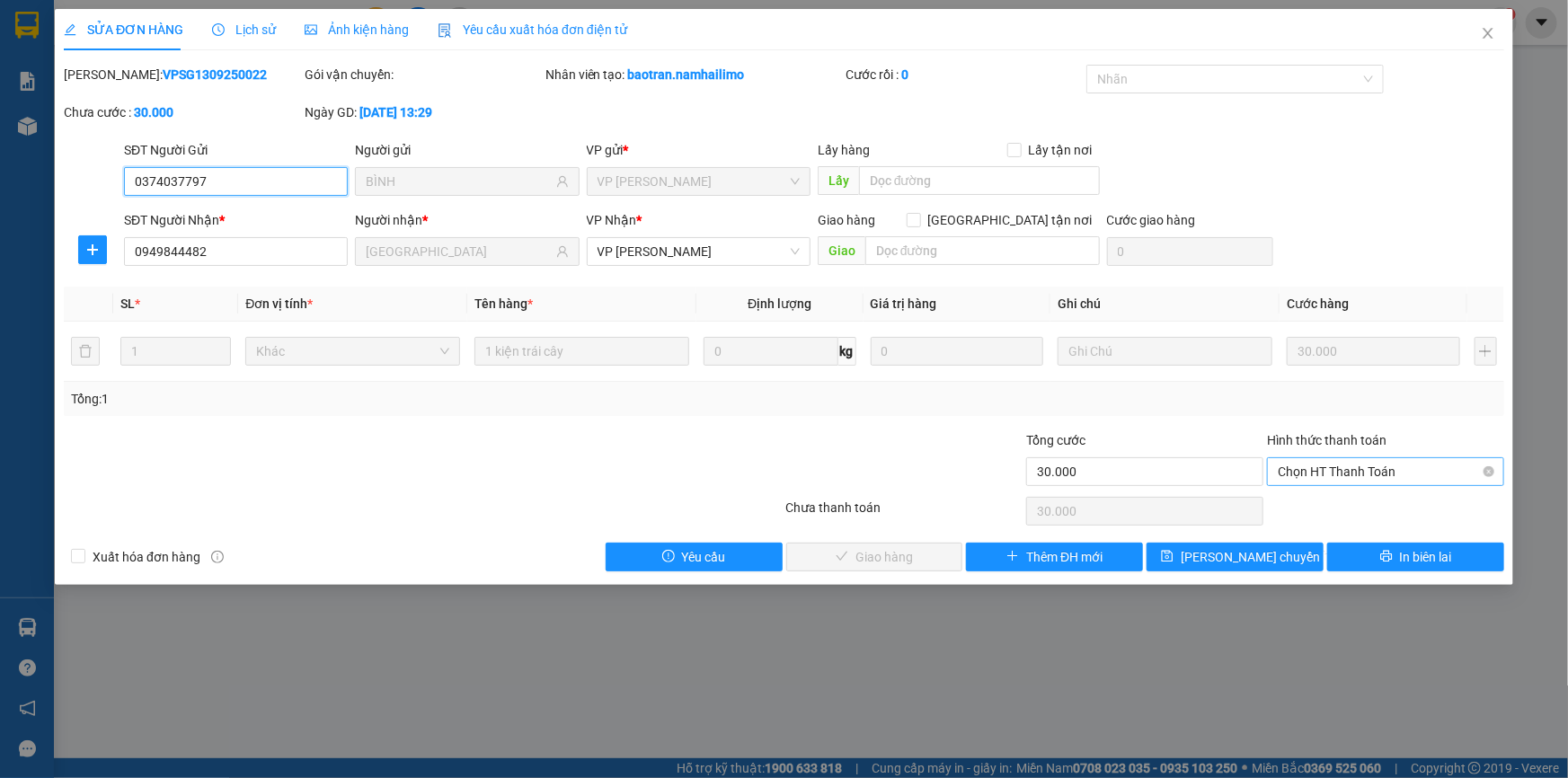
click at [1331, 467] on span "Chọn HT Thanh Toán" at bounding box center [1384, 471] width 215 height 27
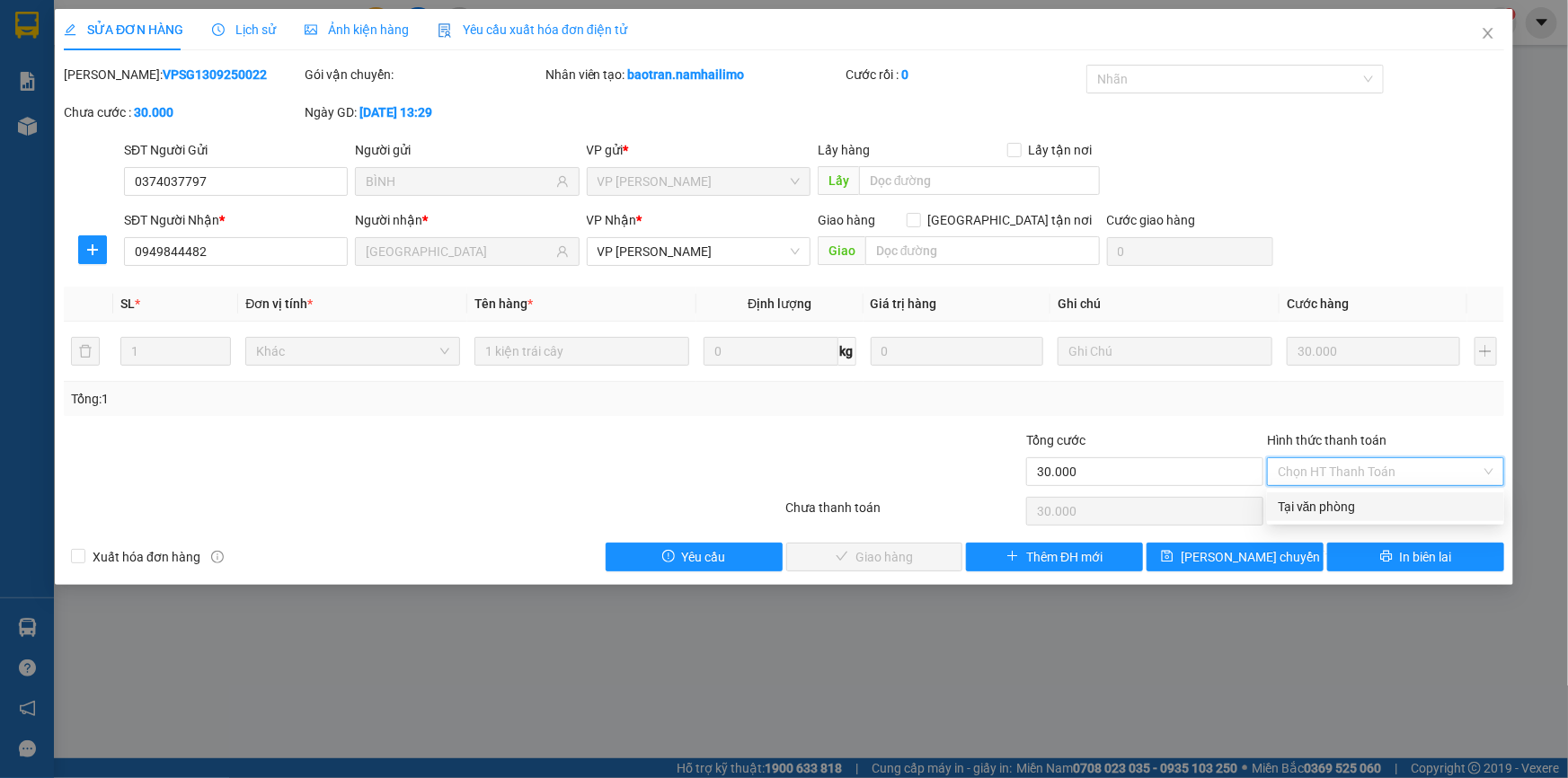
click at [1335, 512] on div "Tại văn phòng" at bounding box center [1384, 506] width 215 height 20
type input "0"
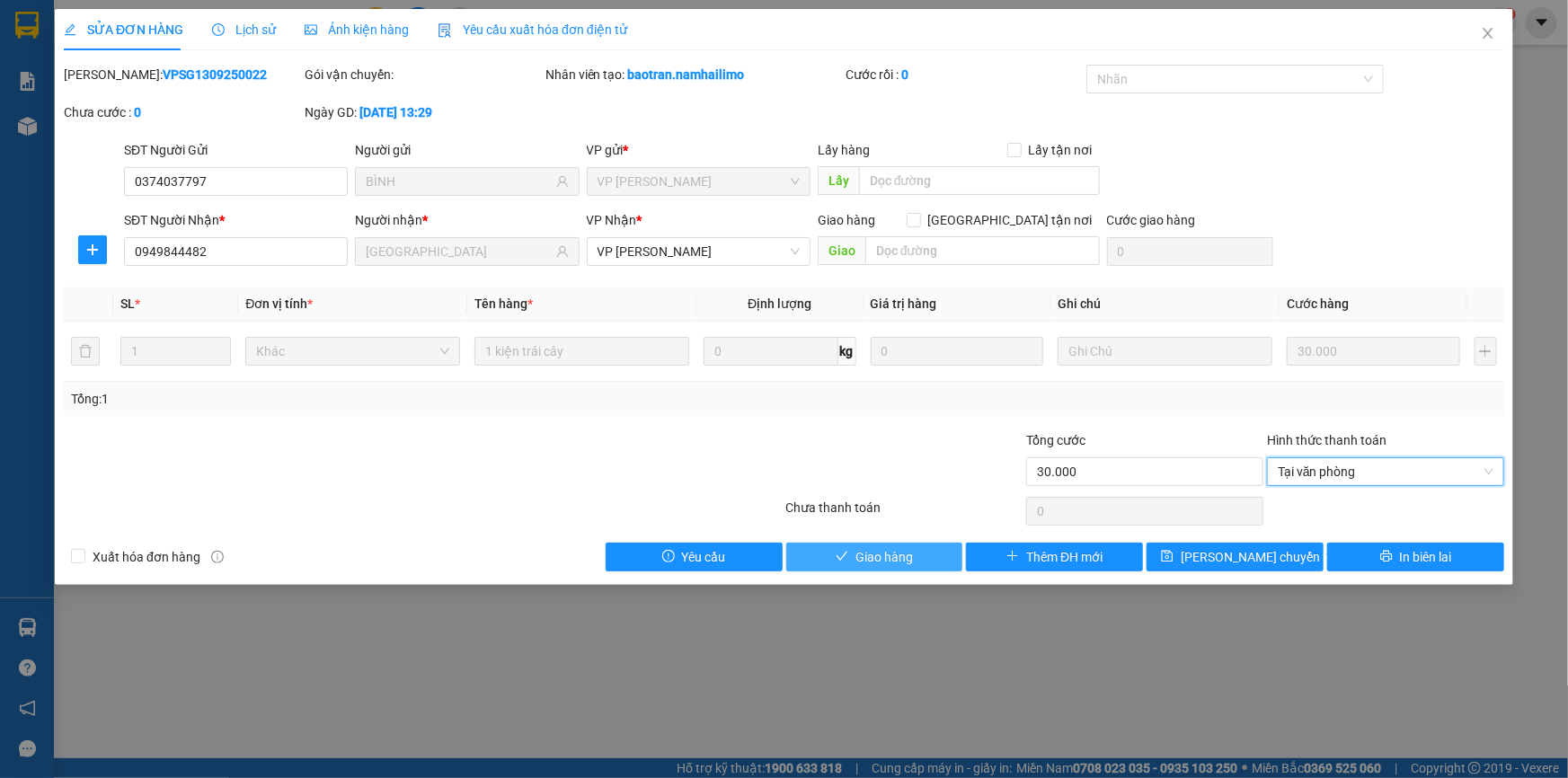
click at [932, 552] on button "Giao hàng" at bounding box center [875, 556] width 177 height 29
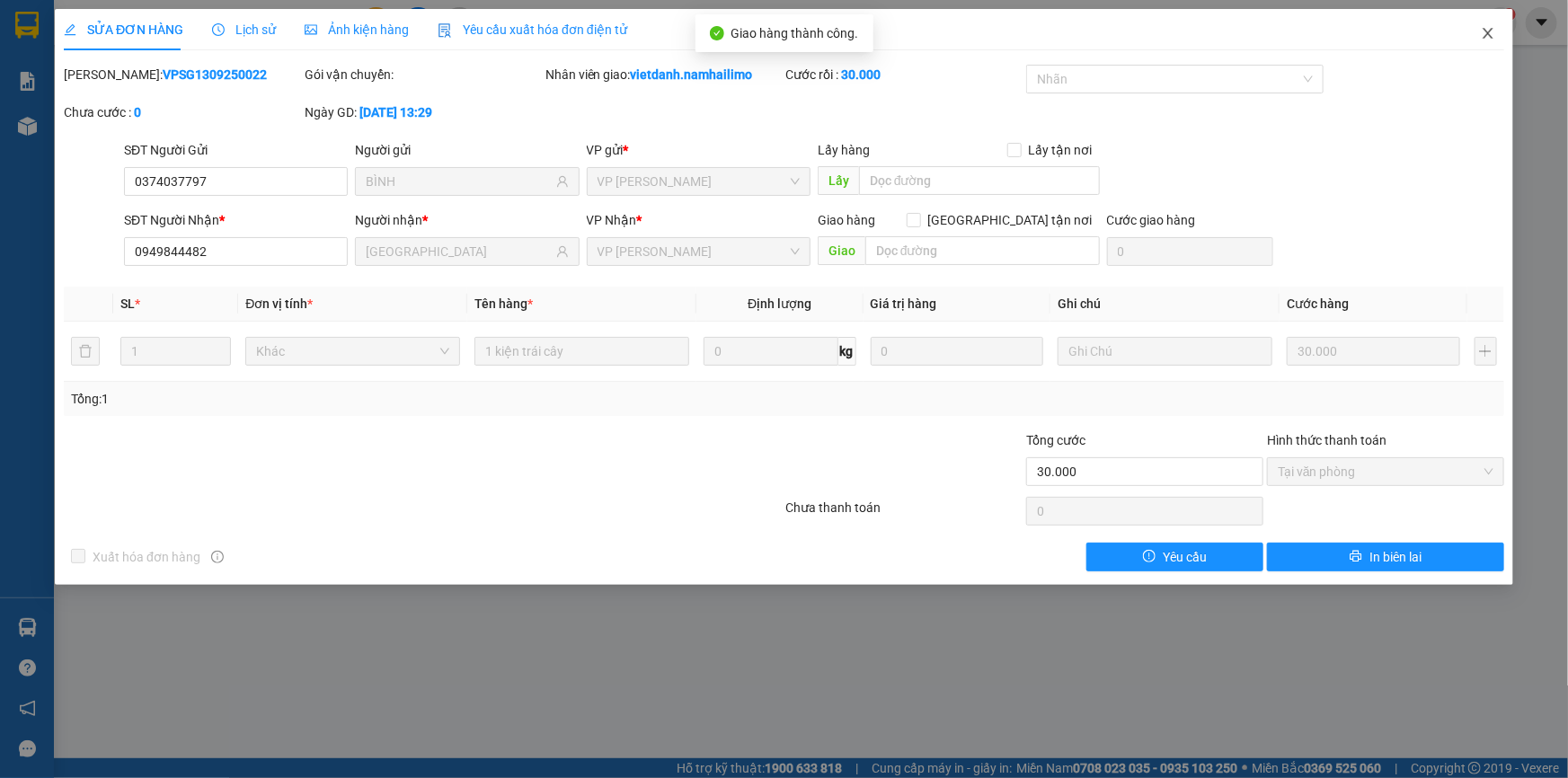
click at [1481, 30] on icon "close" at bounding box center [1487, 33] width 14 height 14
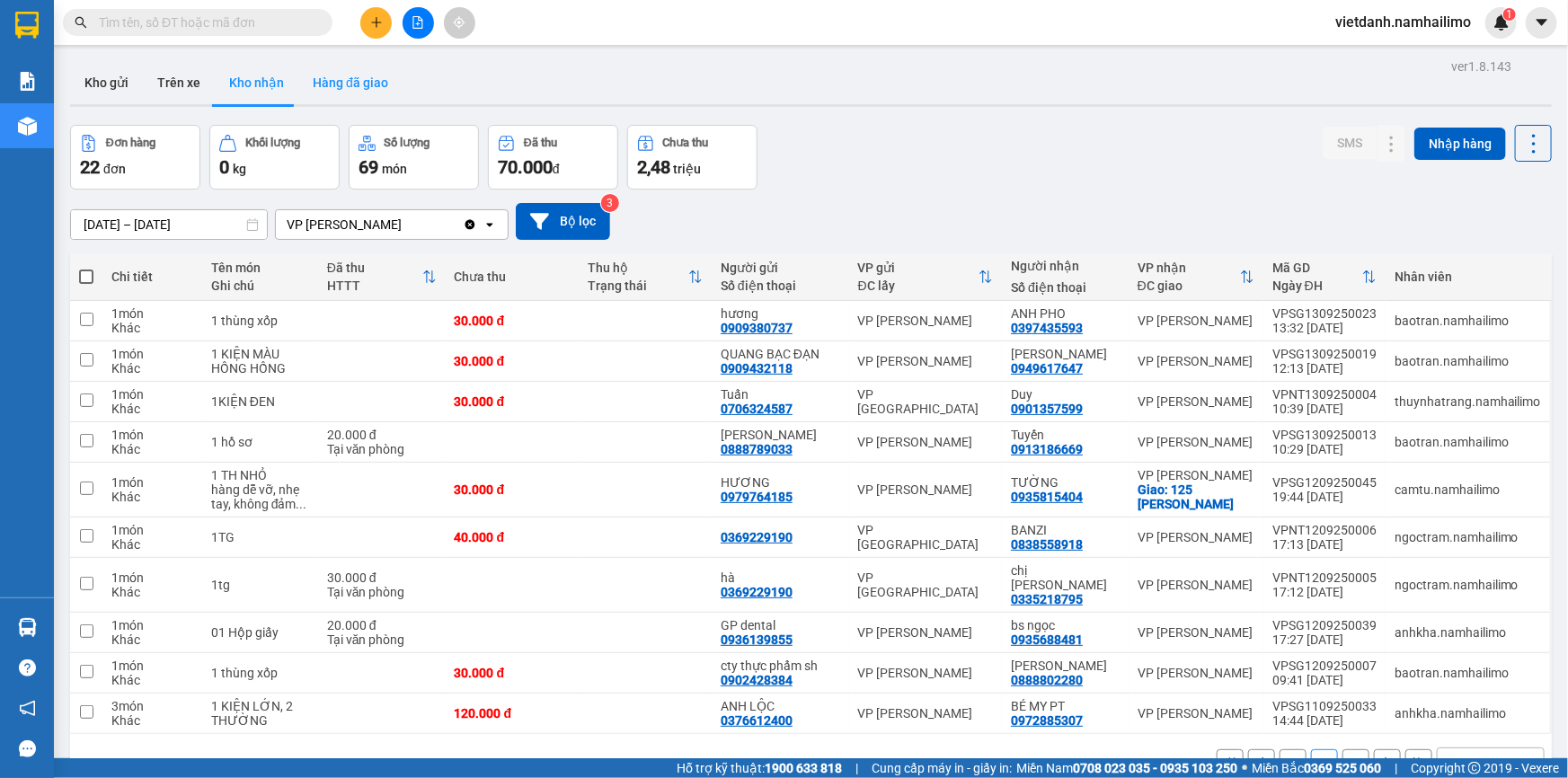
click at [380, 89] on button "Hàng đã giao" at bounding box center [350, 83] width 104 height 43
